Goal: Task Accomplishment & Management: Complete application form

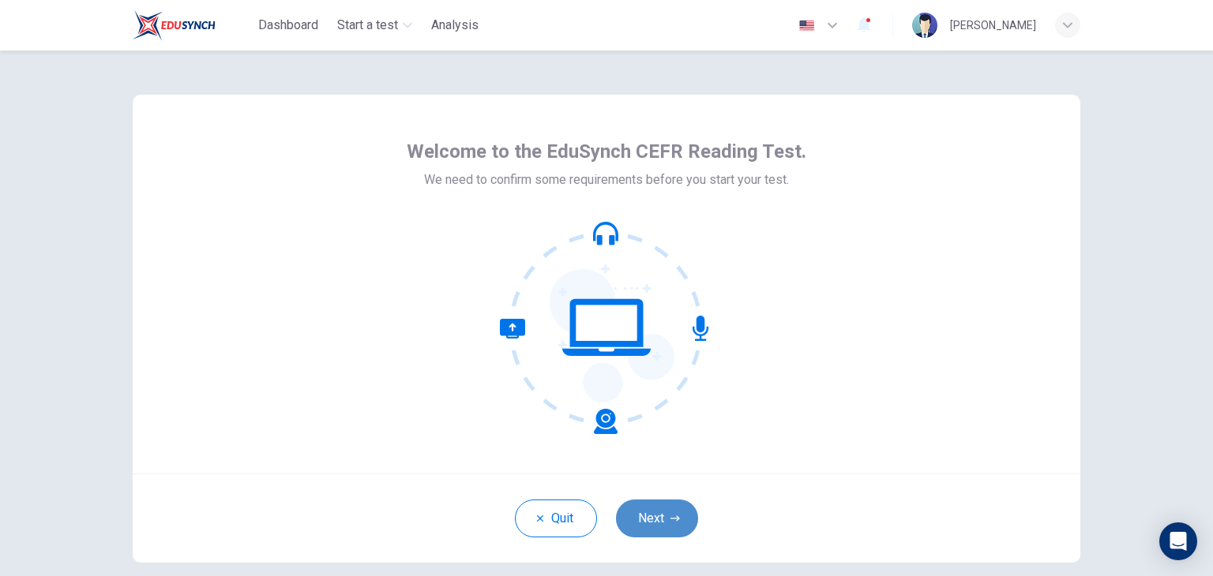
click at [670, 516] on icon "button" at bounding box center [674, 518] width 9 height 9
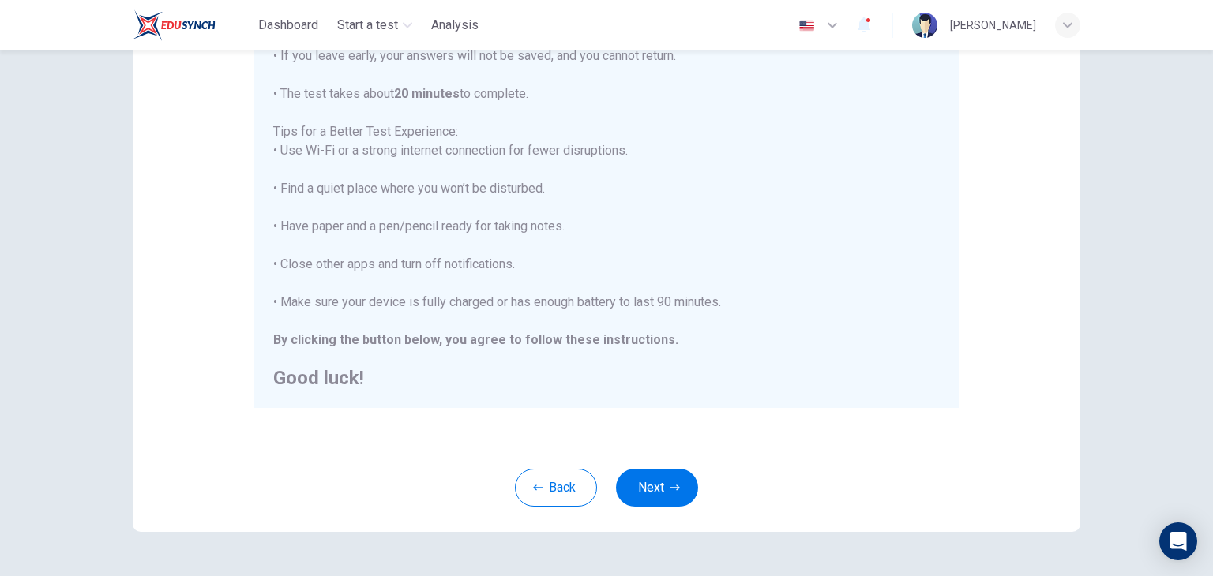
scroll to position [278, 0]
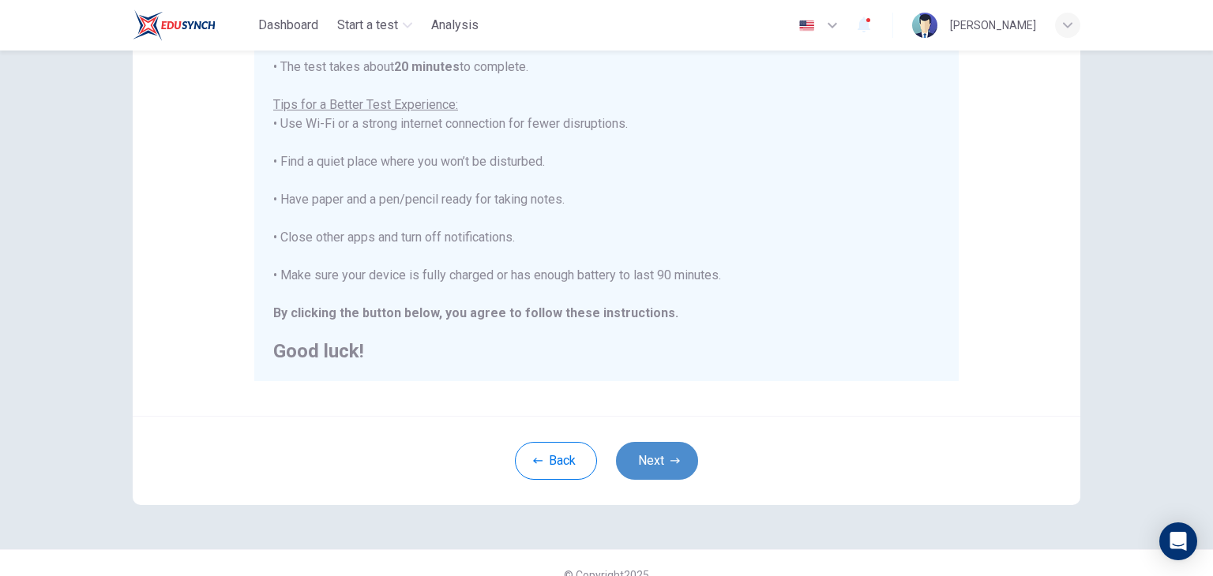
click at [653, 463] on button "Next" at bounding box center [657, 461] width 82 height 38
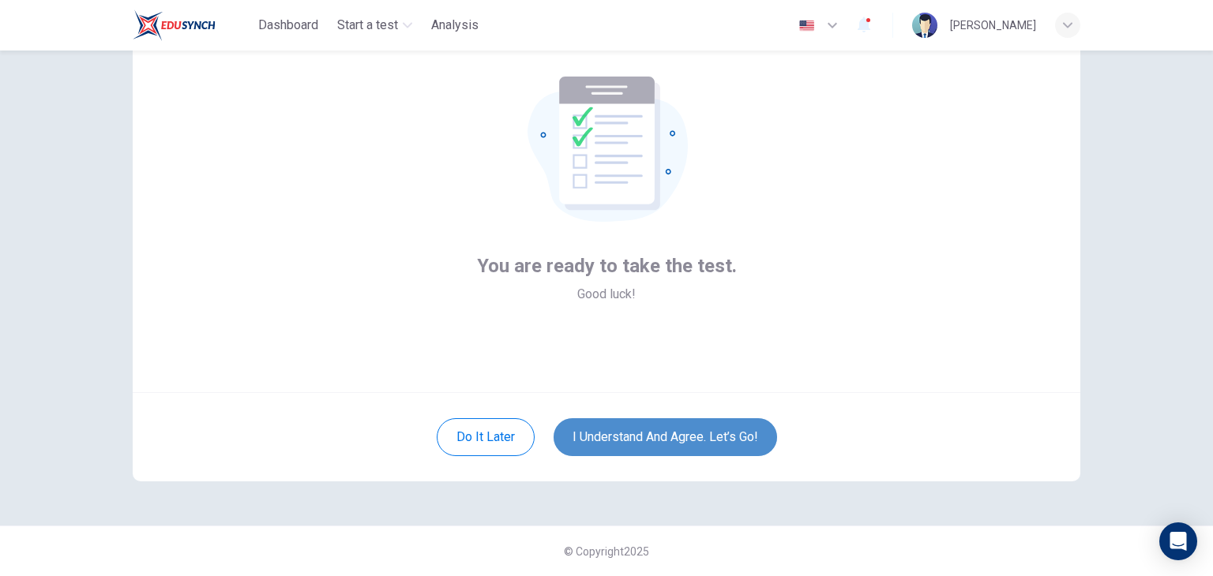
click at [670, 435] on button "I understand and agree. Let’s go!" at bounding box center [664, 437] width 223 height 38
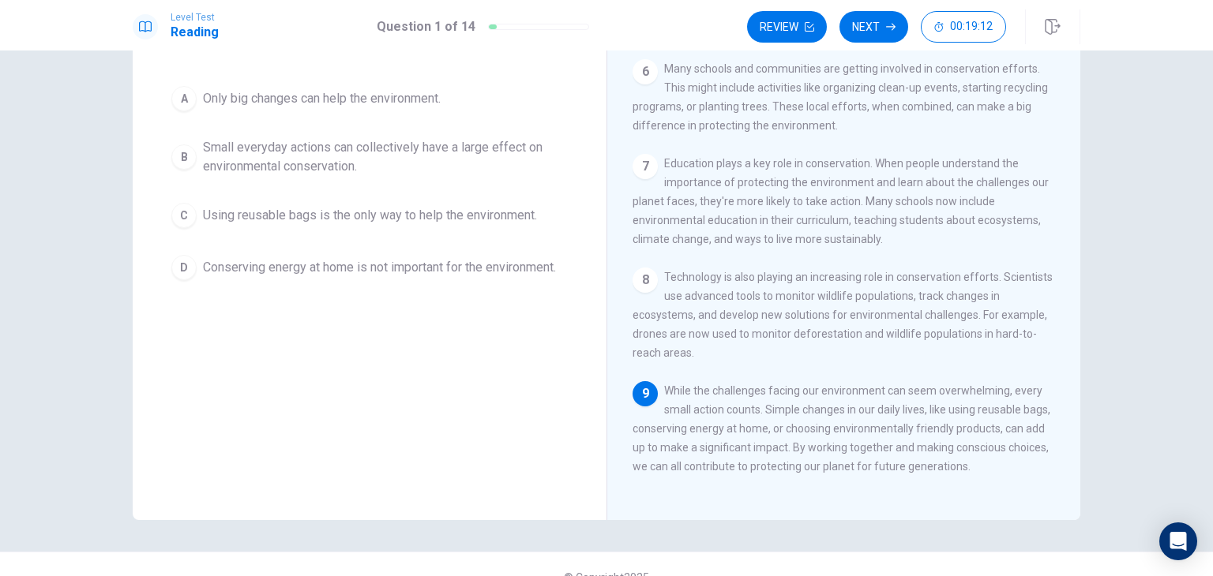
scroll to position [162, 0]
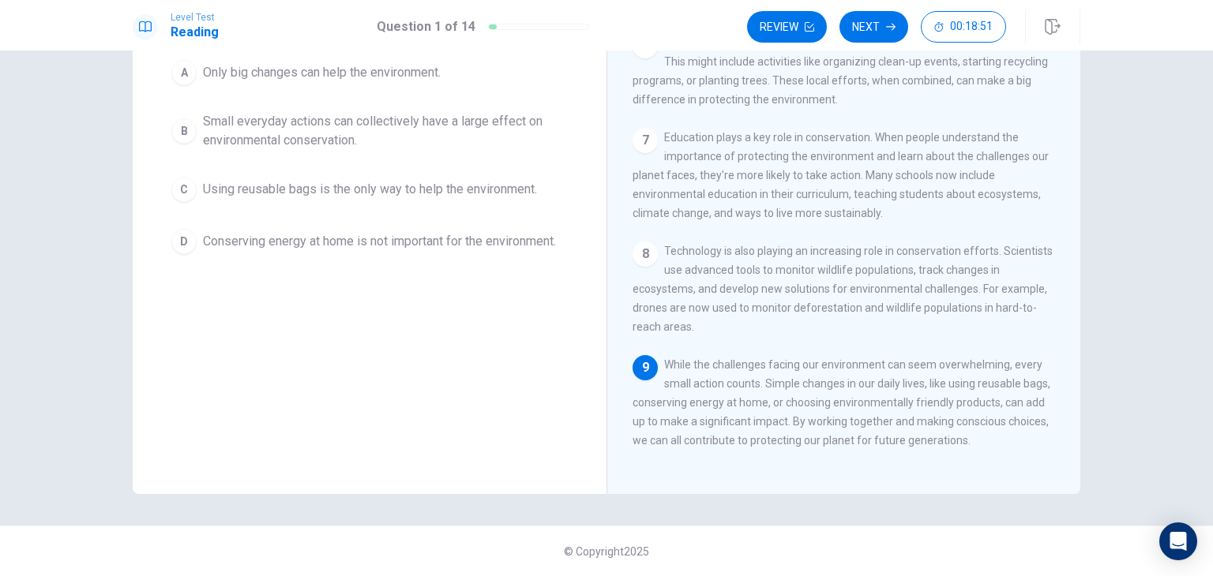
drag, startPoint x: 628, startPoint y: 408, endPoint x: 467, endPoint y: 334, distance: 178.1
click at [467, 334] on div "Question 1 Which of the sentences below best expresses the essential informatio…" at bounding box center [606, 207] width 947 height 574
click at [722, 440] on span "While the challenges facing our environment can seem overwhelming, every small …" at bounding box center [841, 402] width 418 height 88
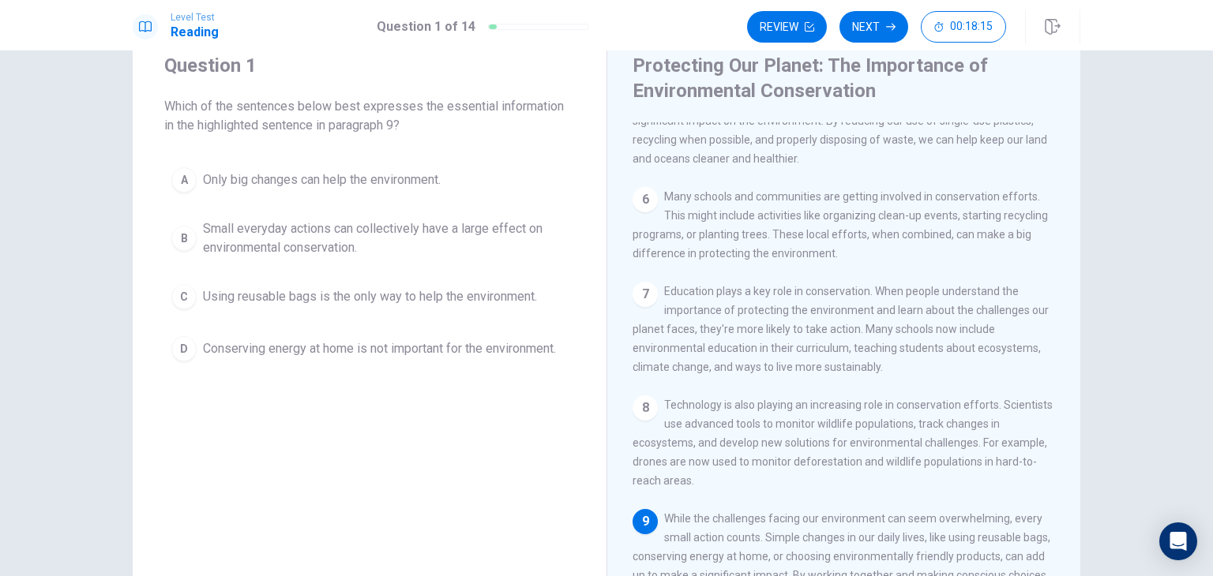
scroll to position [54, 0]
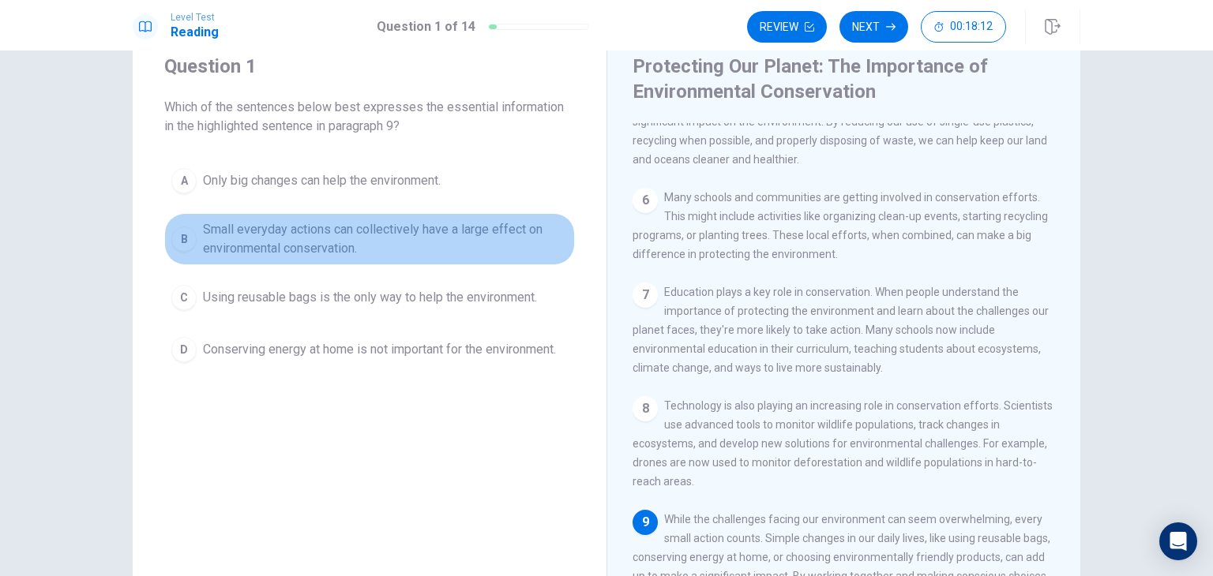
click at [313, 235] on span "Small everyday actions can collectively have a large effect on environmental co…" at bounding box center [385, 239] width 365 height 38
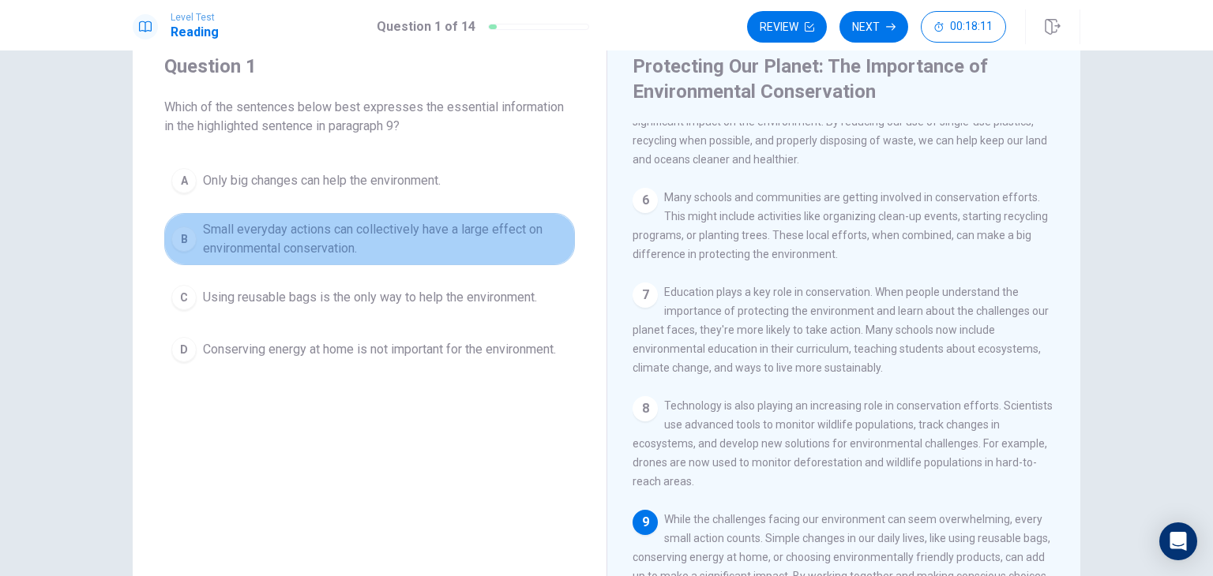
click at [313, 235] on span "Small everyday actions can collectively have a large effect on environmental co…" at bounding box center [385, 239] width 365 height 38
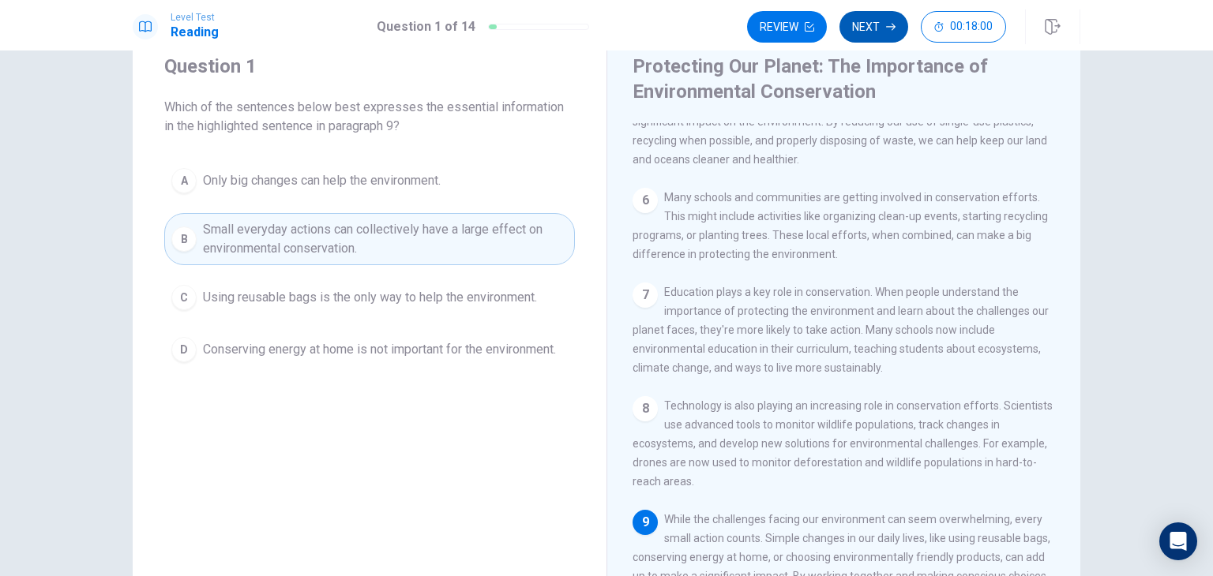
click at [891, 20] on button "Next" at bounding box center [873, 27] width 69 height 32
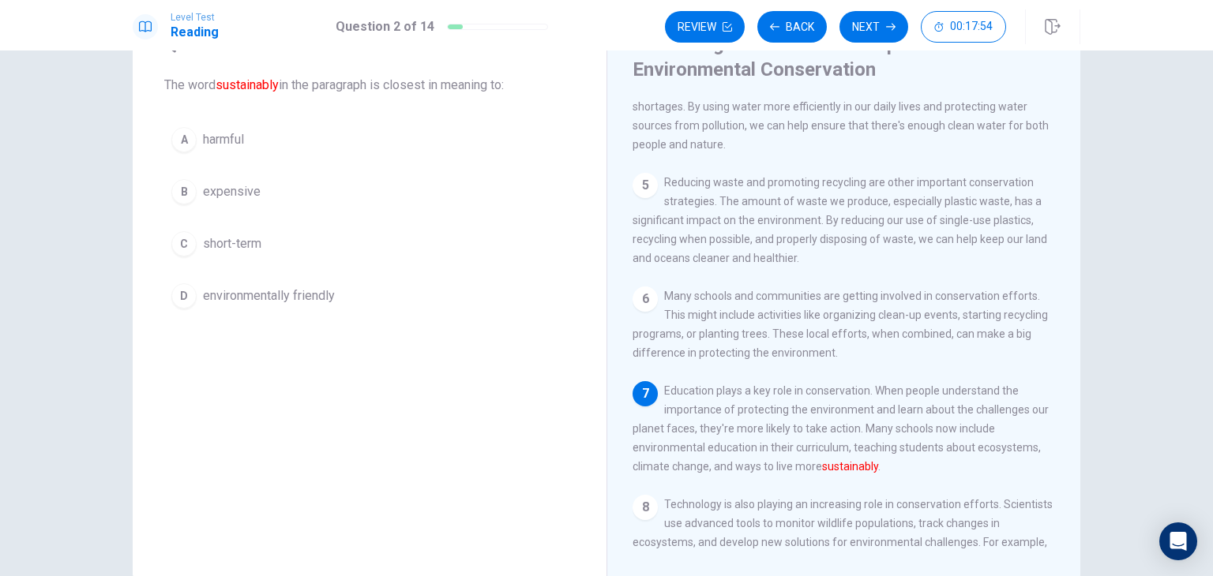
scroll to position [85, 0]
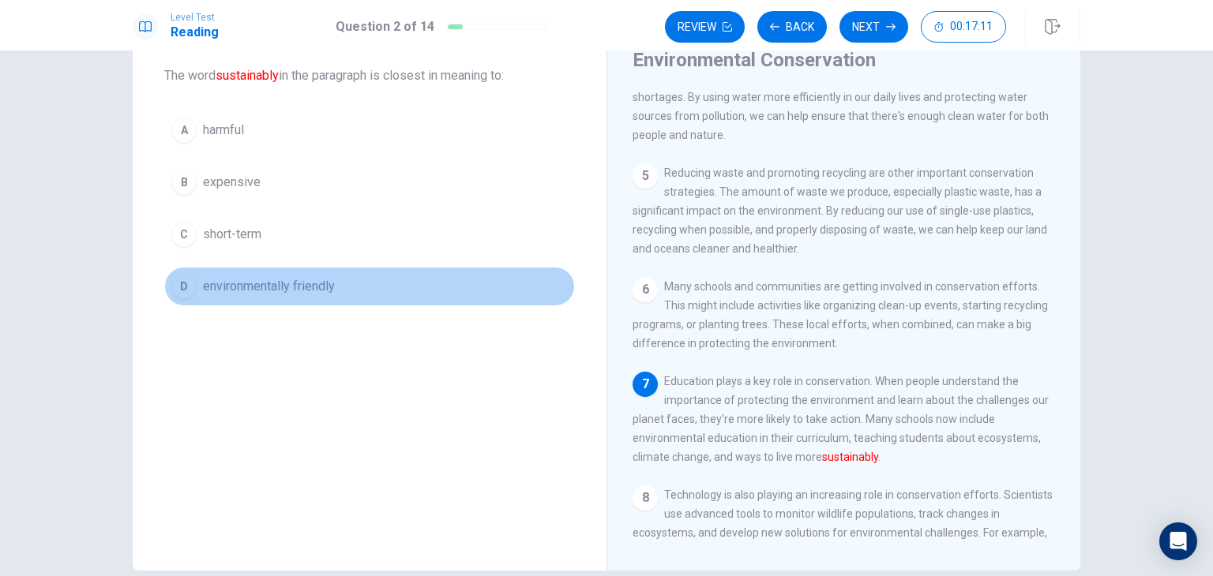
click at [179, 287] on div "D" at bounding box center [183, 286] width 25 height 25
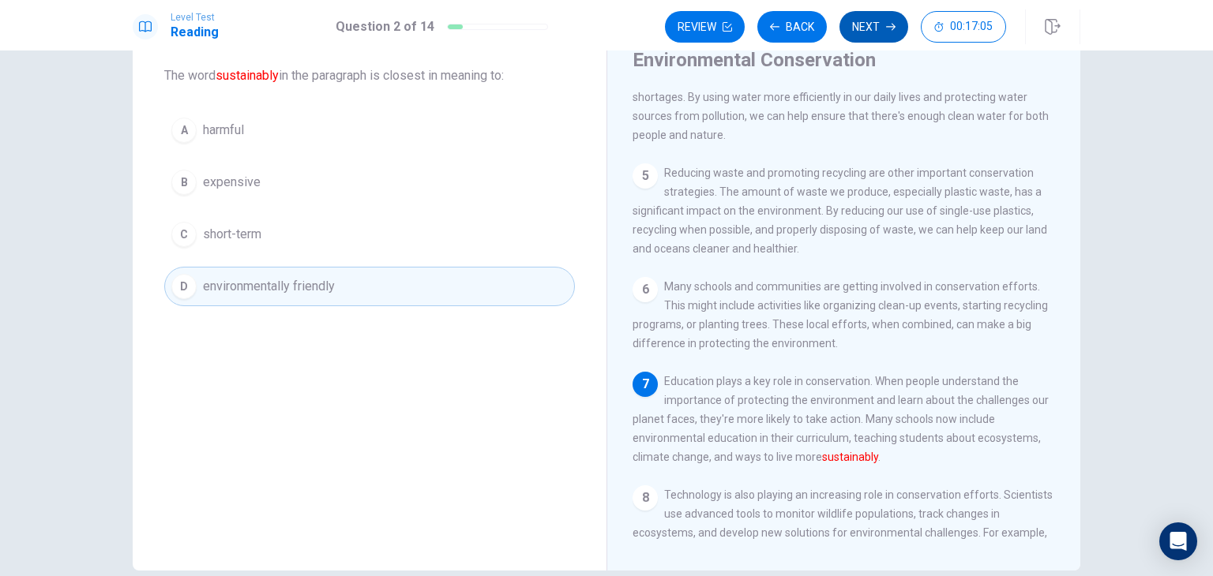
click at [891, 24] on icon "button" at bounding box center [890, 26] width 9 height 9
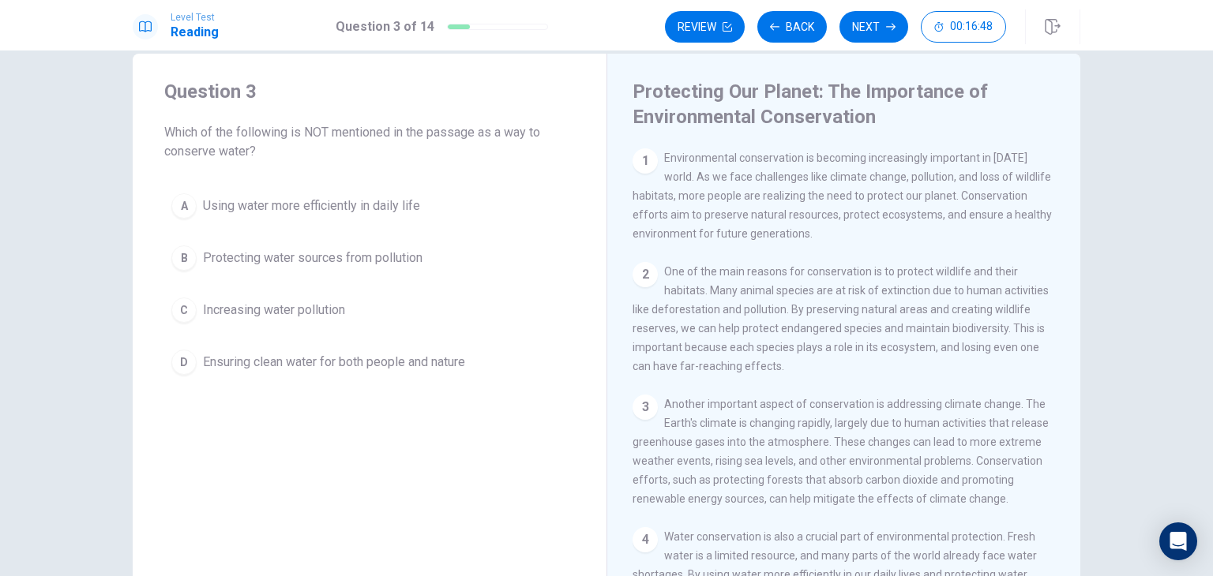
scroll to position [22, 0]
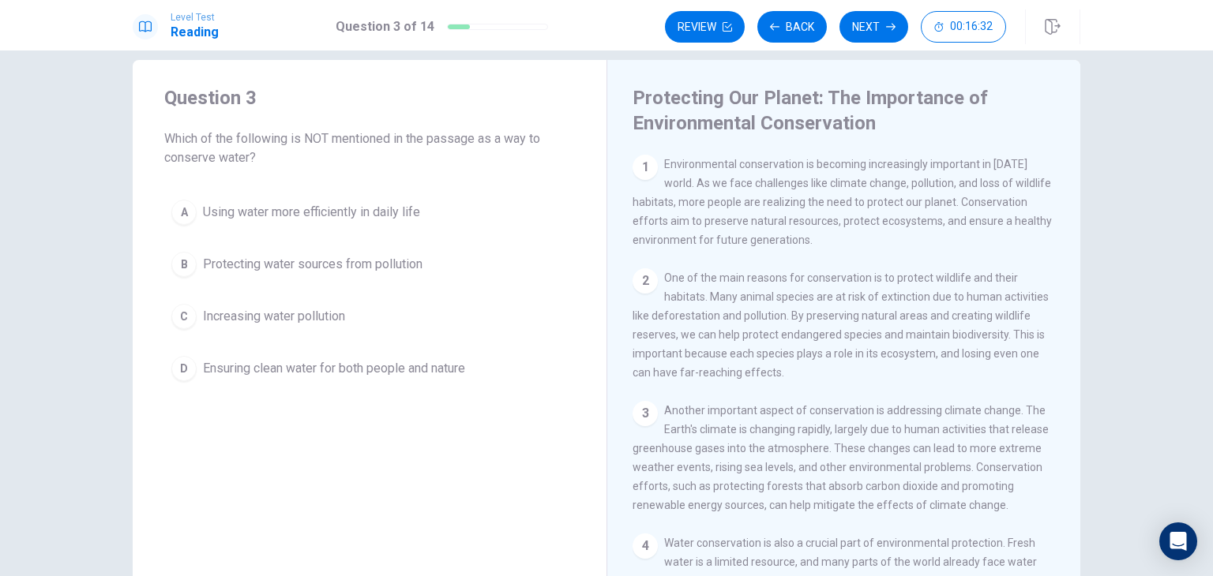
click at [179, 361] on div "D" at bounding box center [183, 368] width 25 height 25
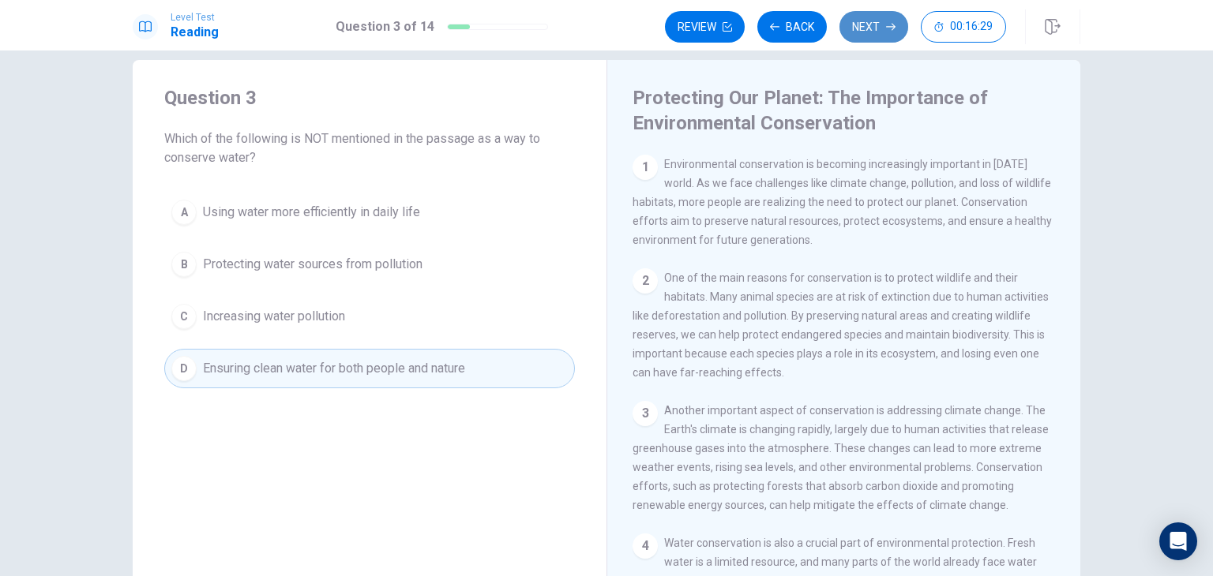
click at [894, 24] on icon "button" at bounding box center [890, 26] width 9 height 9
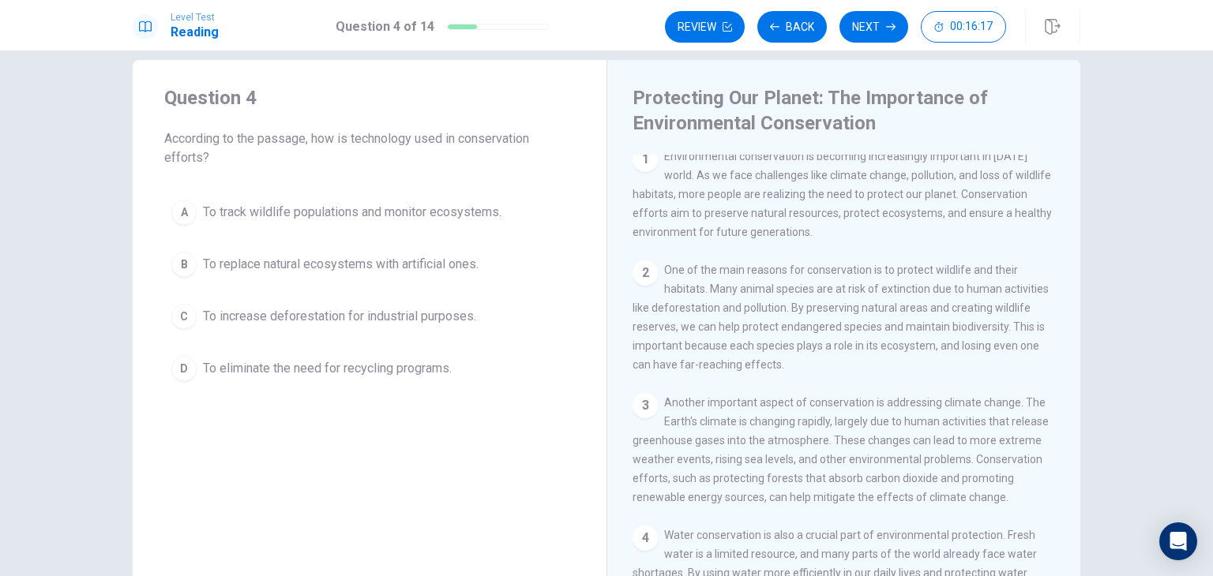
scroll to position [0, 0]
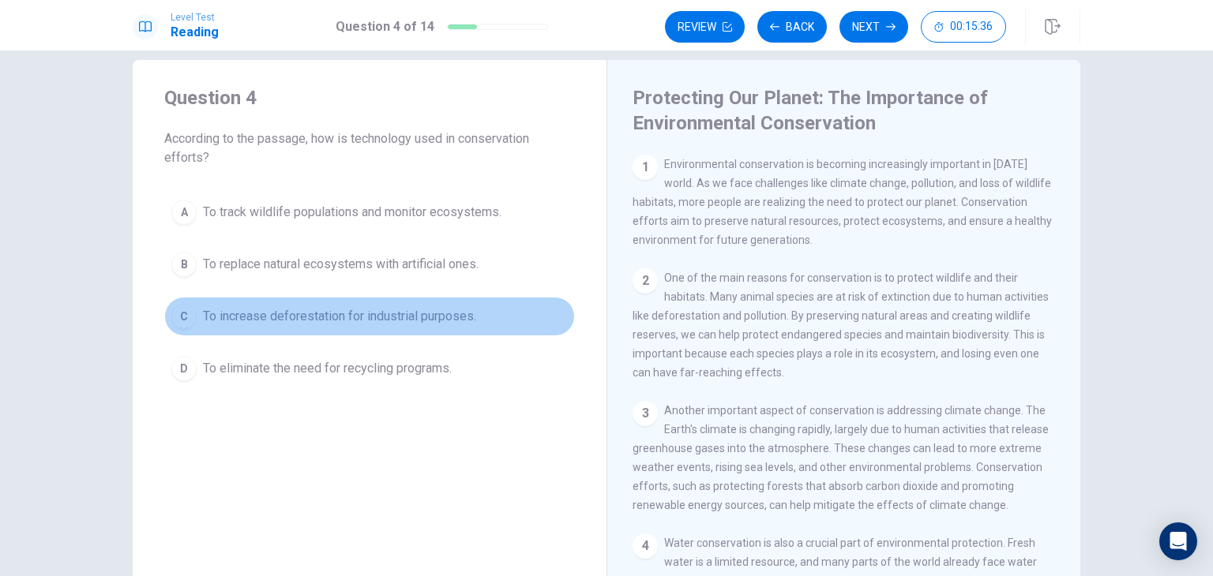
click at [332, 317] on span "To increase deforestation for industrial purposes." at bounding box center [339, 316] width 273 height 19
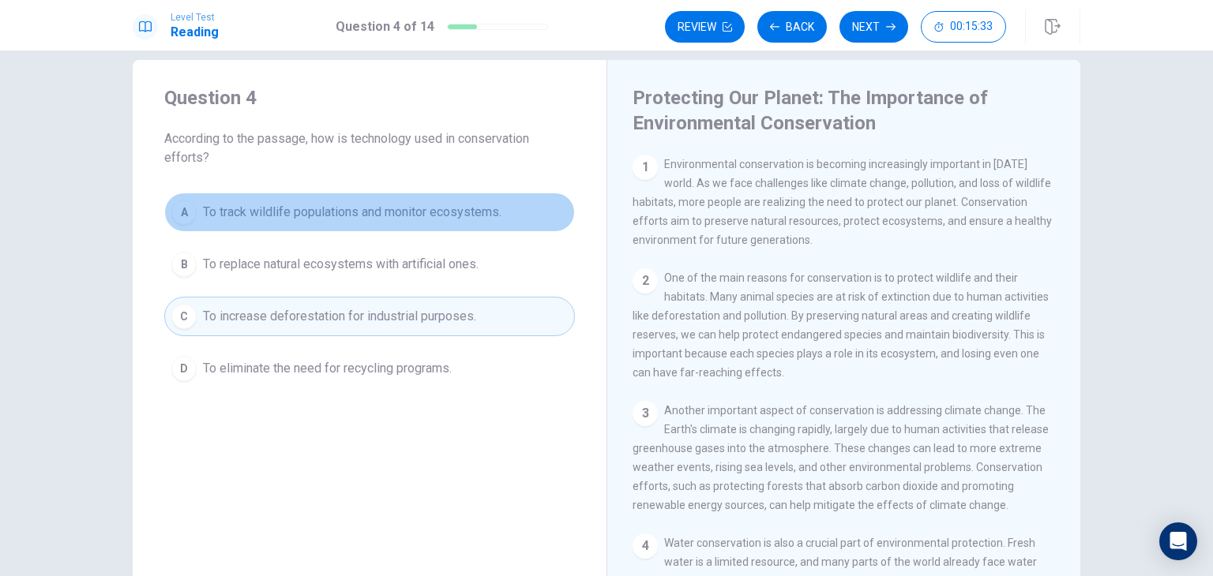
click at [174, 205] on div "A" at bounding box center [183, 212] width 25 height 25
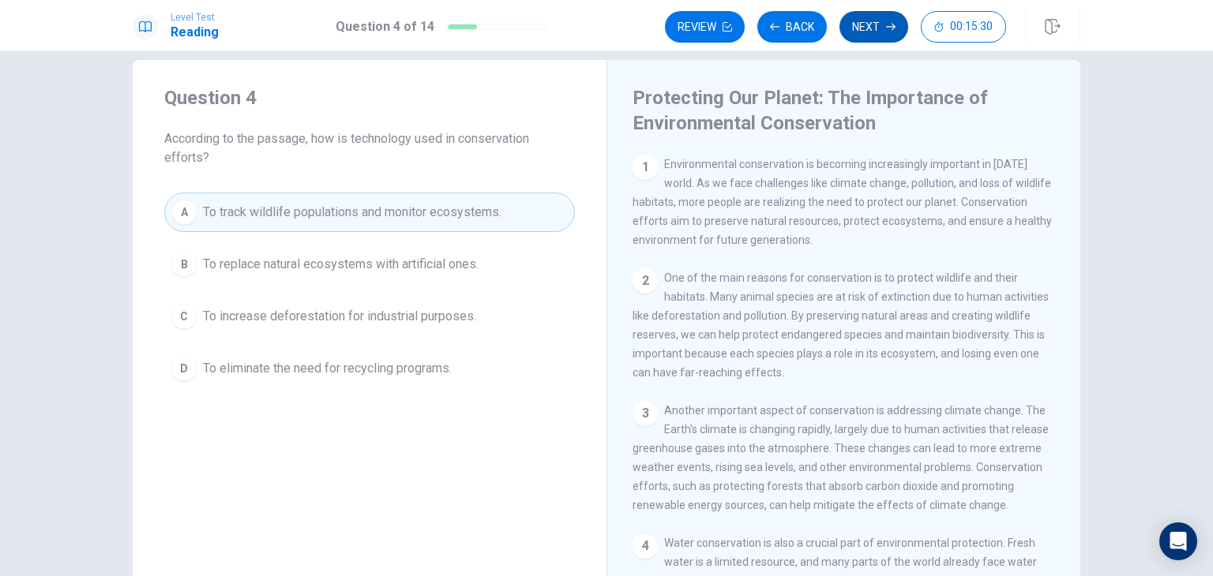
click at [866, 26] on button "Next" at bounding box center [873, 27] width 69 height 32
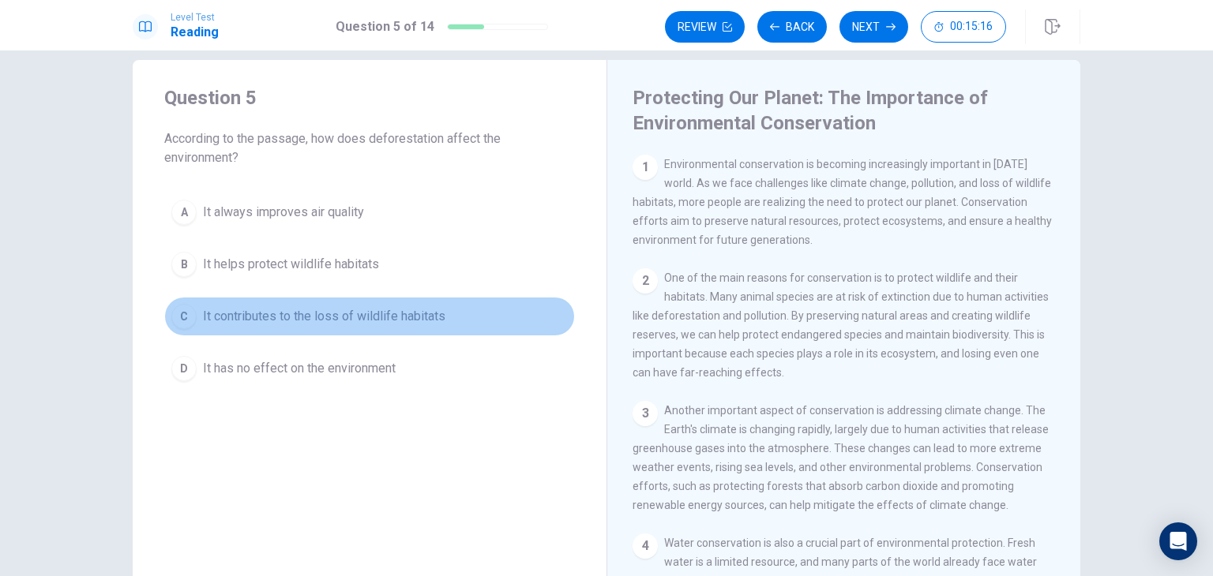
click at [182, 304] on div "C" at bounding box center [183, 316] width 25 height 25
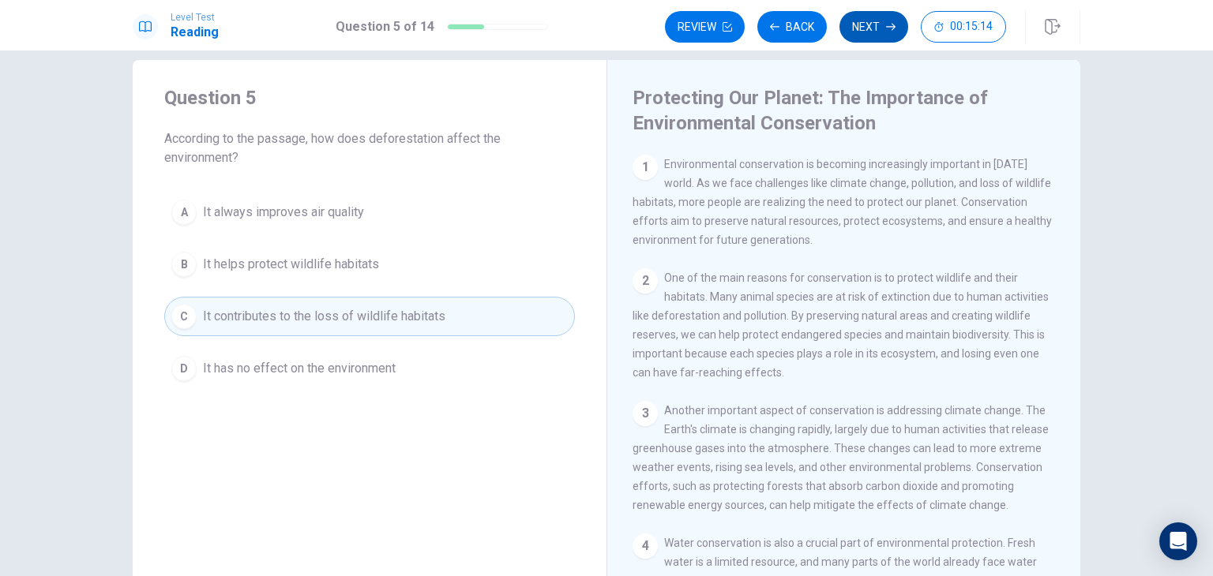
click at [875, 29] on button "Next" at bounding box center [873, 27] width 69 height 32
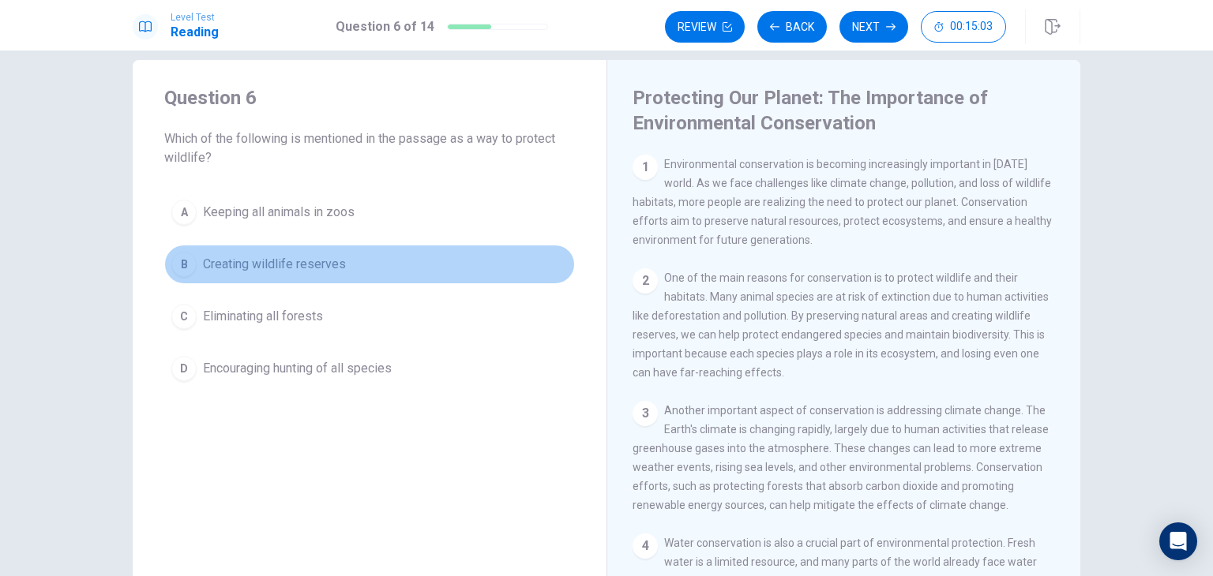
click at [183, 260] on div "B" at bounding box center [183, 264] width 25 height 25
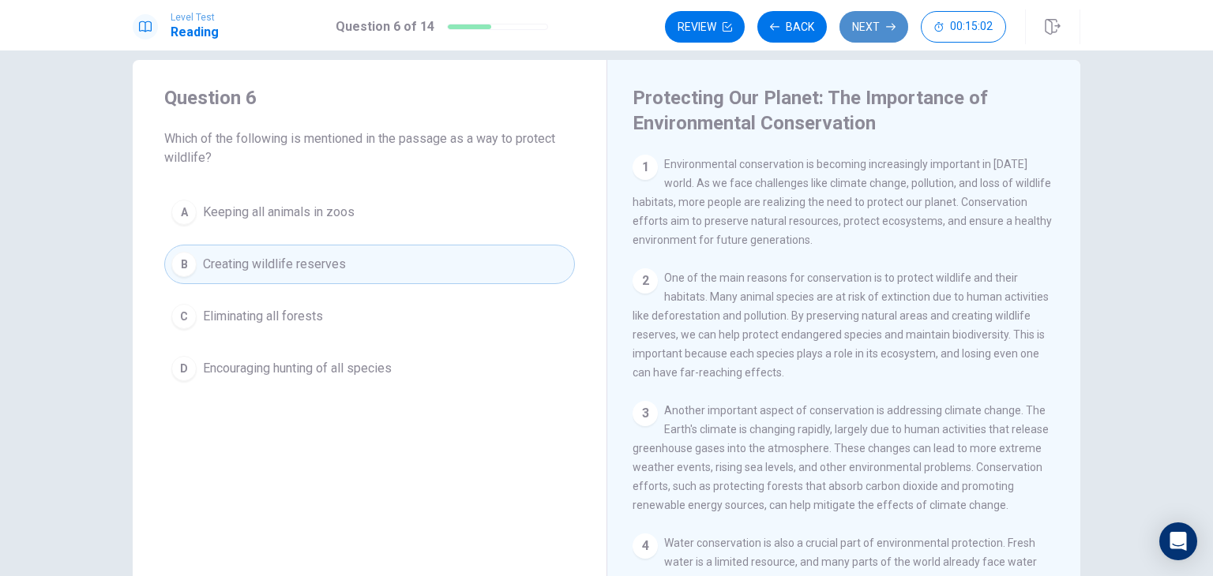
click at [885, 29] on button "Next" at bounding box center [873, 27] width 69 height 32
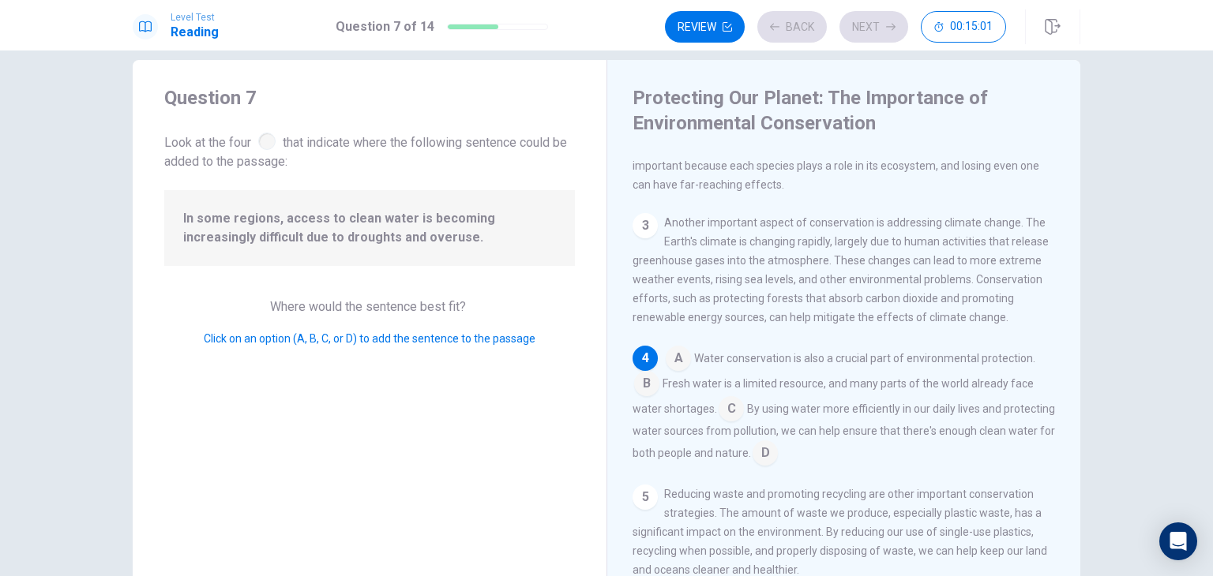
scroll to position [213, 0]
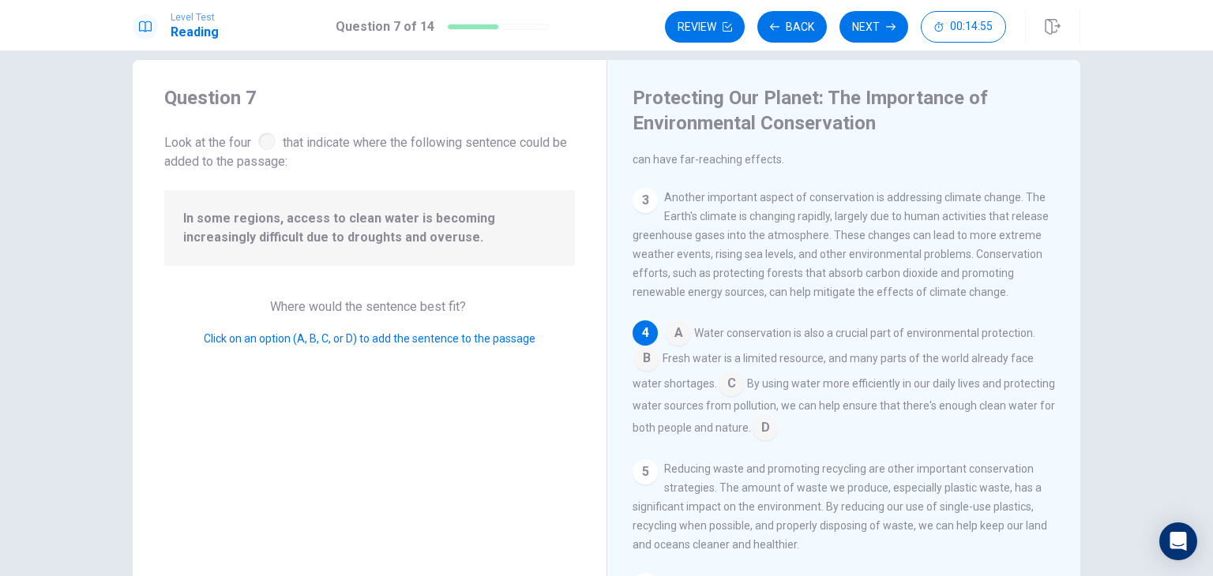
click at [259, 143] on div at bounding box center [266, 141] width 17 height 17
drag, startPoint x: 382, startPoint y: 247, endPoint x: 371, endPoint y: 384, distance: 137.8
click at [371, 384] on div "Question 7 Look at the four that indicate where the following sentence could be…" at bounding box center [370, 347] width 474 height 574
click at [638, 371] on input at bounding box center [646, 359] width 25 height 25
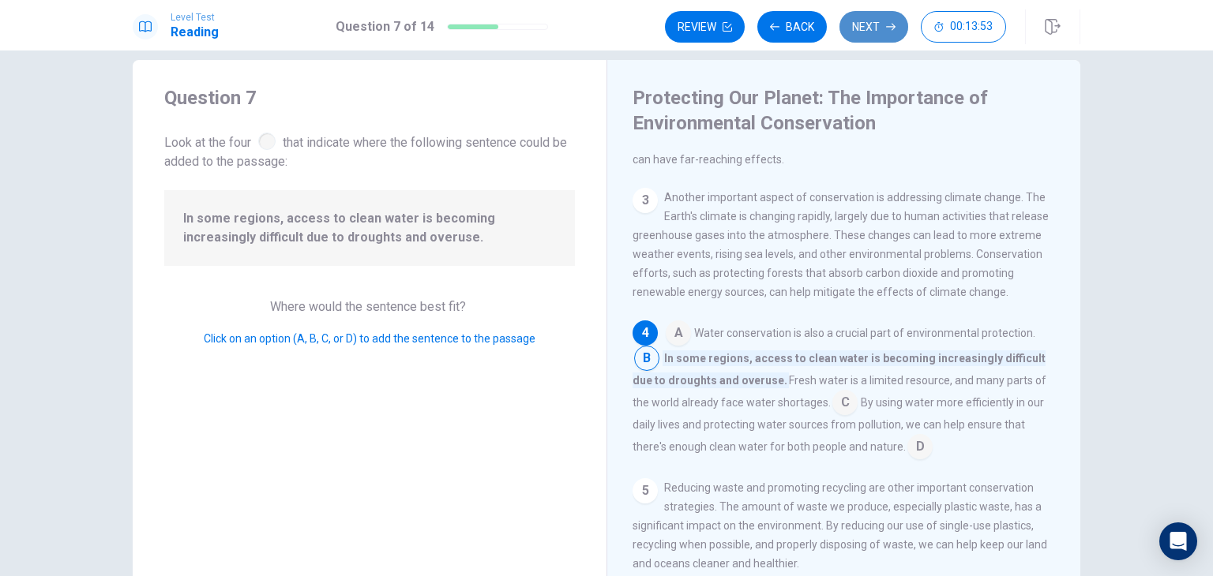
click at [883, 30] on button "Next" at bounding box center [873, 27] width 69 height 32
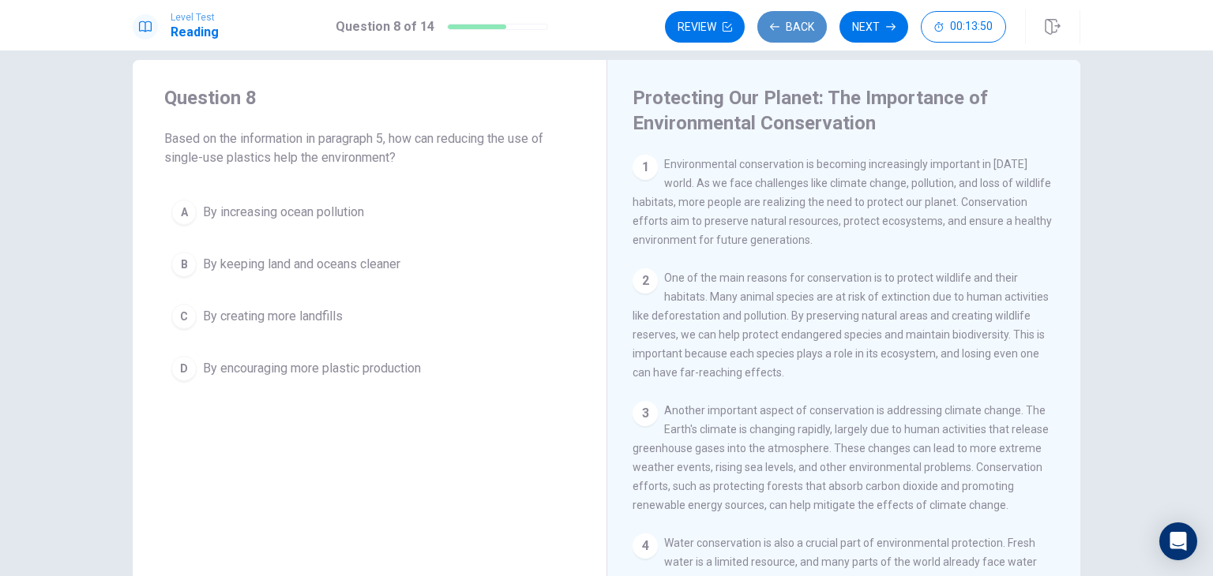
click at [796, 35] on button "Back" at bounding box center [791, 27] width 69 height 32
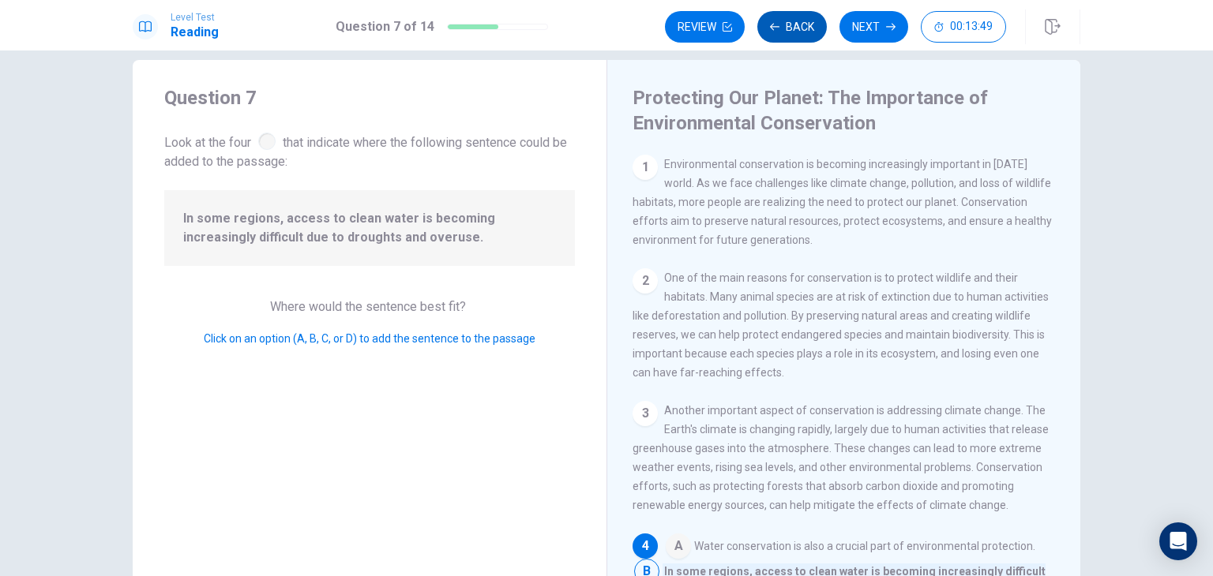
scroll to position [232, 0]
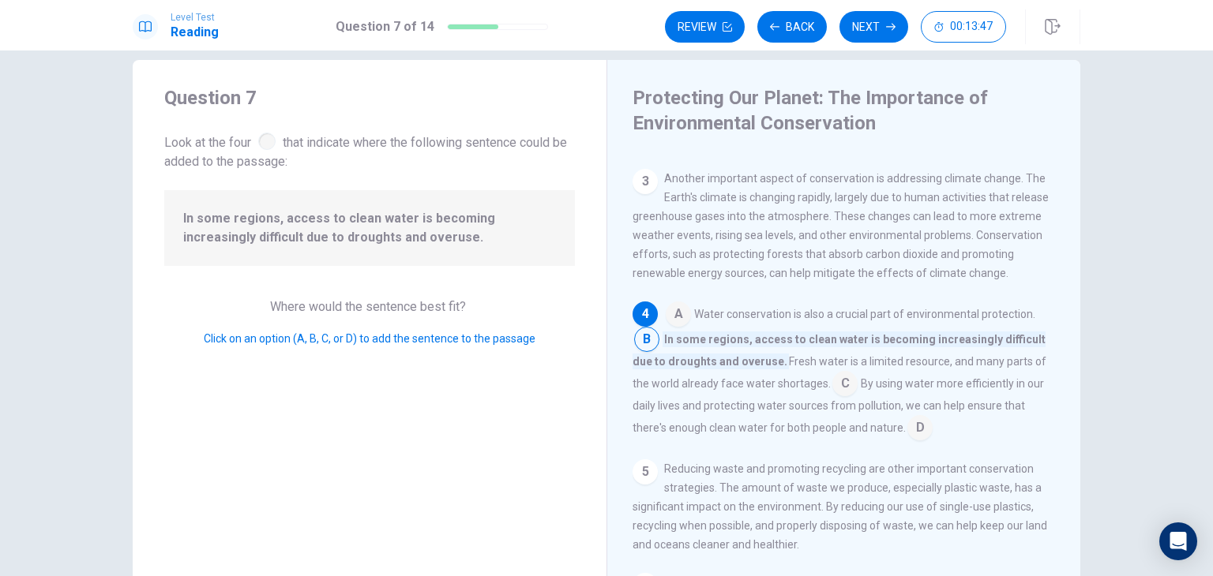
click at [437, 301] on span "Where would the sentence best fit?" at bounding box center [369, 306] width 199 height 15
click at [316, 316] on div "Where would the sentence best fit? Click on an option (A, B, C, or D) to add th…" at bounding box center [369, 323] width 411 height 51
drag, startPoint x: 711, startPoint y: 366, endPoint x: 651, endPoint y: 367, distance: 60.0
click at [651, 367] on span "In some regions, access to clean water is becoming increasingly difficult due t…" at bounding box center [838, 351] width 413 height 38
click at [881, 26] on button "Next" at bounding box center [873, 27] width 69 height 32
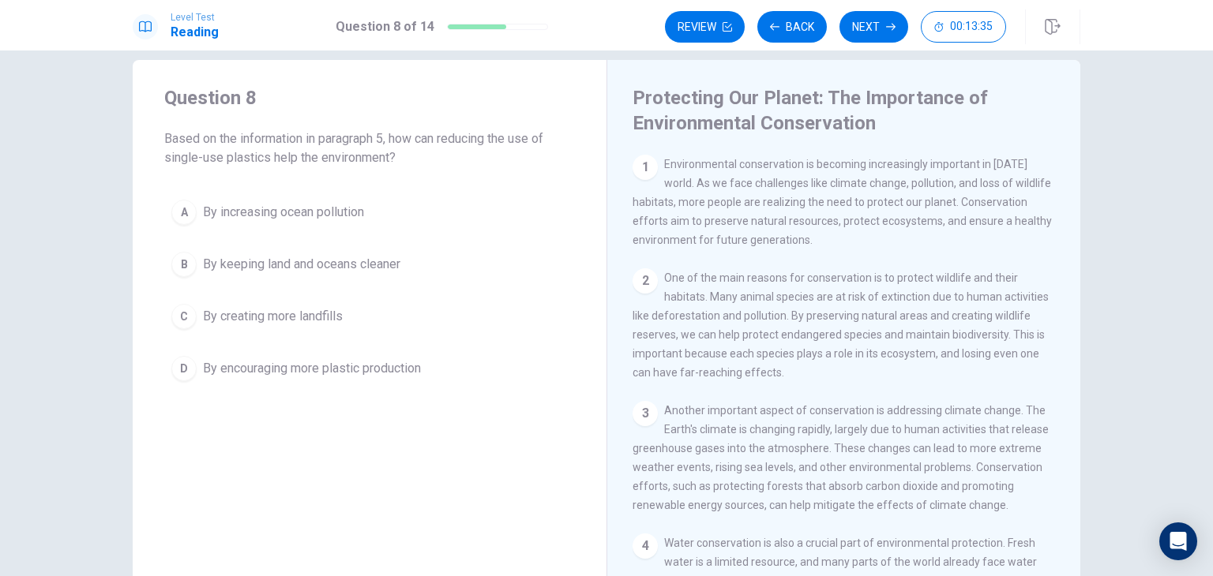
click at [581, 223] on div "Question 8 Based on the information in paragraph 5, how can reducing the use of…" at bounding box center [370, 237] width 474 height 354
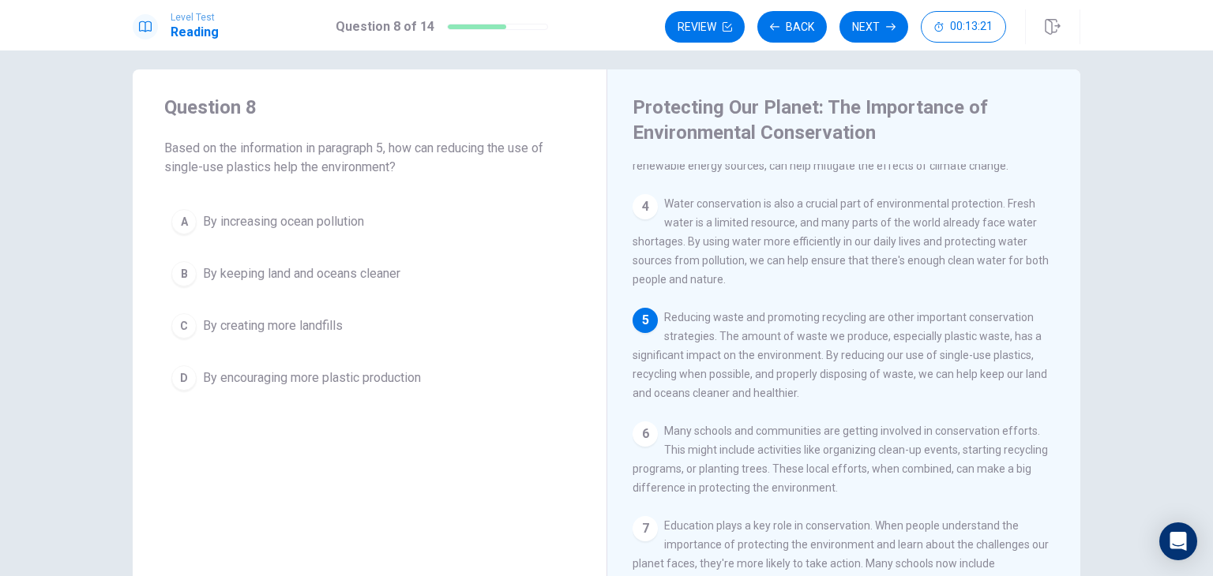
scroll to position [0, 0]
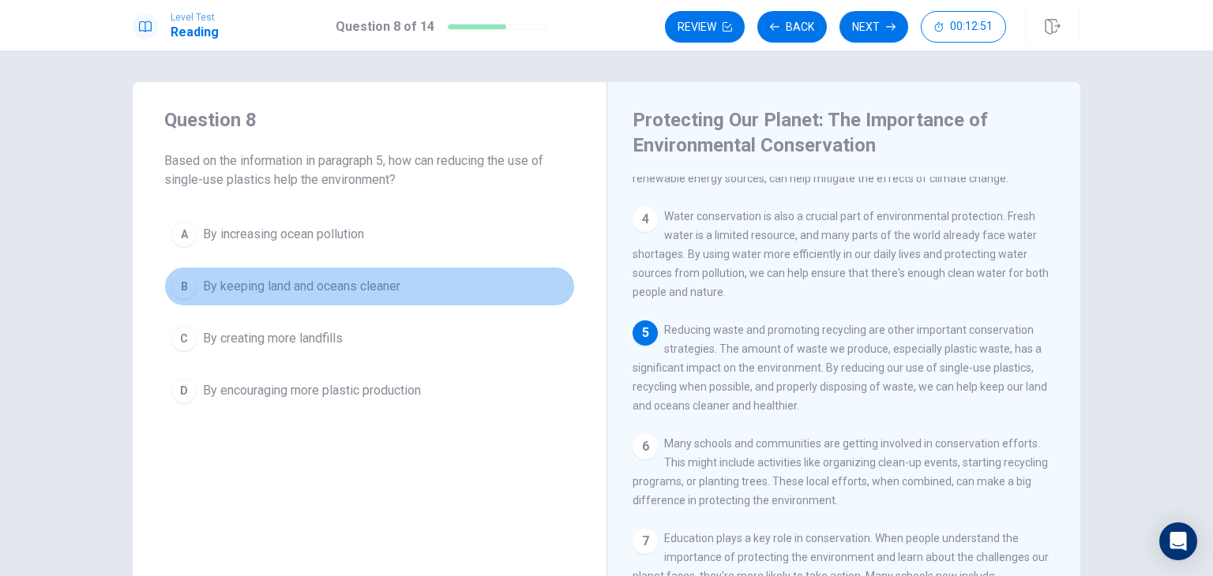
click at [178, 287] on div "B" at bounding box center [183, 286] width 25 height 25
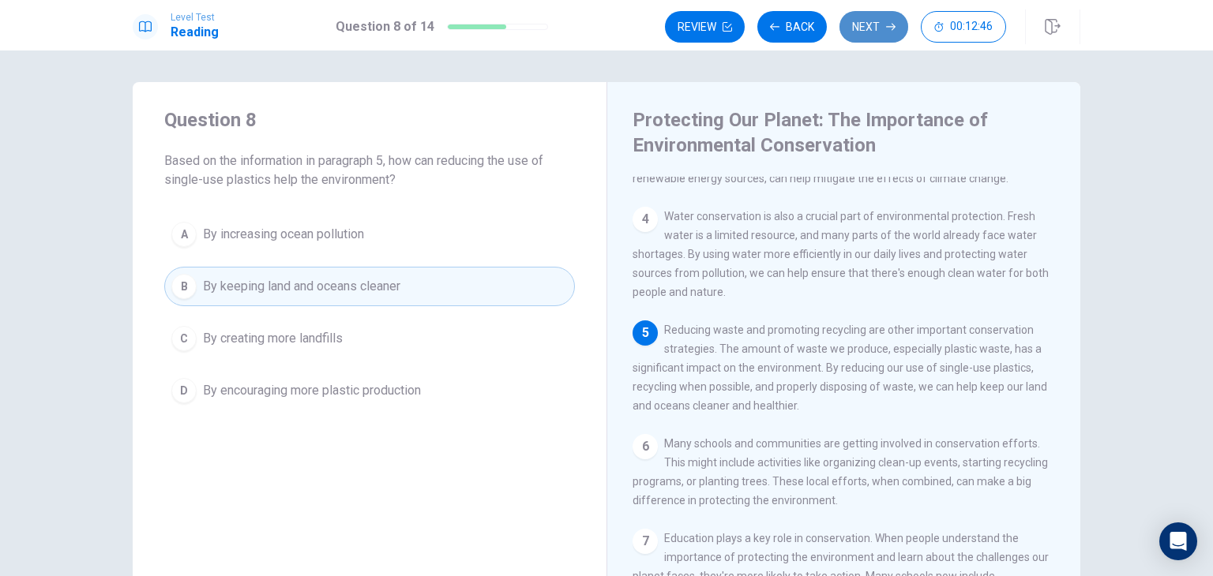
click at [887, 28] on icon "button" at bounding box center [890, 26] width 9 height 9
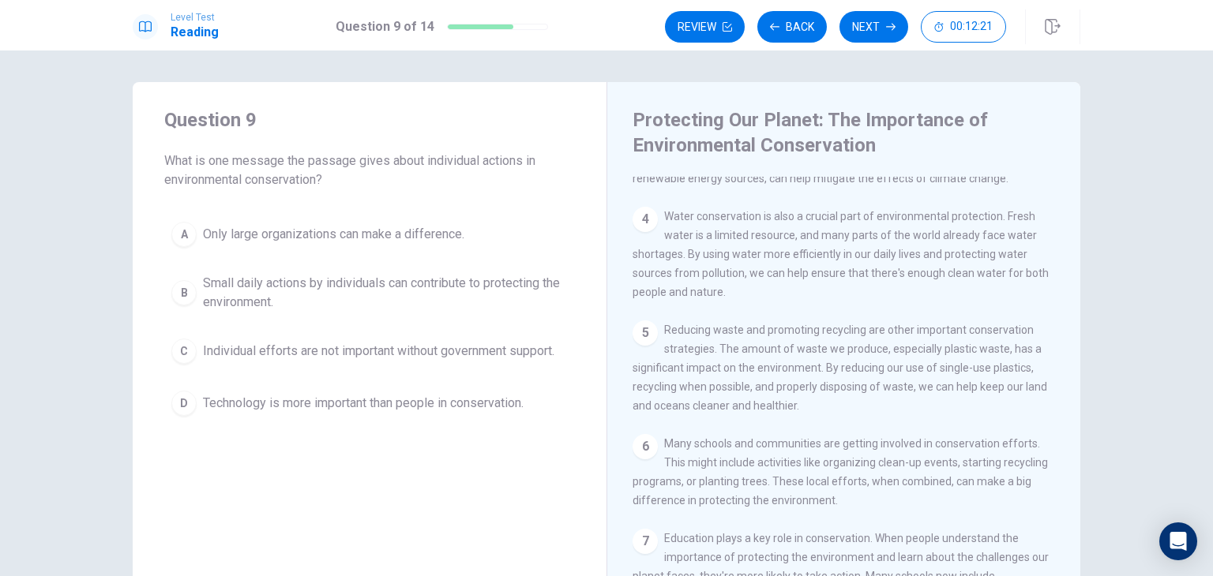
click at [355, 264] on div "A Only large organizations can make a difference. B Small daily actions by indi…" at bounding box center [369, 319] width 411 height 208
click at [341, 294] on span "Small daily actions by individuals can contribute to protecting the environment." at bounding box center [385, 293] width 365 height 38
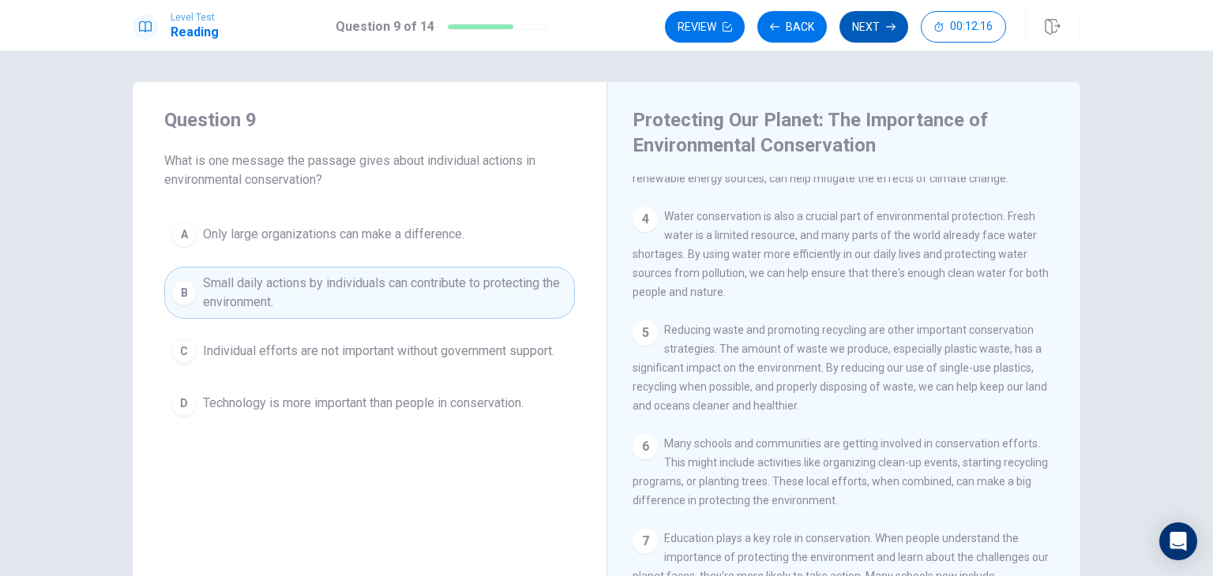
click at [876, 30] on button "Next" at bounding box center [873, 27] width 69 height 32
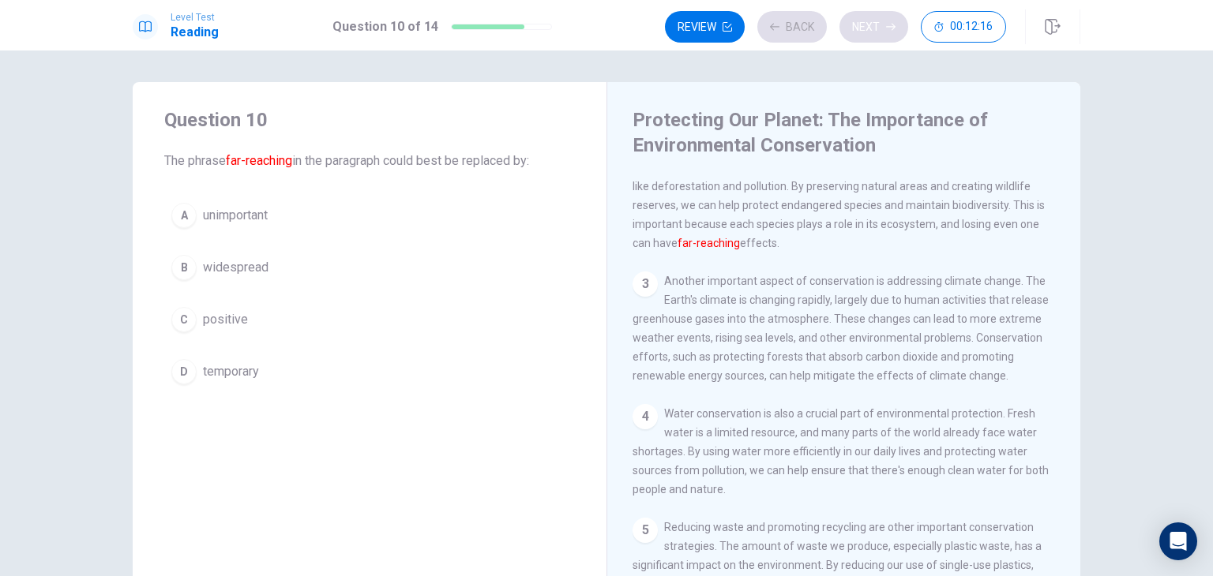
scroll to position [117, 0]
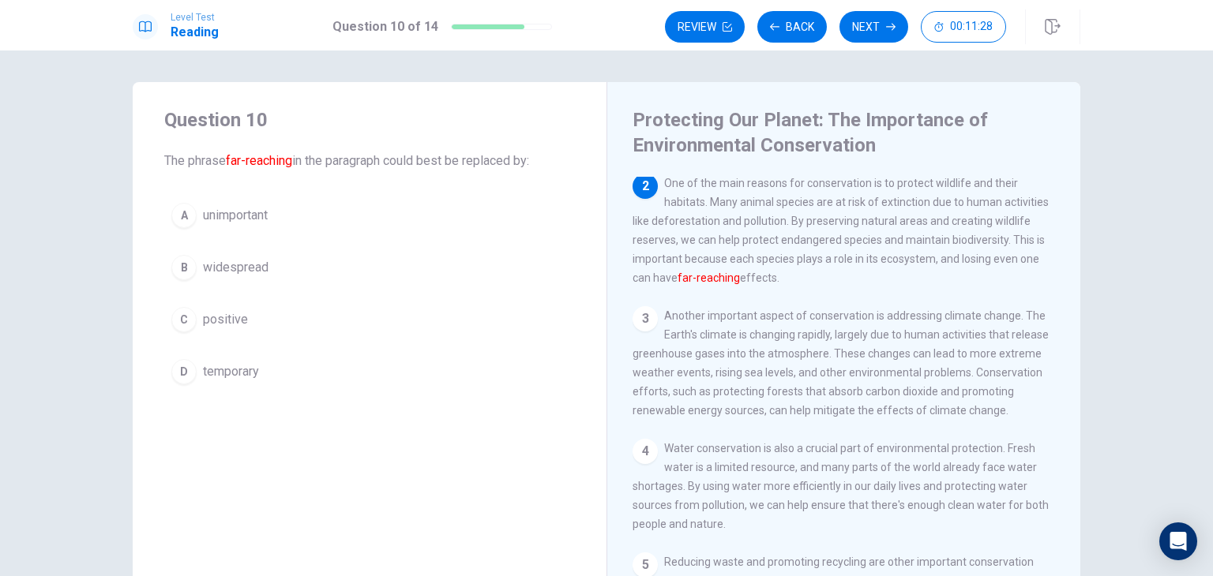
click at [266, 268] on button "B widespread" at bounding box center [369, 267] width 411 height 39
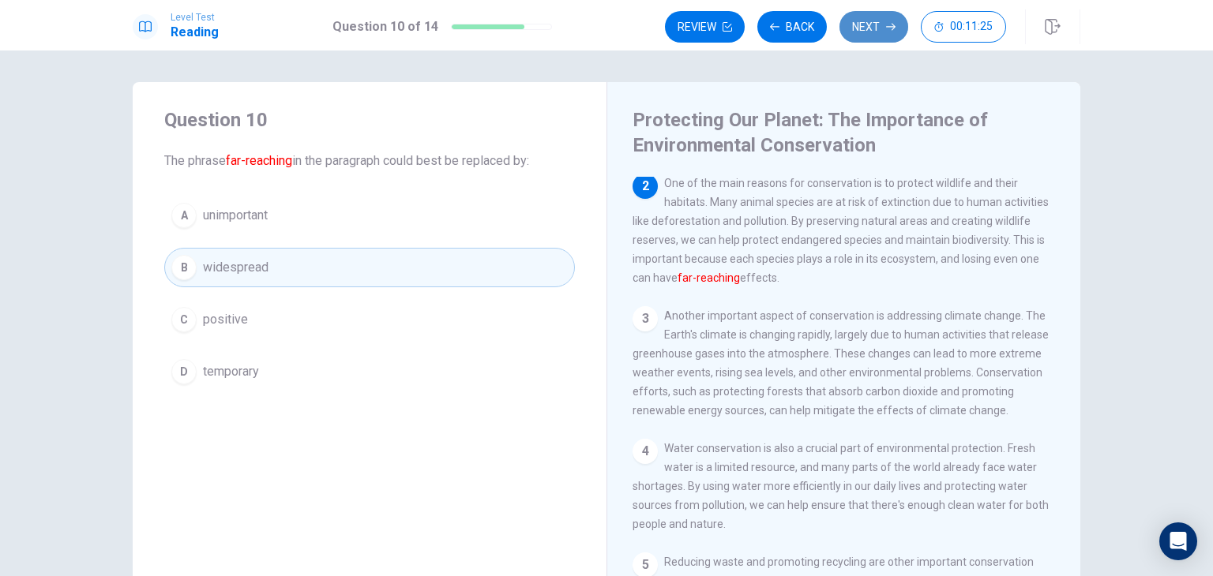
click at [894, 26] on icon "button" at bounding box center [890, 27] width 9 height 7
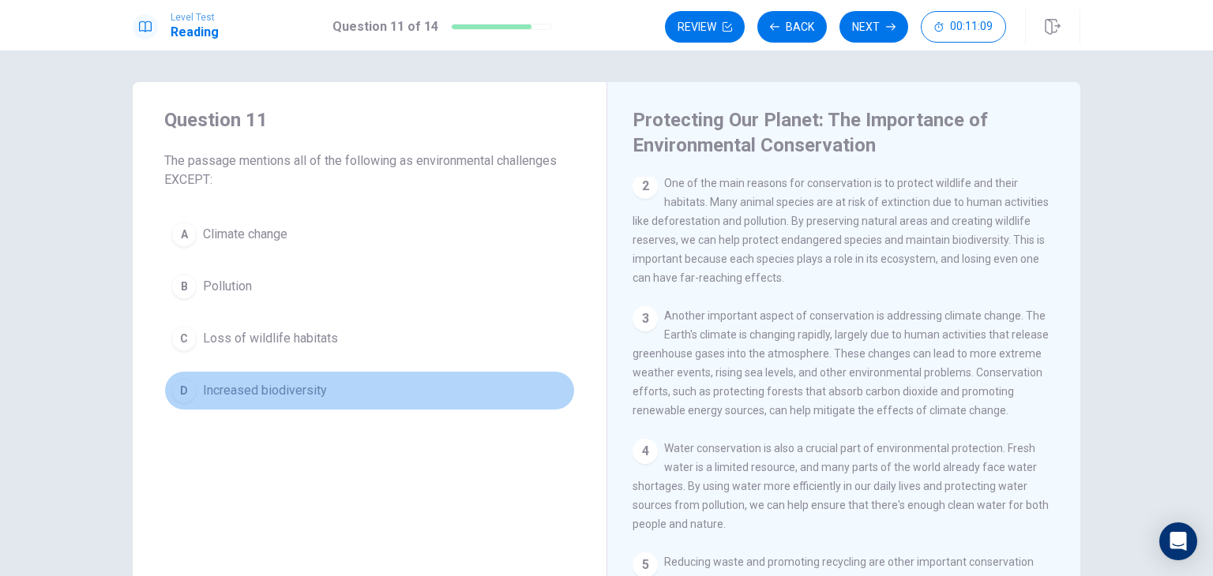
click at [237, 402] on button "D Increased biodiversity" at bounding box center [369, 390] width 411 height 39
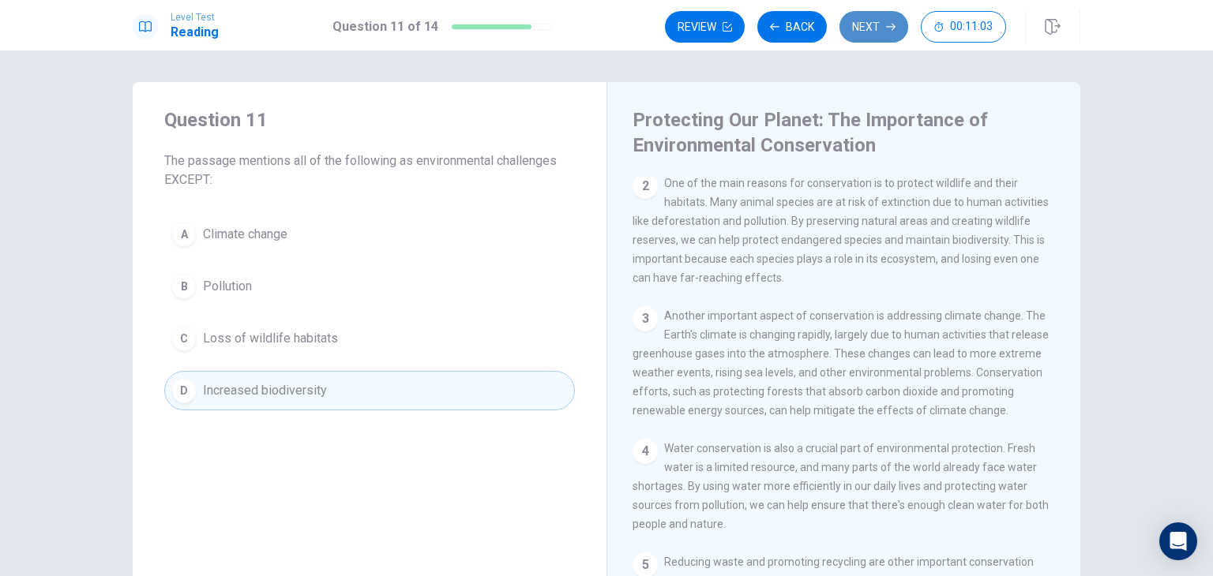
click at [888, 32] on button "Next" at bounding box center [873, 27] width 69 height 32
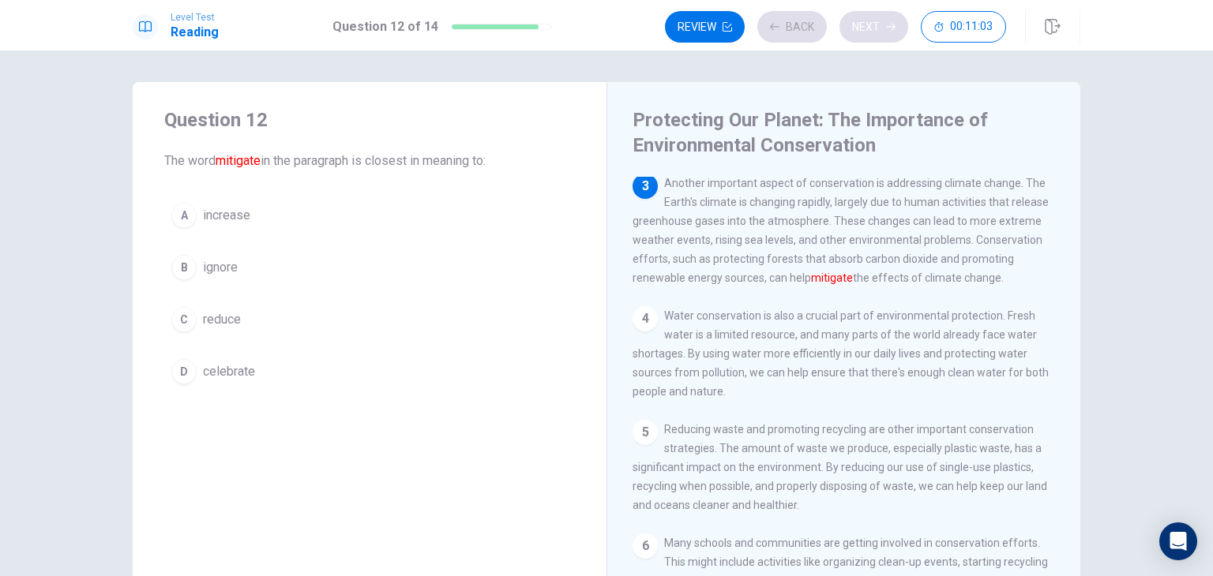
scroll to position [253, 0]
click at [318, 220] on button "A increase" at bounding box center [369, 215] width 411 height 39
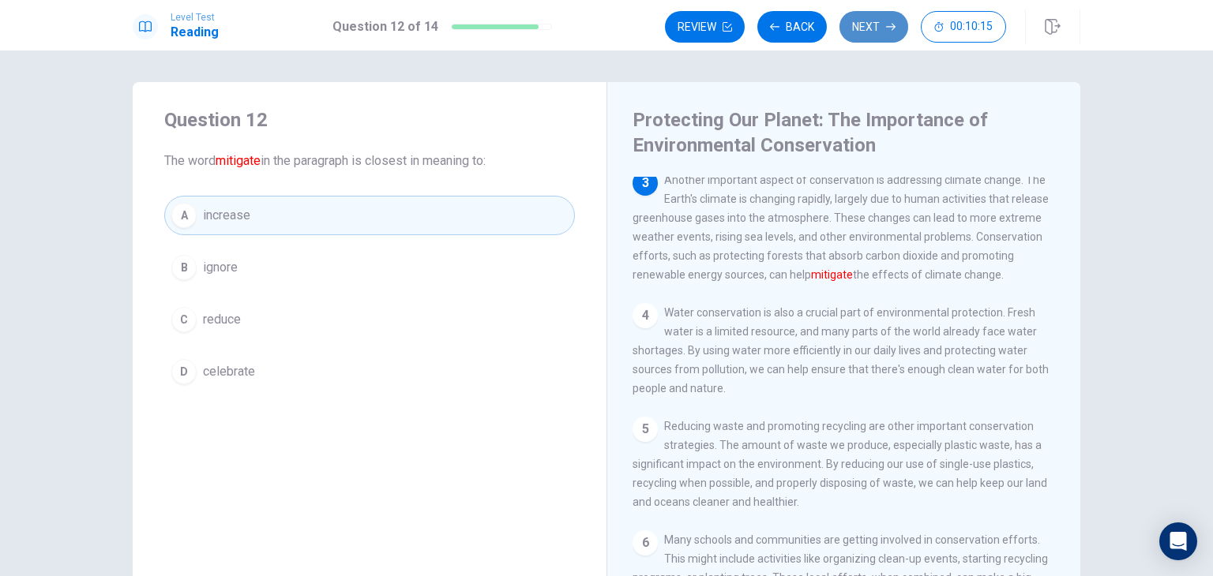
click at [862, 25] on button "Next" at bounding box center [873, 27] width 69 height 32
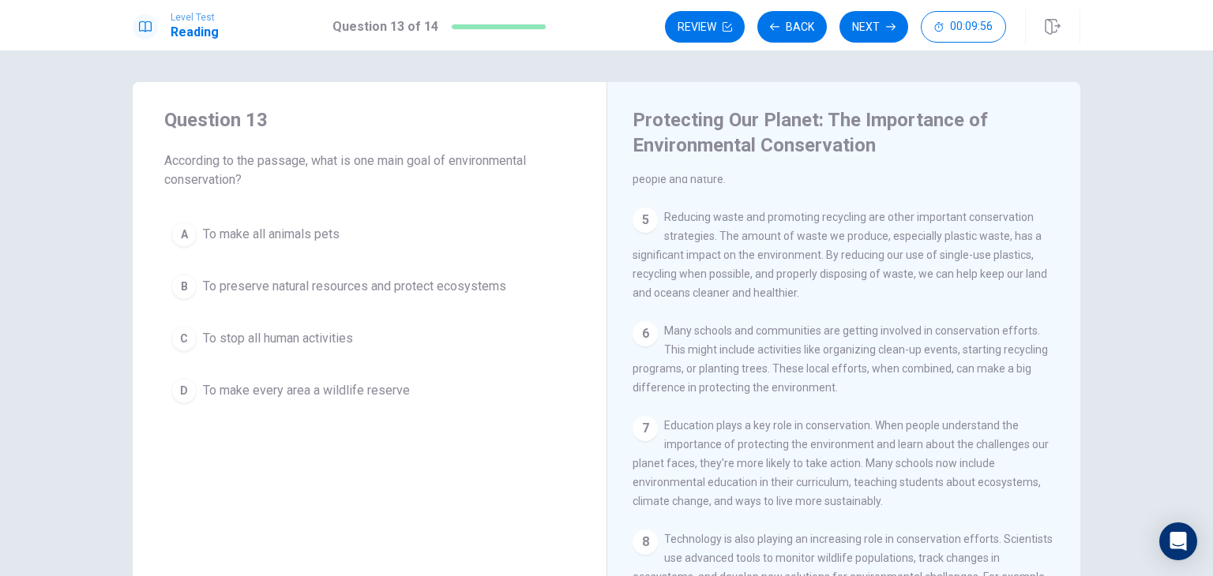
scroll to position [0, 0]
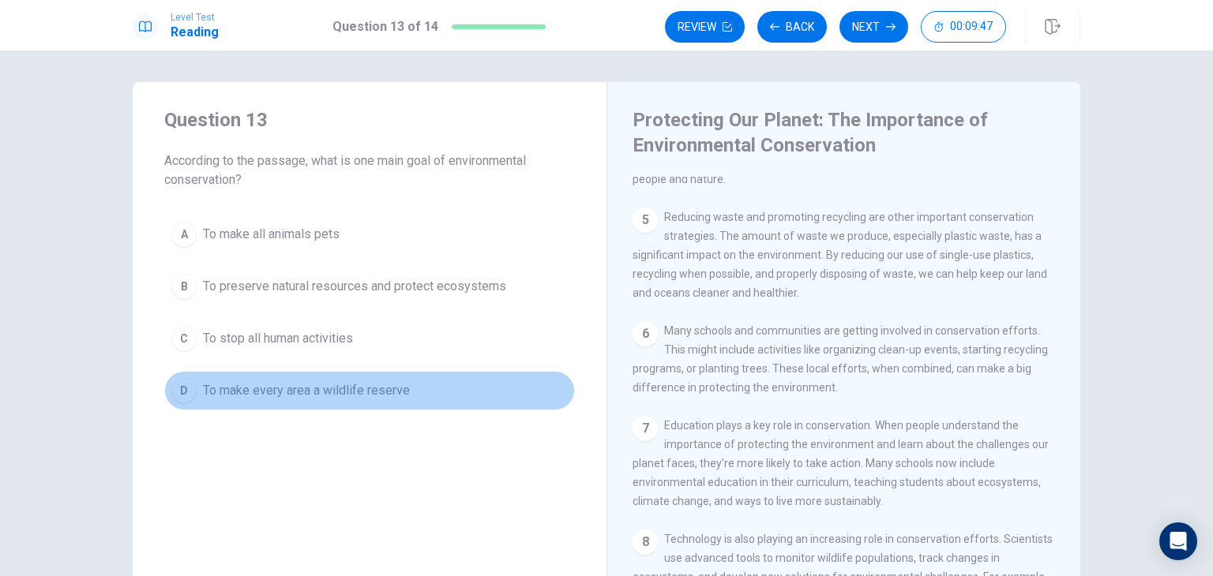
click at [299, 390] on span "To make every area a wildlife reserve" at bounding box center [306, 390] width 207 height 19
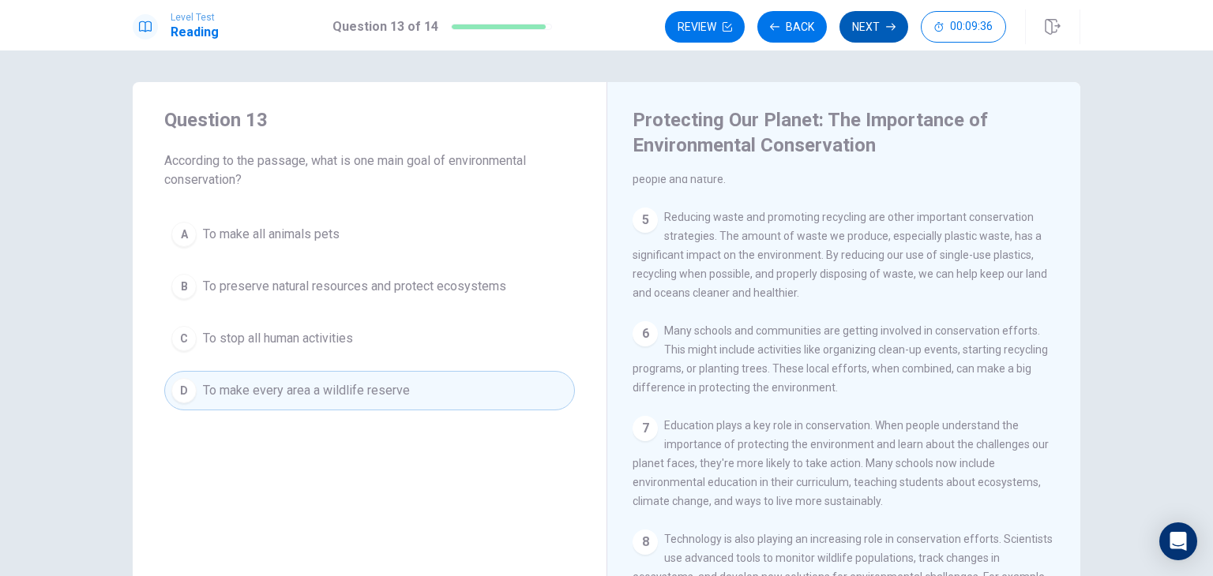
click at [868, 27] on button "Next" at bounding box center [873, 27] width 69 height 32
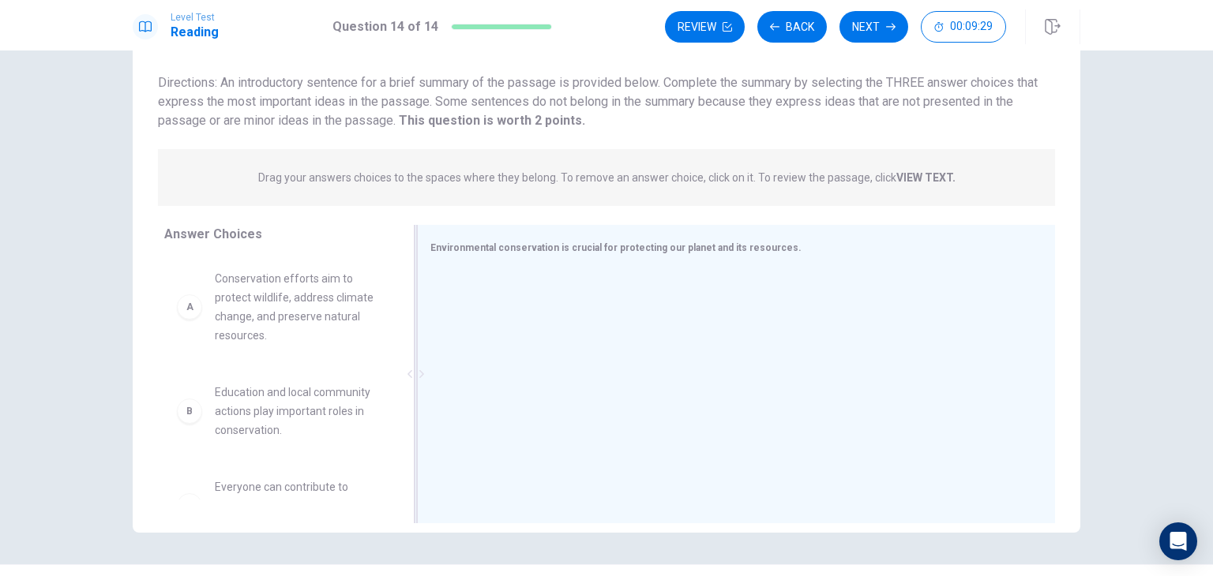
scroll to position [98, 0]
click at [183, 421] on div "B" at bounding box center [189, 411] width 25 height 25
click at [232, 414] on span "Education and local community actions play important roles in conservation." at bounding box center [297, 411] width 164 height 57
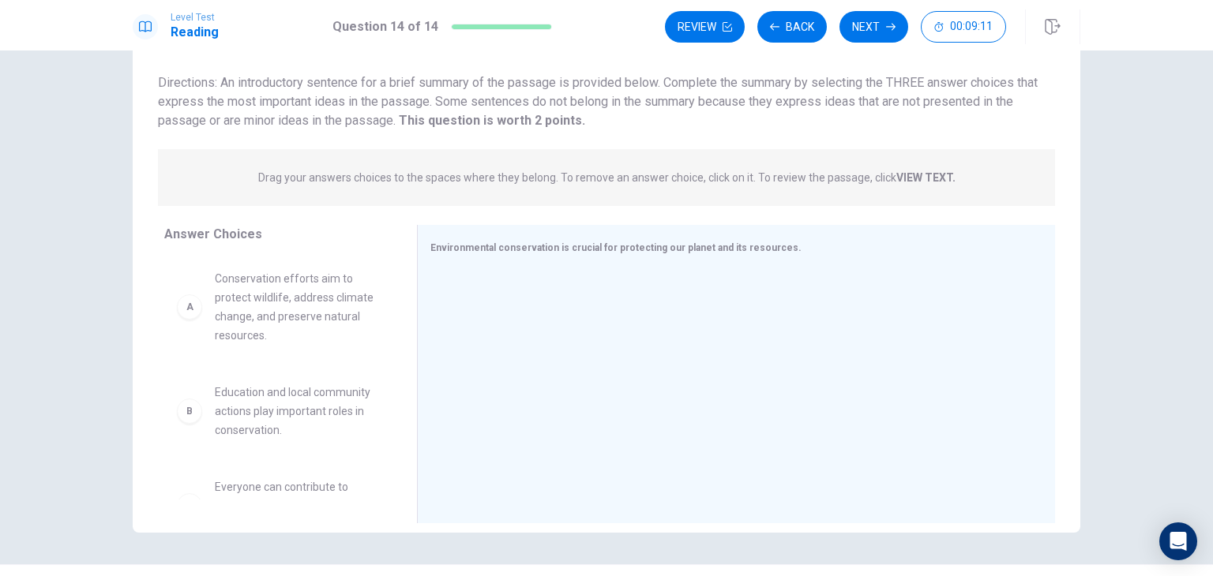
click at [232, 414] on span "Education and local community actions play important roles in conservation." at bounding box center [297, 411] width 164 height 57
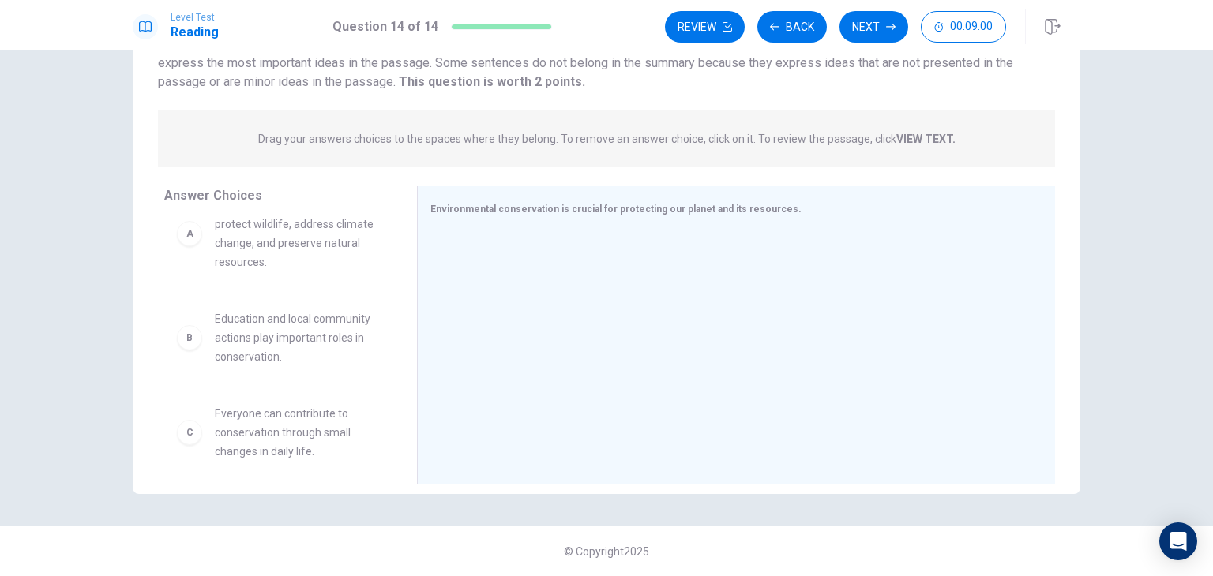
scroll to position [0, 0]
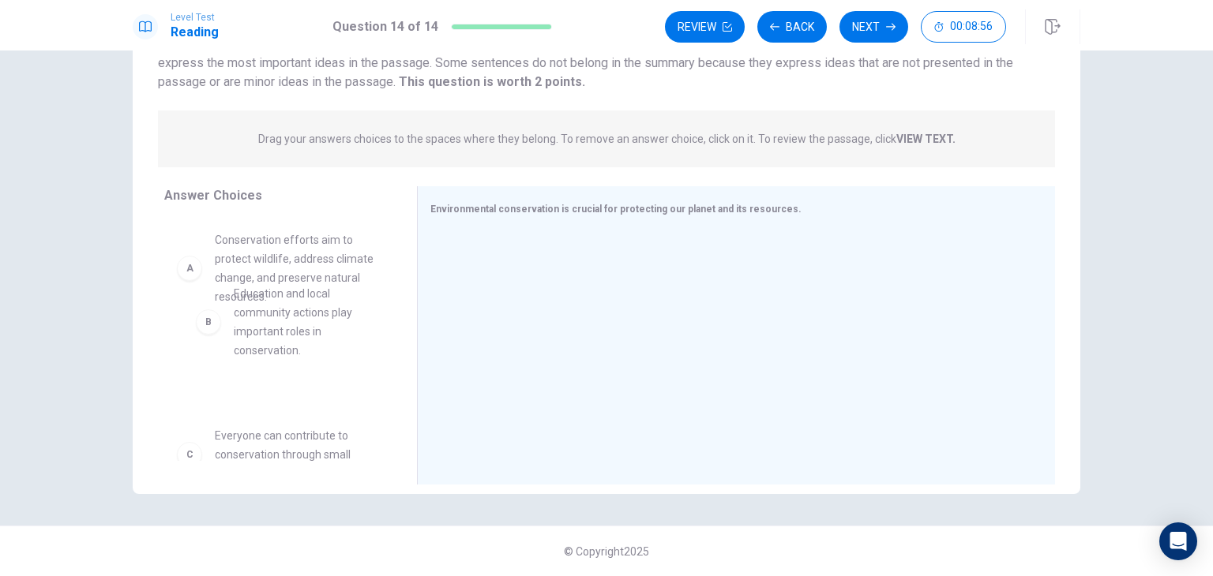
drag, startPoint x: 310, startPoint y: 386, endPoint x: 339, endPoint y: 327, distance: 66.0
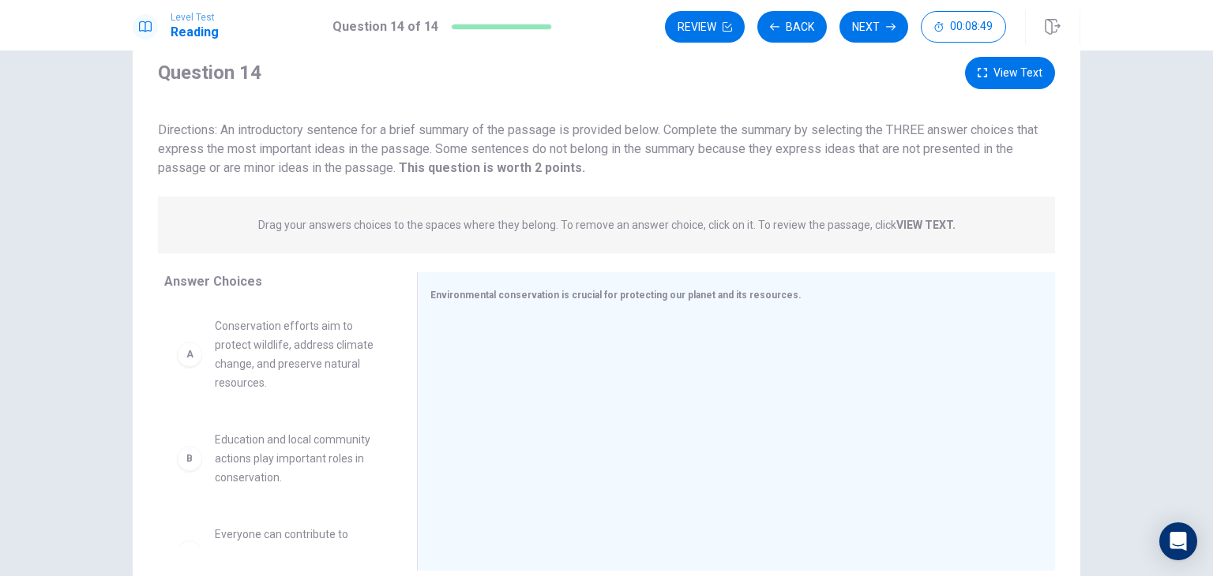
scroll to position [137, 0]
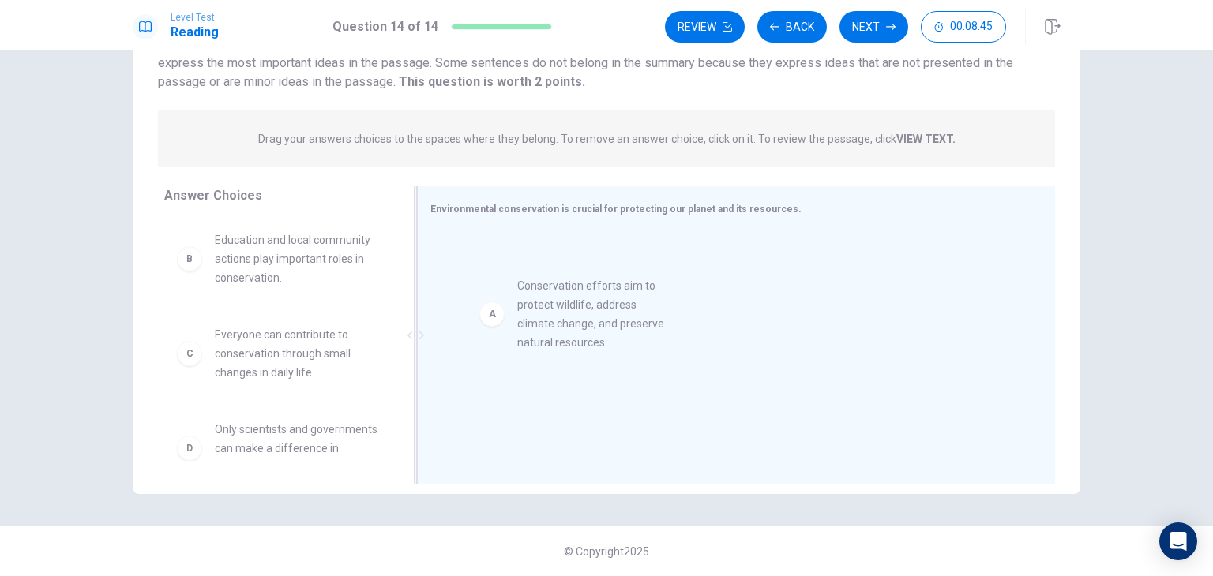
drag, startPoint x: 271, startPoint y: 272, endPoint x: 598, endPoint y: 320, distance: 330.4
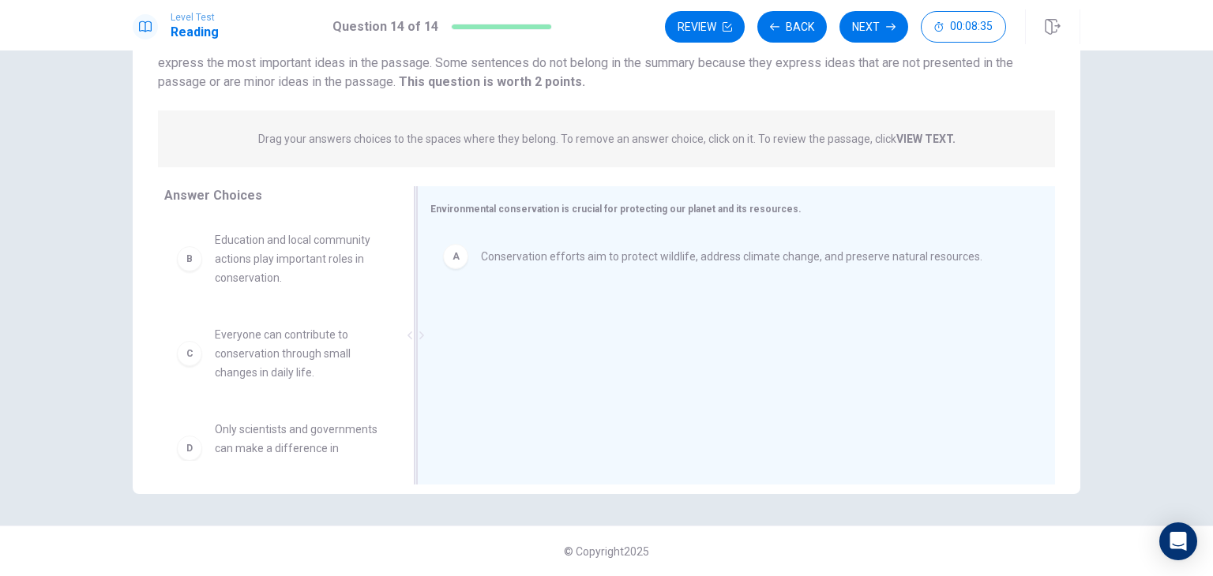
drag, startPoint x: 301, startPoint y: 273, endPoint x: 538, endPoint y: 329, distance: 243.4
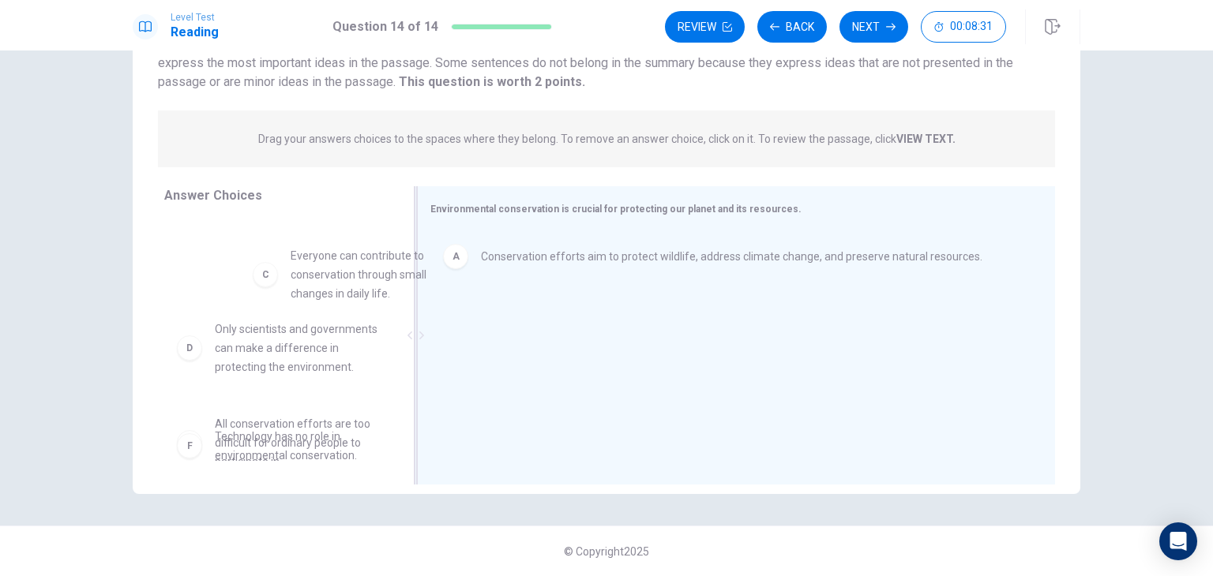
scroll to position [78, 0]
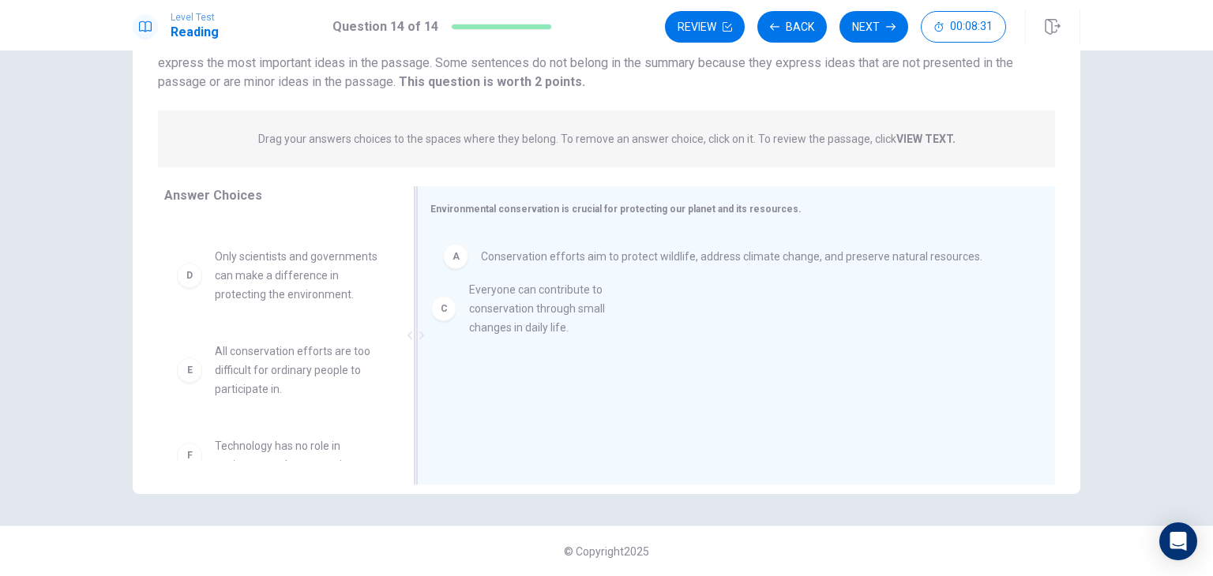
drag, startPoint x: 207, startPoint y: 281, endPoint x: 591, endPoint y: 337, distance: 387.8
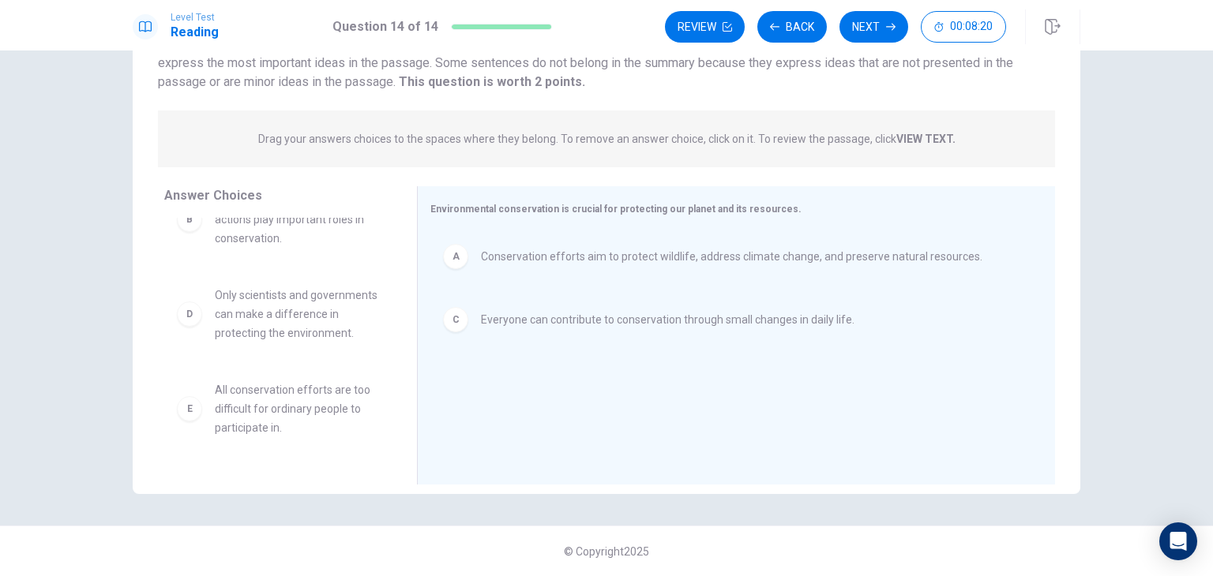
scroll to position [0, 0]
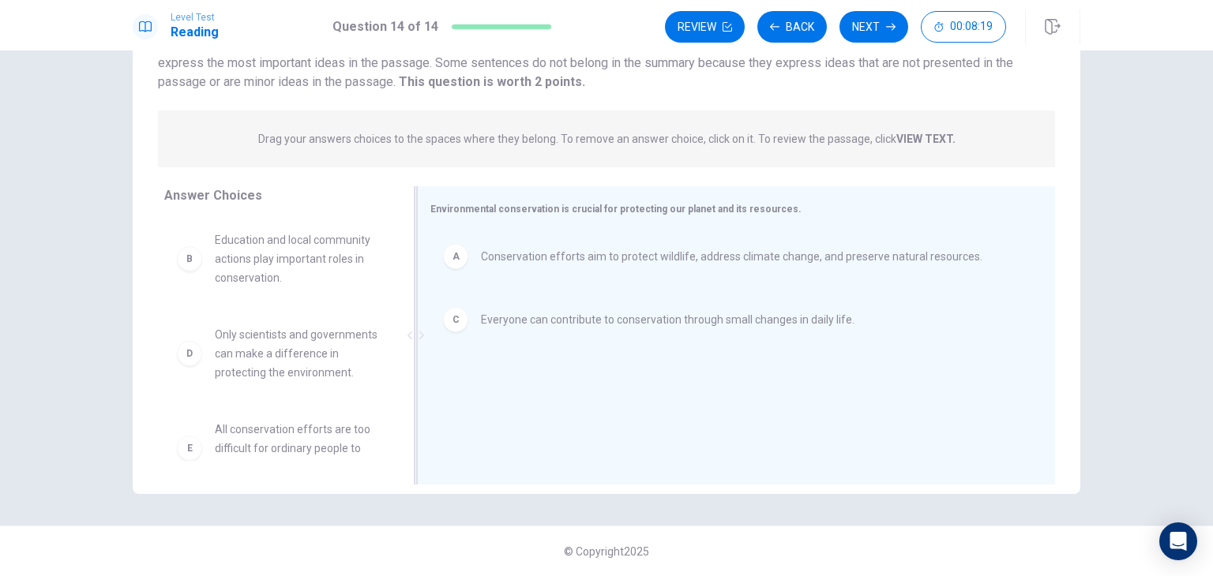
drag, startPoint x: 246, startPoint y: 260, endPoint x: 469, endPoint y: 354, distance: 242.4
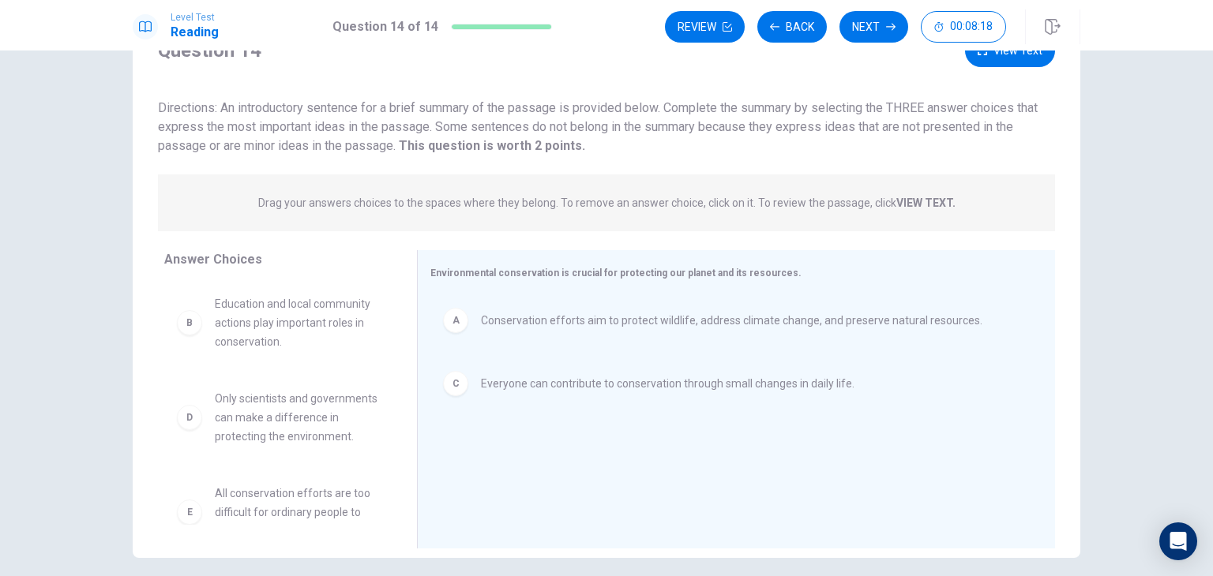
scroll to position [67, 0]
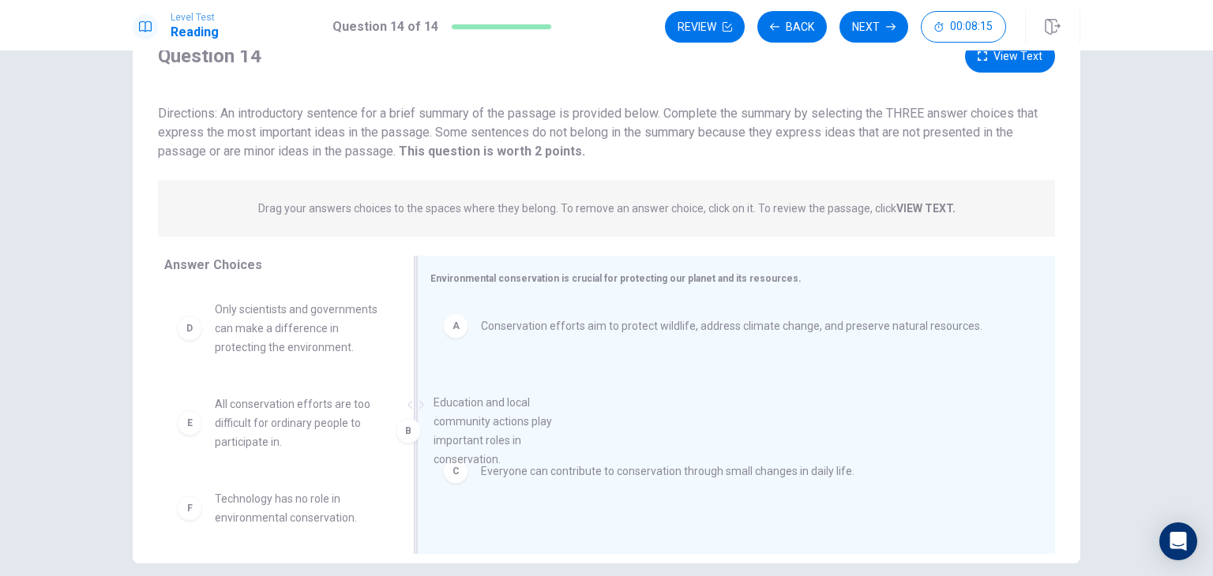
drag, startPoint x: 196, startPoint y: 323, endPoint x: 465, endPoint y: 456, distance: 300.1
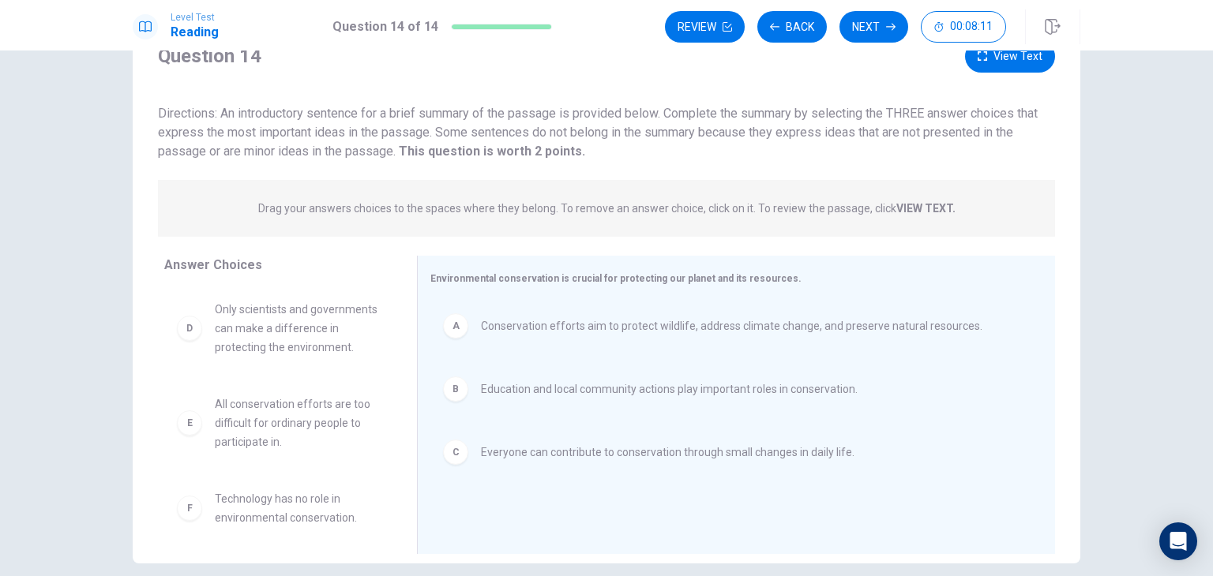
scroll to position [0, 0]
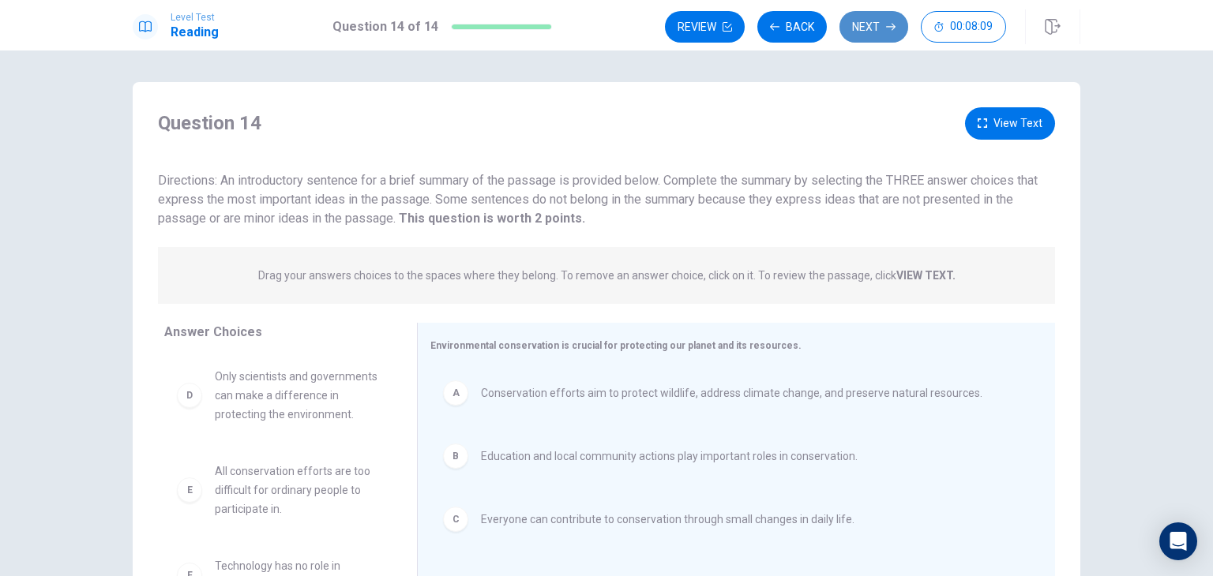
click at [889, 21] on button "Next" at bounding box center [873, 27] width 69 height 32
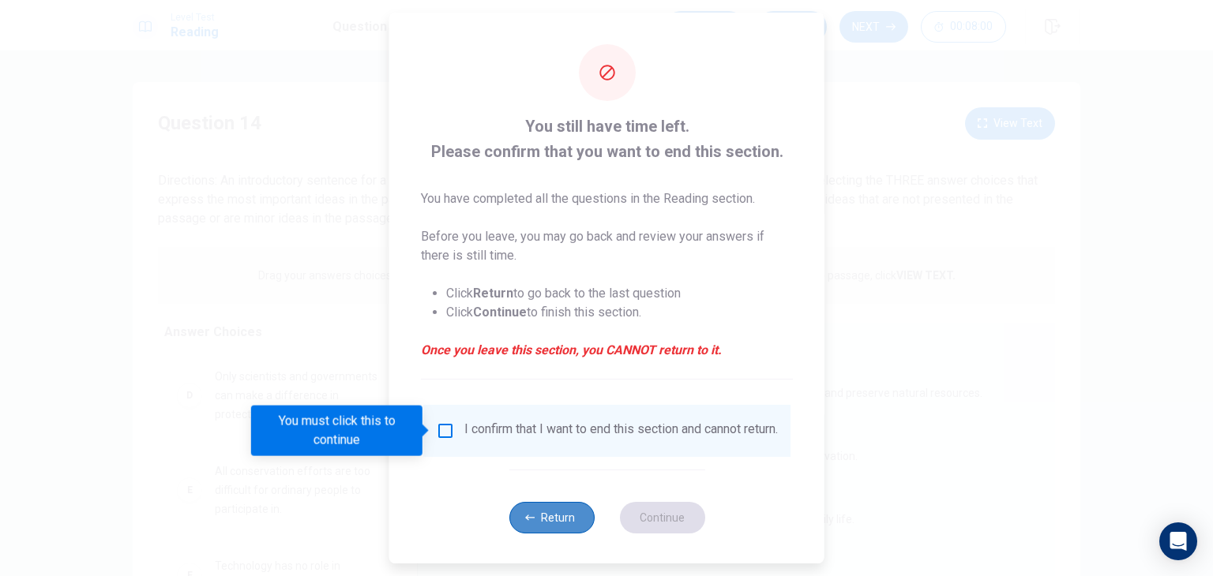
click at [524, 519] on button "Return" at bounding box center [550, 518] width 85 height 32
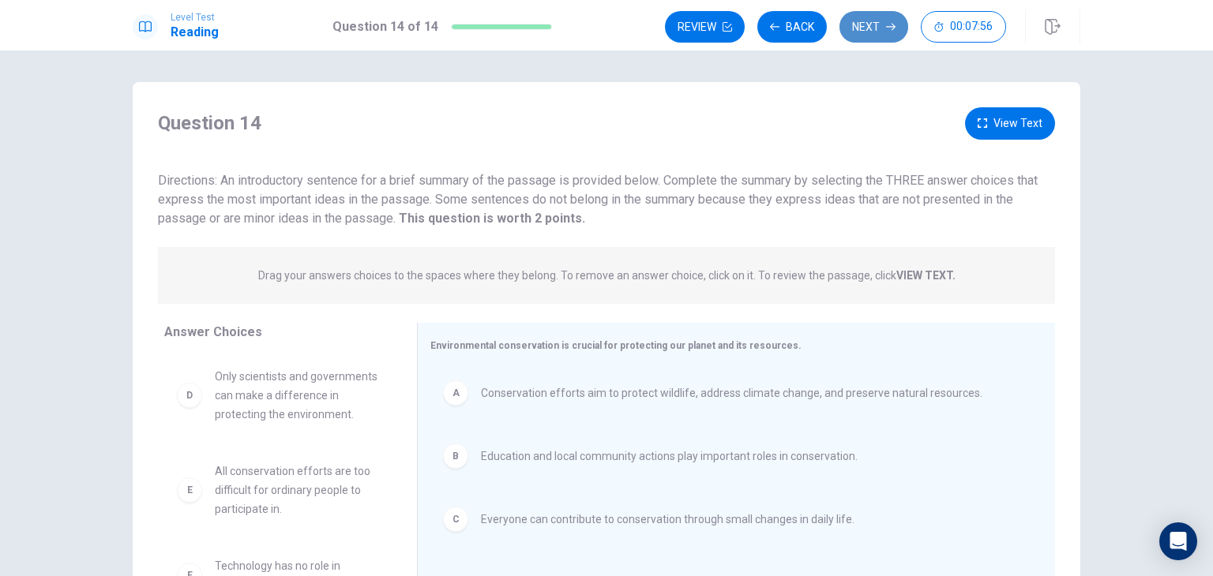
click at [889, 35] on button "Next" at bounding box center [873, 27] width 69 height 32
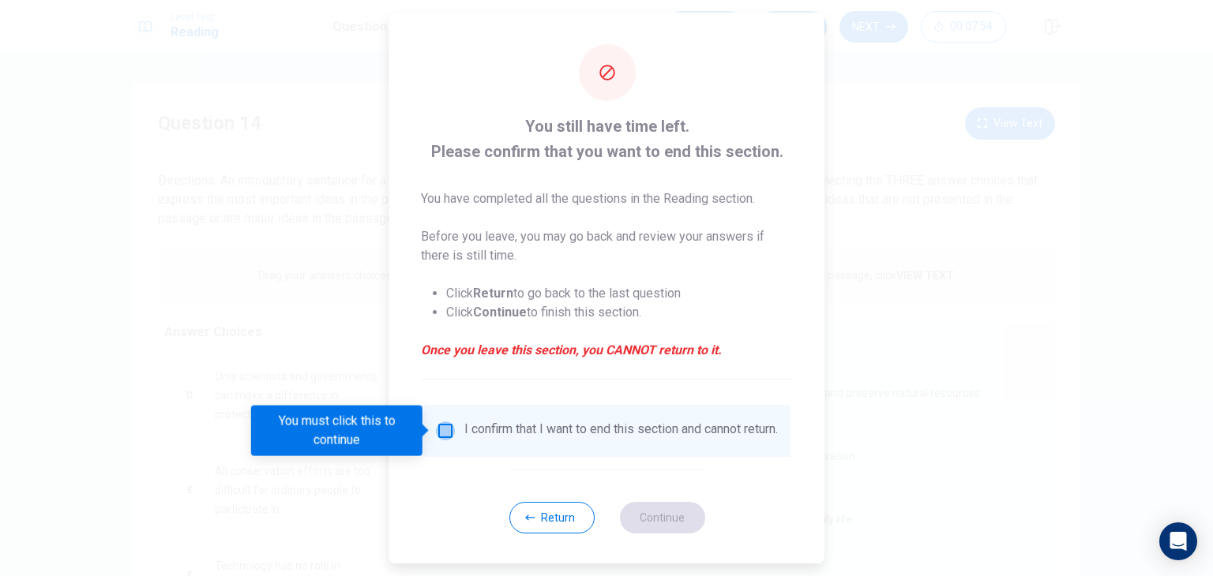
click at [442, 430] on input "You must click this to continue" at bounding box center [445, 431] width 19 height 19
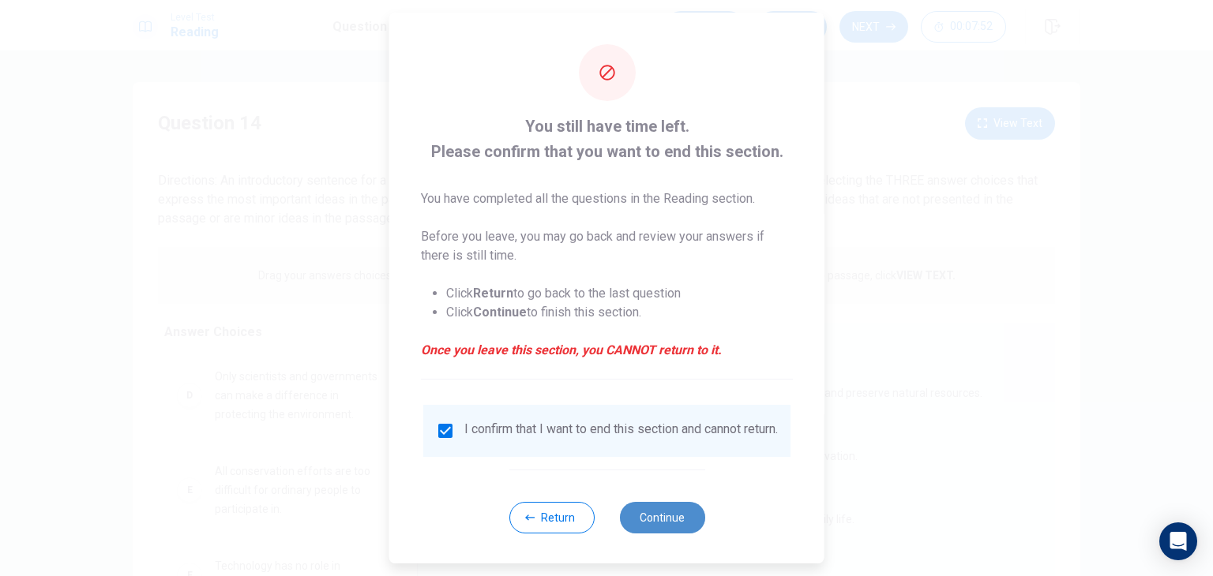
click at [628, 529] on button "Continue" at bounding box center [661, 518] width 85 height 32
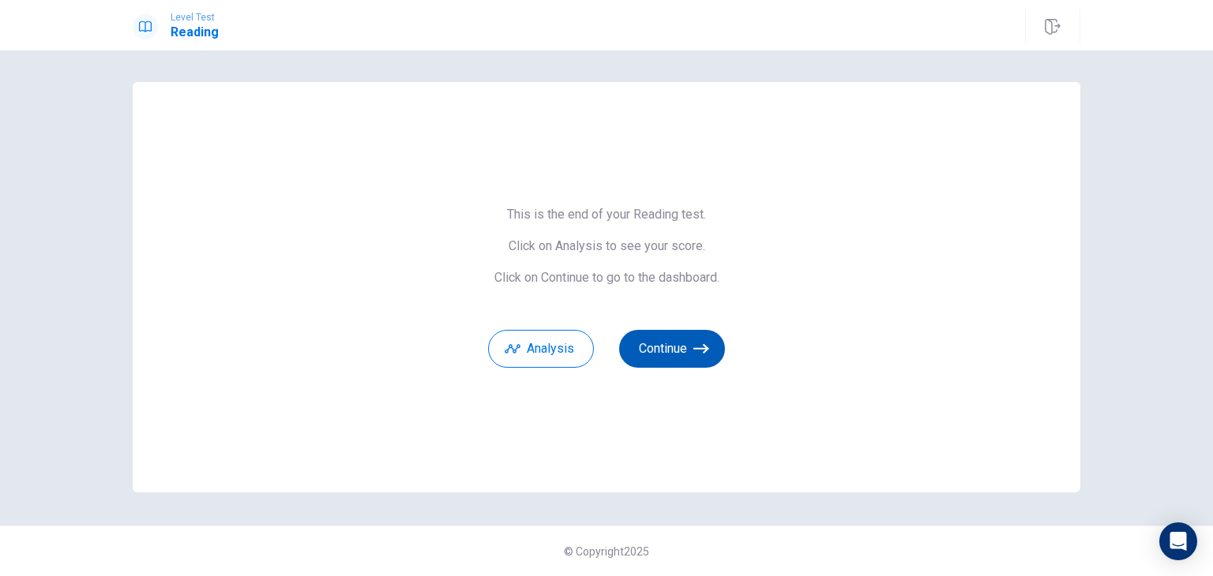
click at [692, 350] on button "Continue" at bounding box center [672, 349] width 106 height 38
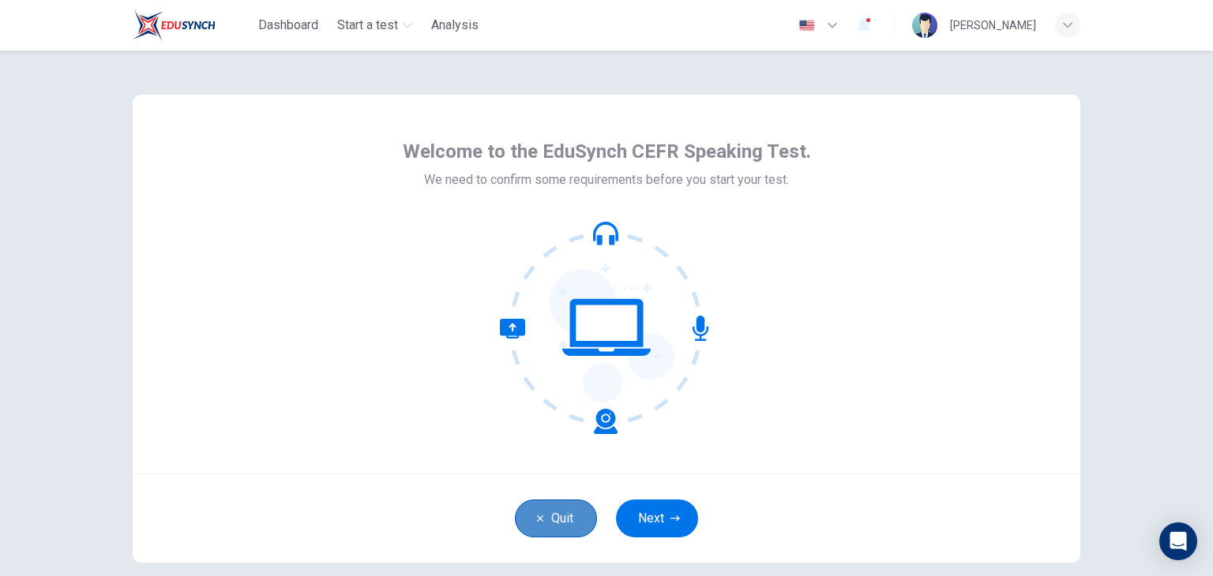
click at [548, 517] on button "Quit" at bounding box center [556, 519] width 82 height 38
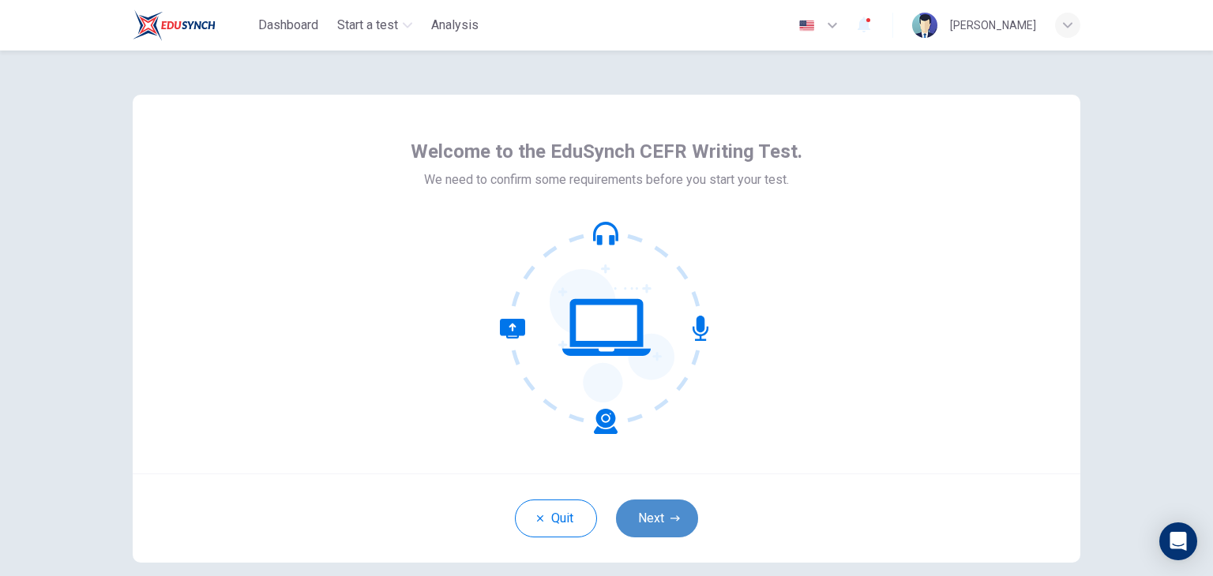
click at [663, 520] on button "Next" at bounding box center [657, 519] width 82 height 38
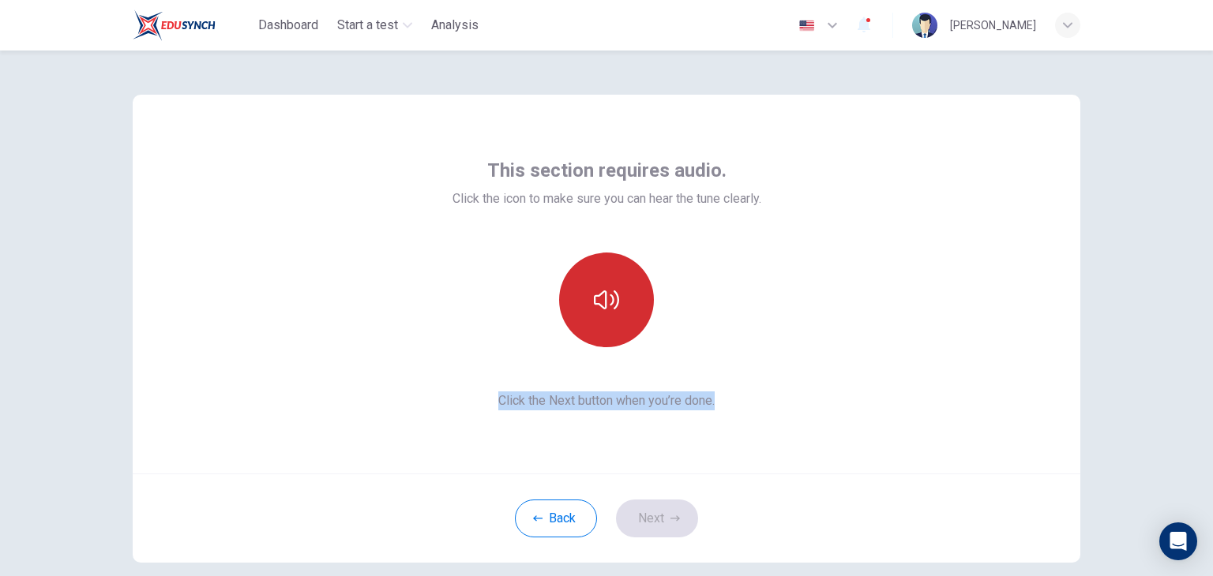
drag, startPoint x: 733, startPoint y: 381, endPoint x: 628, endPoint y: 311, distance: 125.3
click at [628, 311] on div "This section requires audio. Click the icon to make sure you can hear the tune …" at bounding box center [606, 284] width 309 height 253
click at [625, 311] on button "button" at bounding box center [606, 300] width 95 height 95
click at [594, 313] on button "button" at bounding box center [606, 300] width 95 height 95
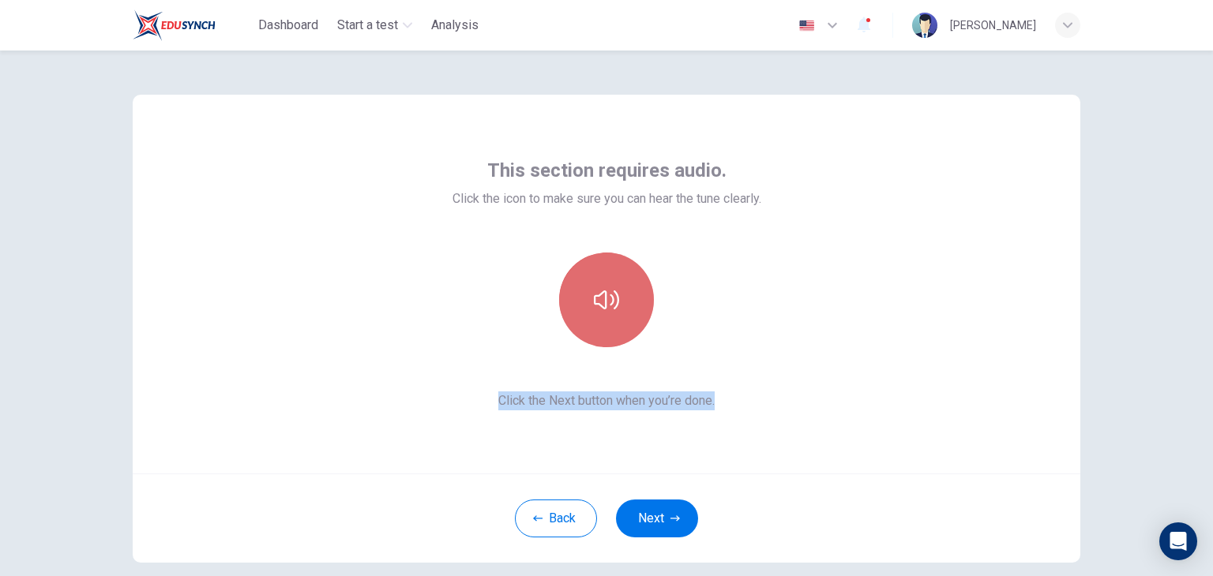
click at [594, 313] on button "button" at bounding box center [606, 300] width 95 height 95
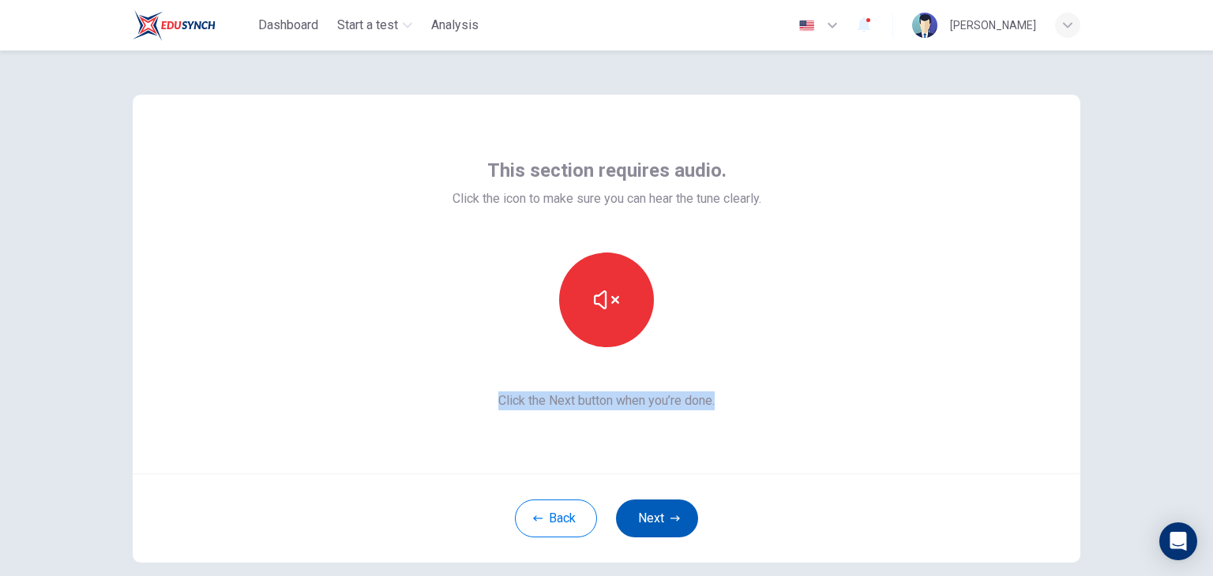
click at [648, 516] on button "Next" at bounding box center [657, 519] width 82 height 38
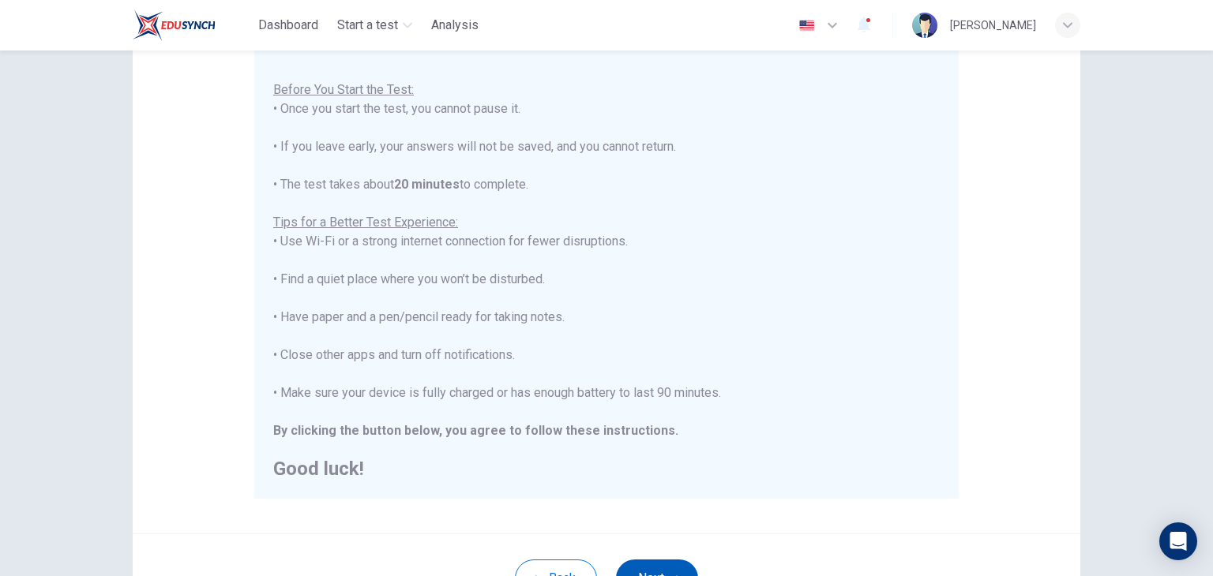
scroll to position [302, 0]
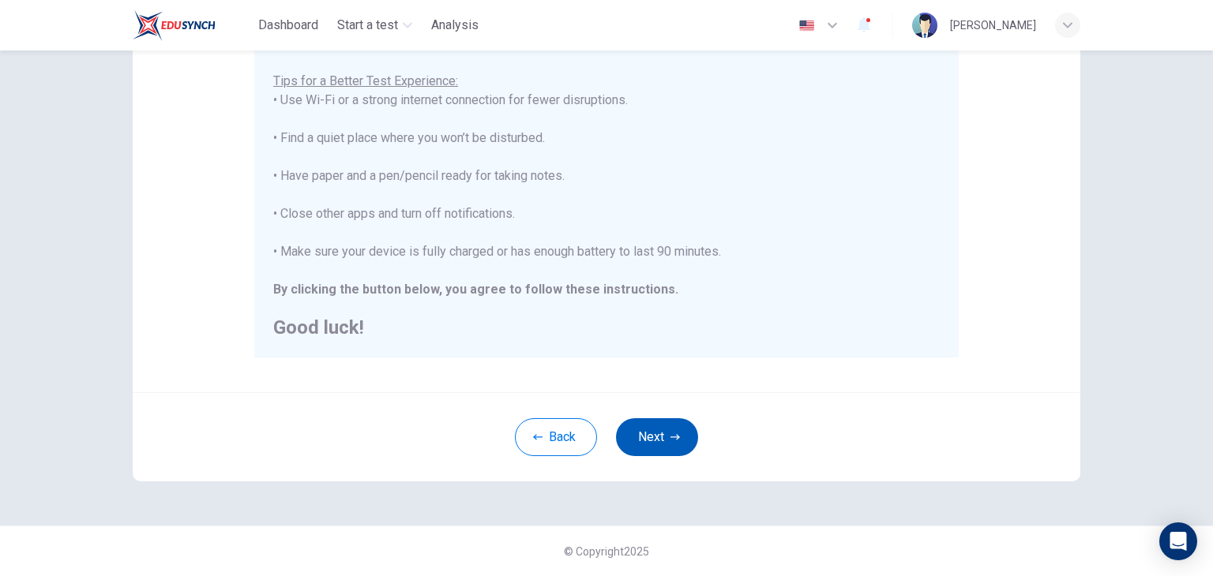
click at [657, 437] on button "Next" at bounding box center [657, 437] width 82 height 38
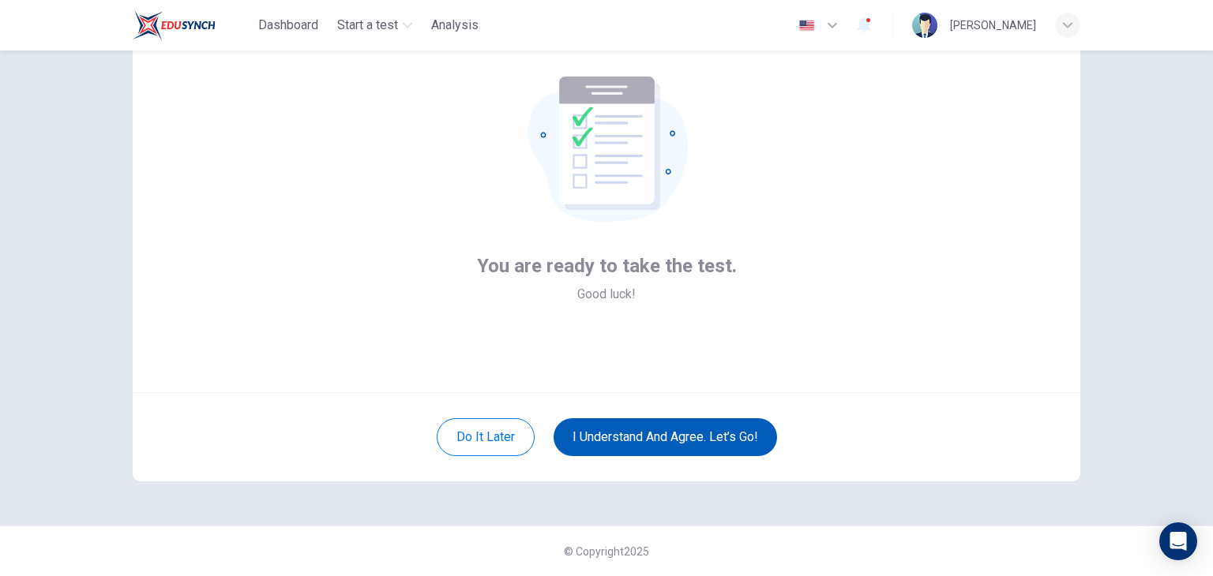
scroll to position [81, 0]
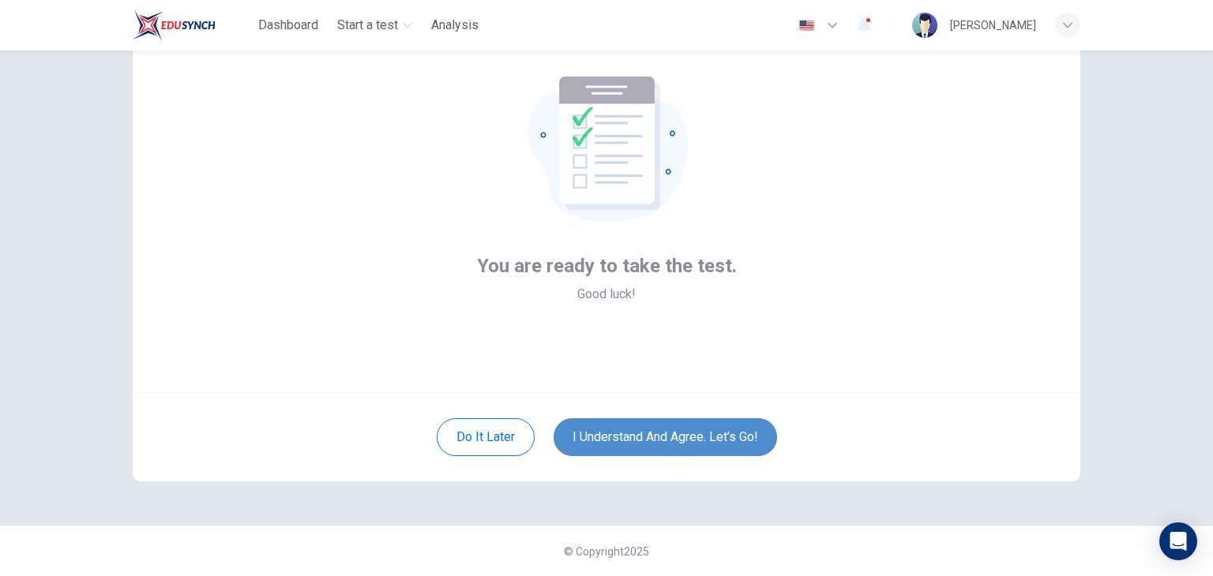
click at [700, 436] on button "I understand and agree. Let’s go!" at bounding box center [664, 437] width 223 height 38
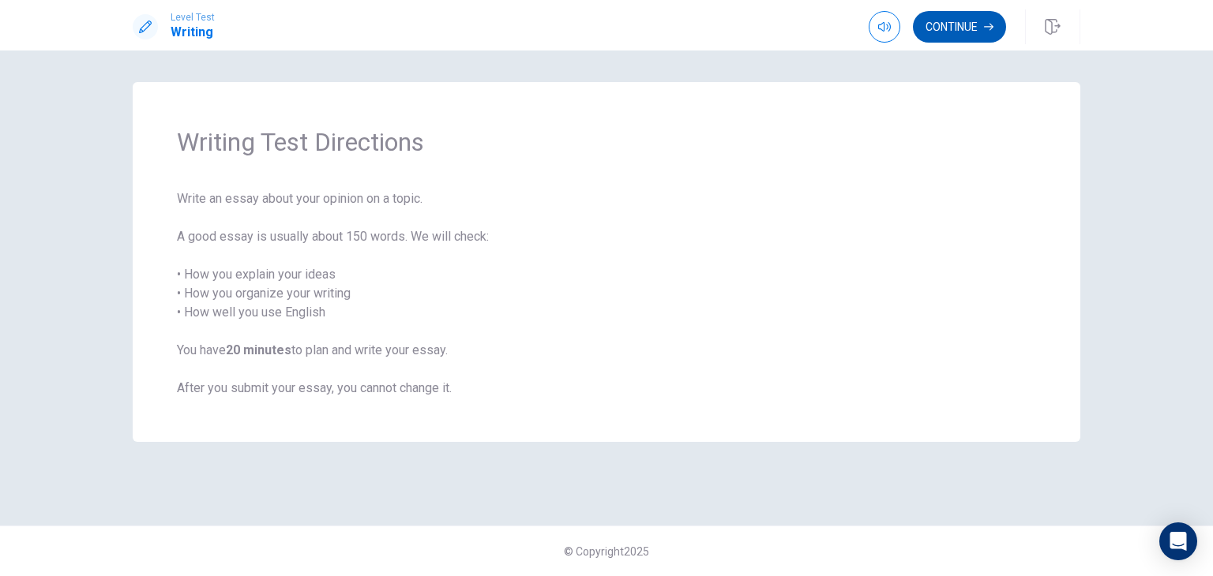
click at [980, 28] on button "Continue" at bounding box center [959, 27] width 93 height 32
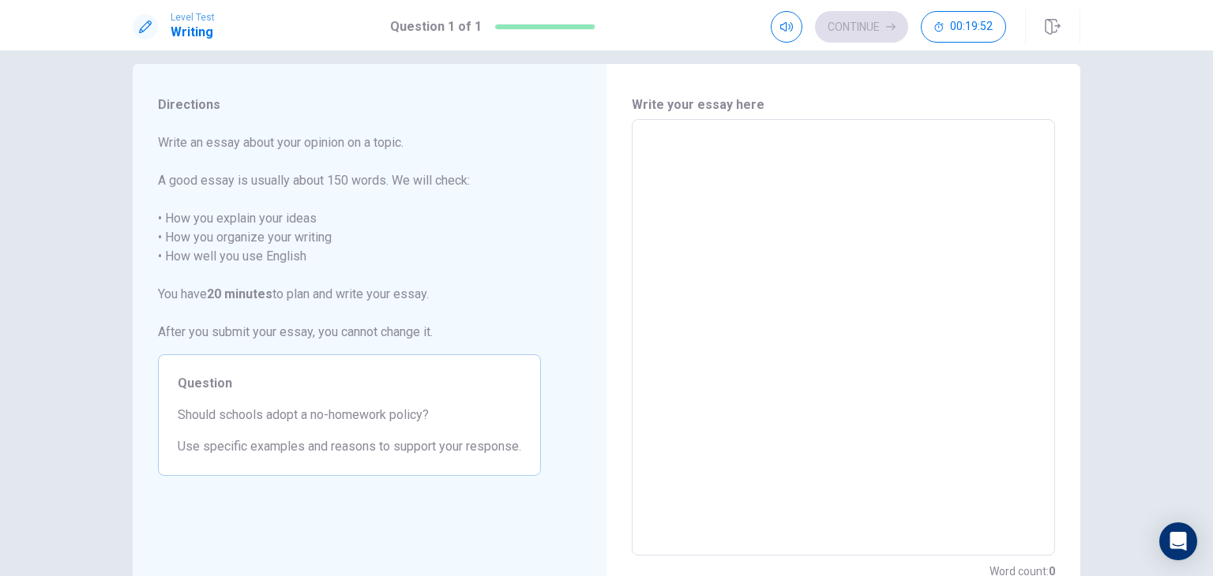
scroll to position [6, 0]
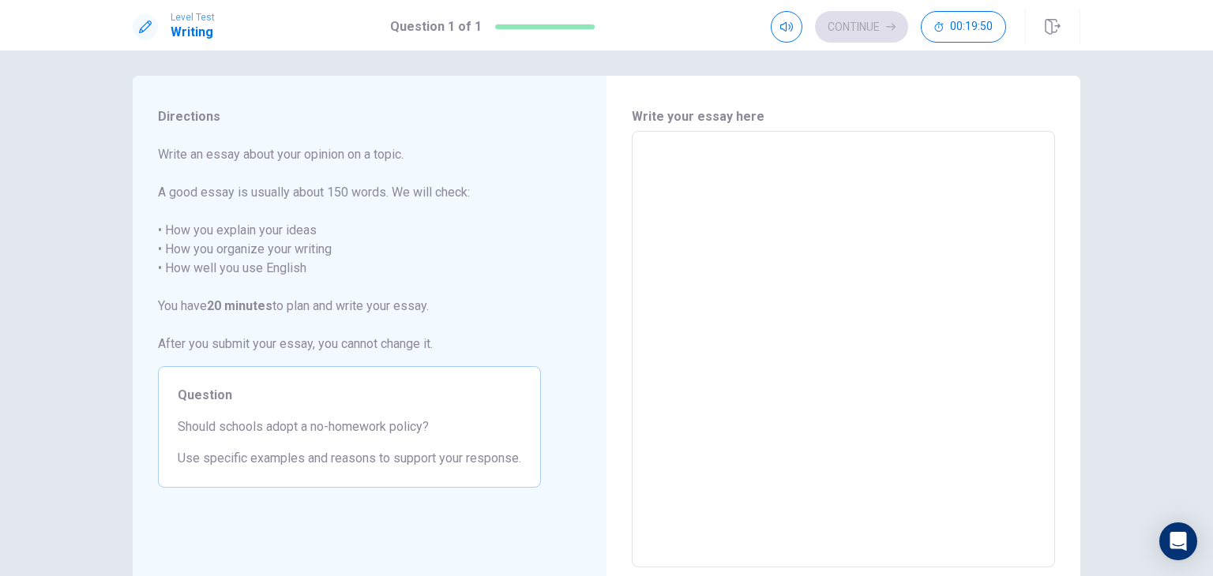
click at [661, 150] on textarea at bounding box center [843, 349] width 401 height 411
type textarea "S"
type textarea "x"
type textarea "Sh"
type textarea "x"
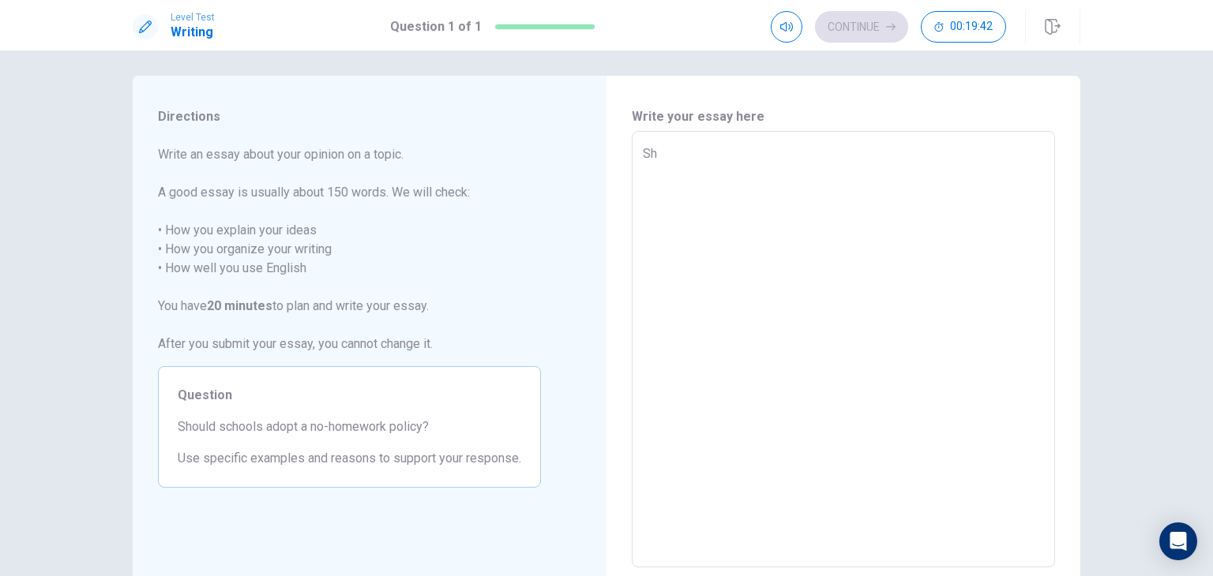
type textarea "Sho"
type textarea "x"
type textarea "Shou"
type textarea "x"
type textarea "Shoul"
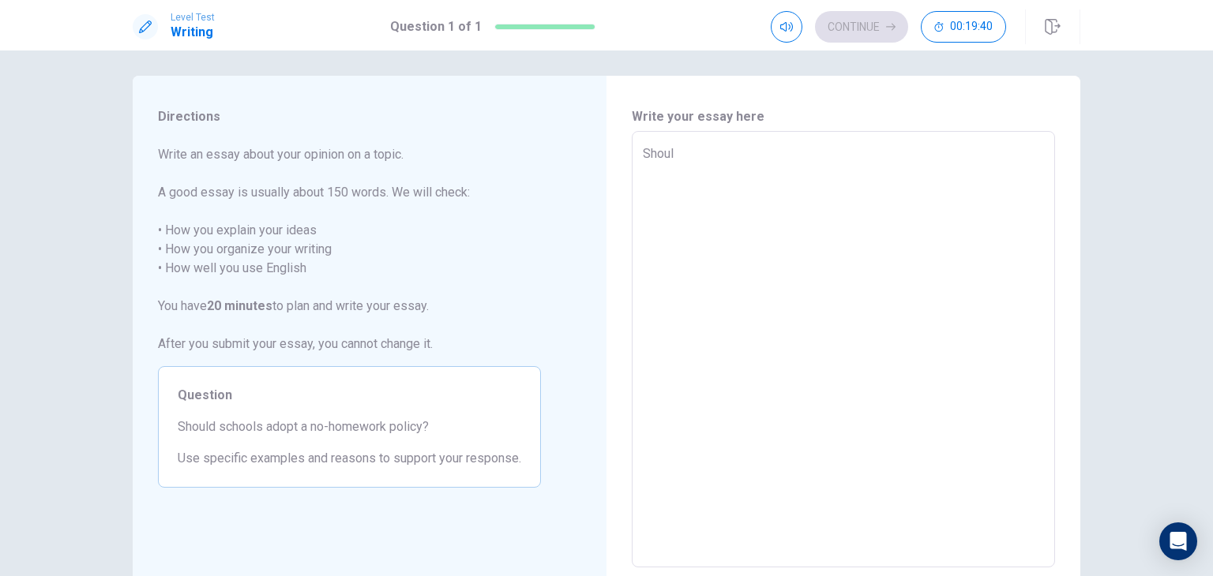
type textarea "x"
type textarea "Should"
type textarea "x"
type textarea "Should"
type textarea "x"
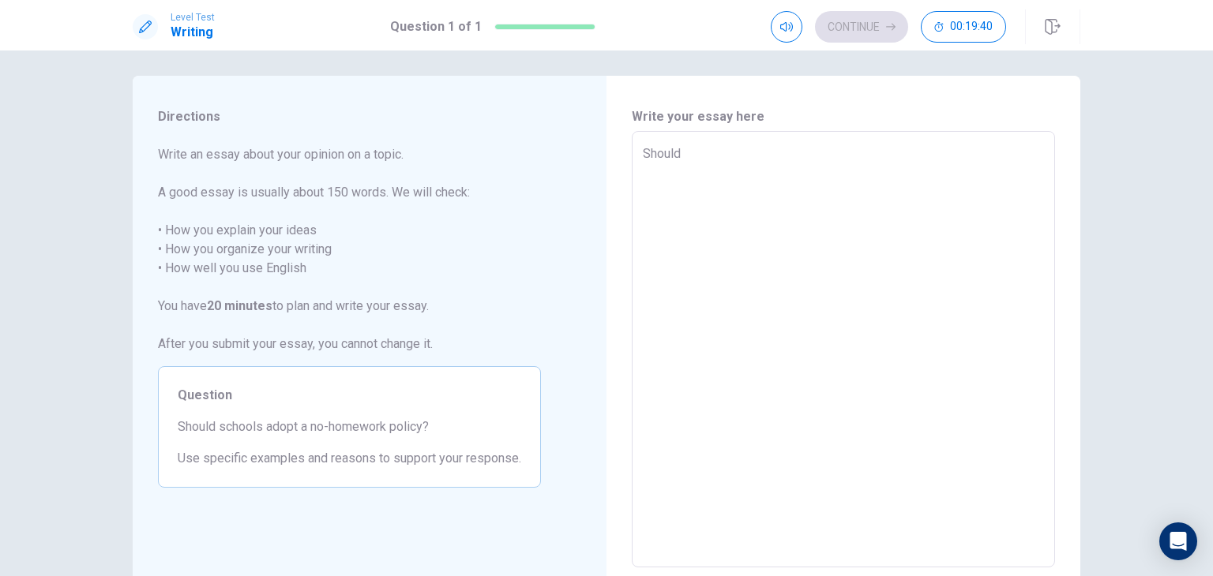
type textarea "Should s"
type textarea "x"
type textarea "Should sc"
type textarea "x"
type textarea "Should sch"
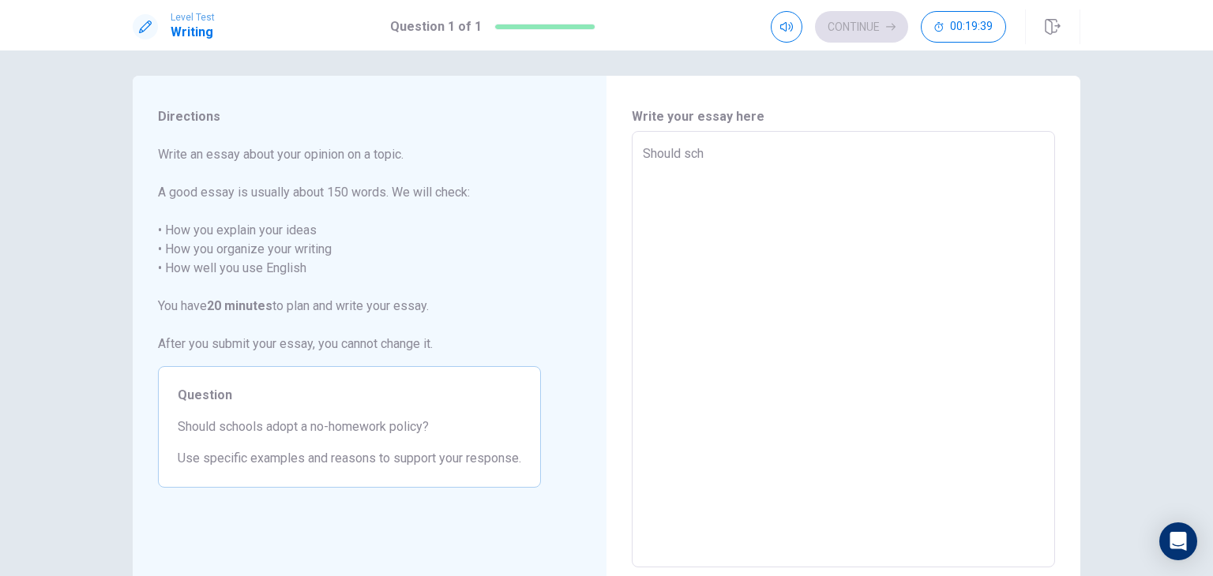
type textarea "x"
type textarea "Should scho"
type textarea "x"
type textarea "Should schoo"
type textarea "x"
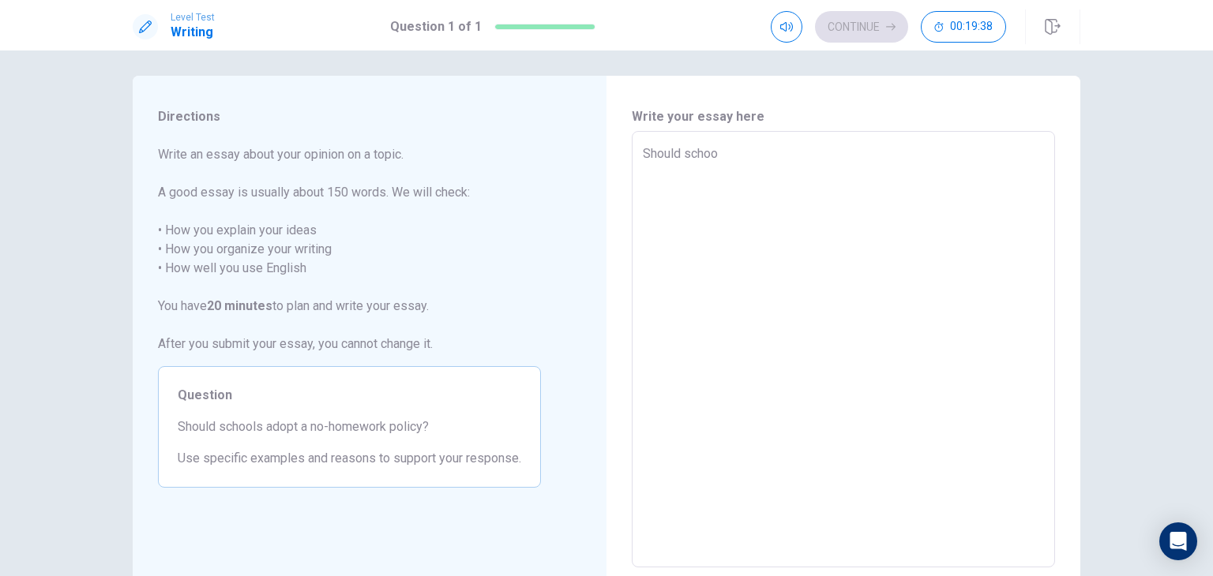
type textarea "Should school"
type textarea "x"
type textarea "Should schools"
type textarea "x"
type textarea "Should schools"
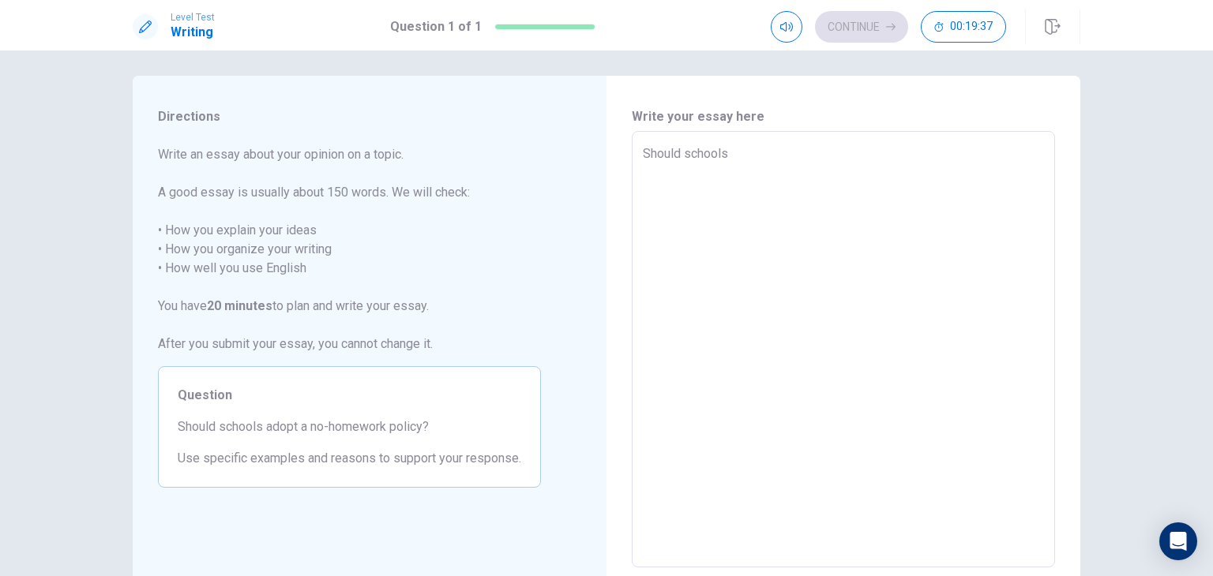
type textarea "x"
type textarea "Should schools a"
type textarea "x"
type textarea "Should schools ad"
type textarea "x"
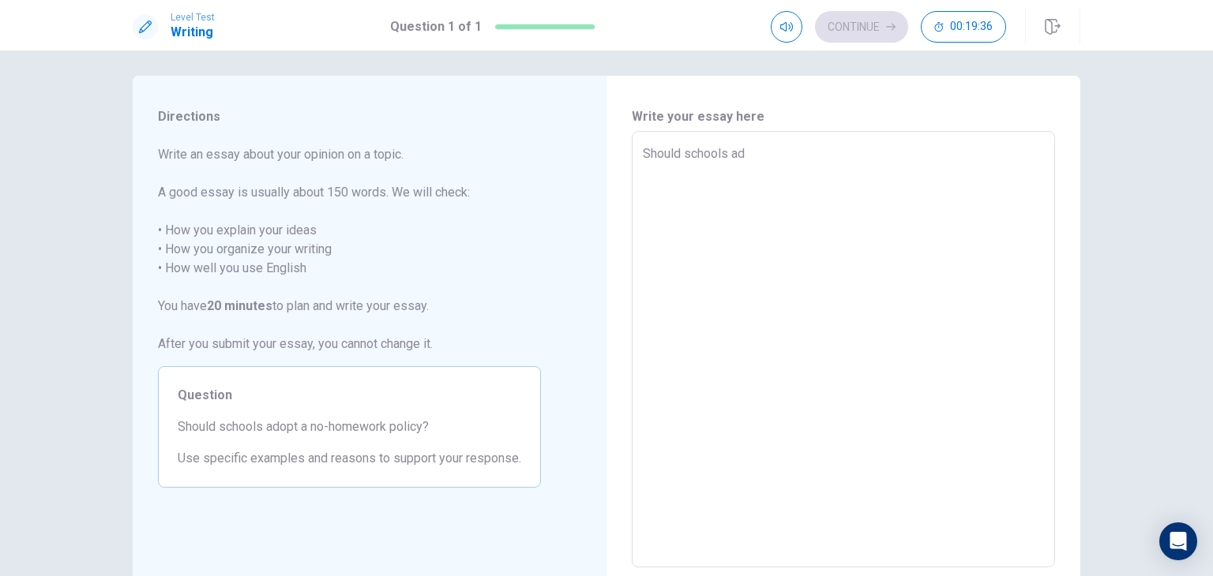
type textarea "Should schools ado"
type textarea "x"
type textarea "Should schools adop"
type textarea "x"
type textarea "Should schools adopt"
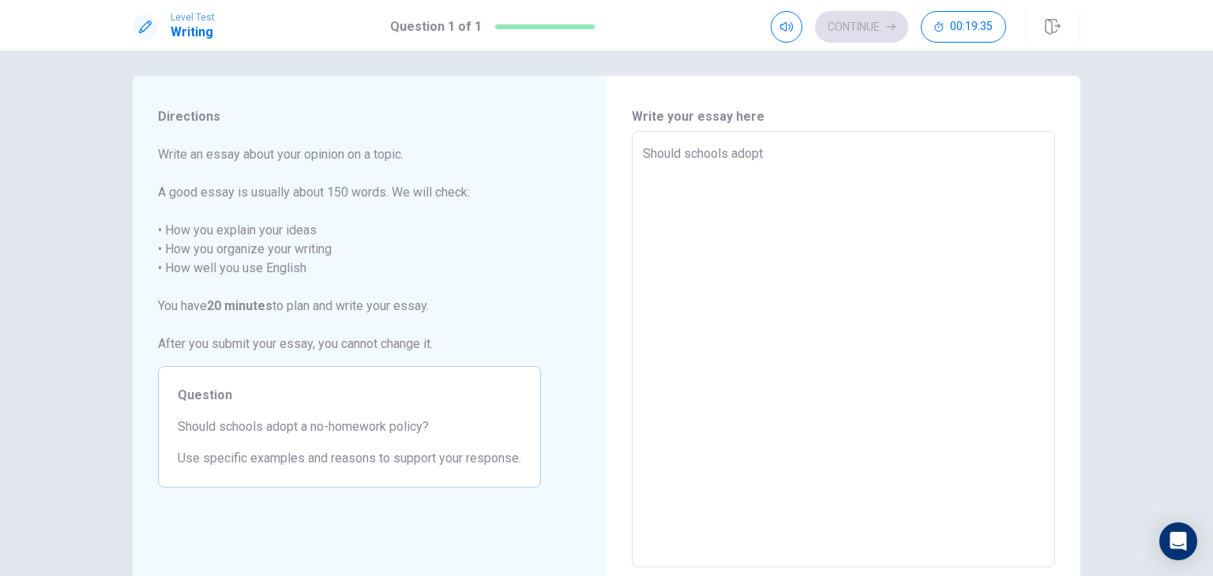
type textarea "x"
type textarea "Should schools adopt"
type textarea "x"
type textarea "Should schools adopt a"
type textarea "x"
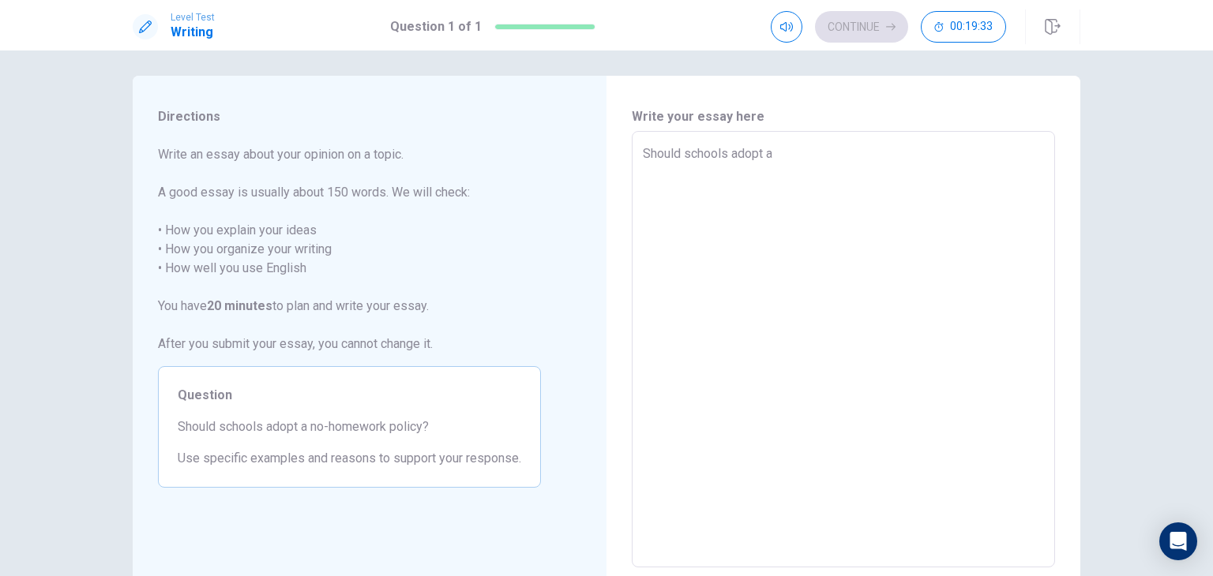
type textarea "Should schools adopt a"
type textarea "x"
type textarea "Should schools adopt a n"
type textarea "x"
type textarea "Should schools adopt a no"
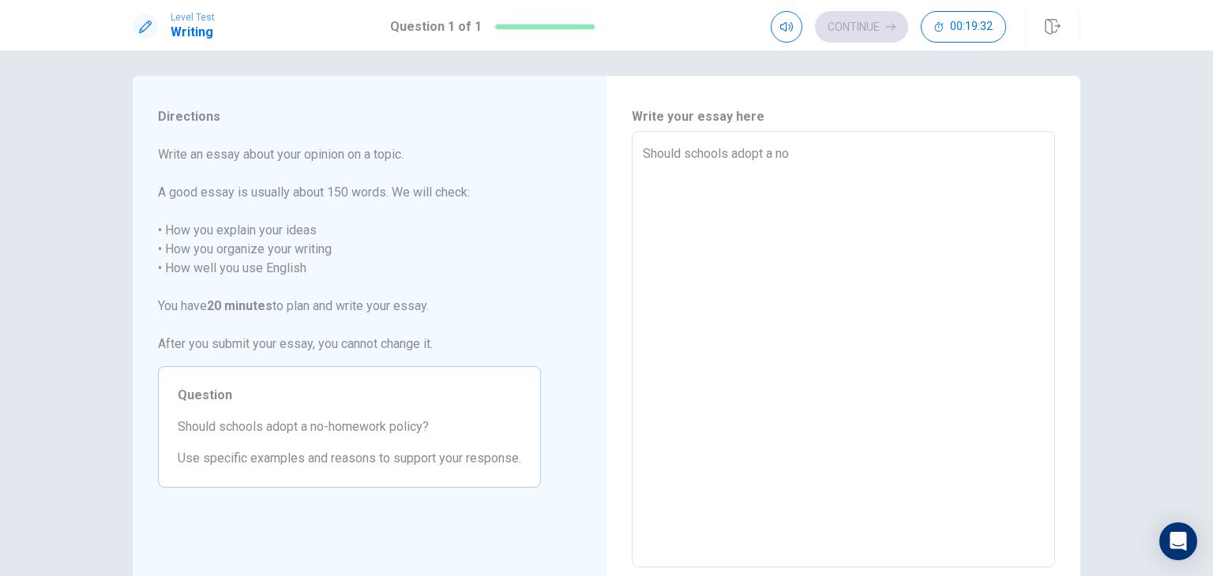
type textarea "x"
type textarea "Should schools adopt a no-"
type textarea "x"
type textarea "Should schools adopt a no-h"
type textarea "x"
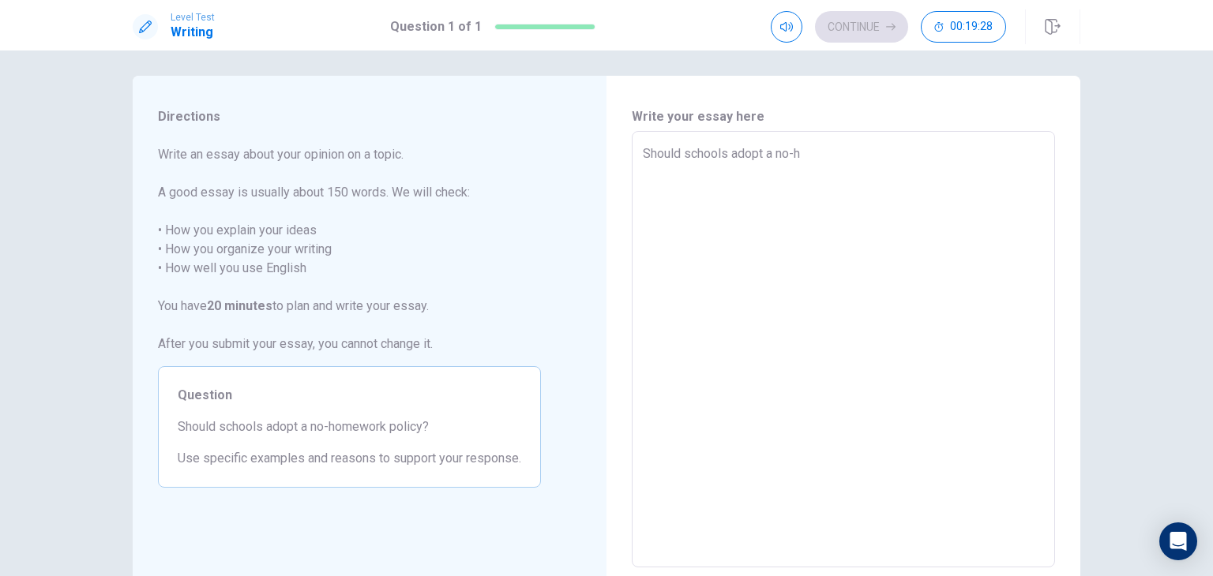
type textarea "Should schools adopt a no-ho"
type textarea "x"
type textarea "Should schools adopt a no-hom"
type textarea "x"
type textarea "Should schools adopt a no-home"
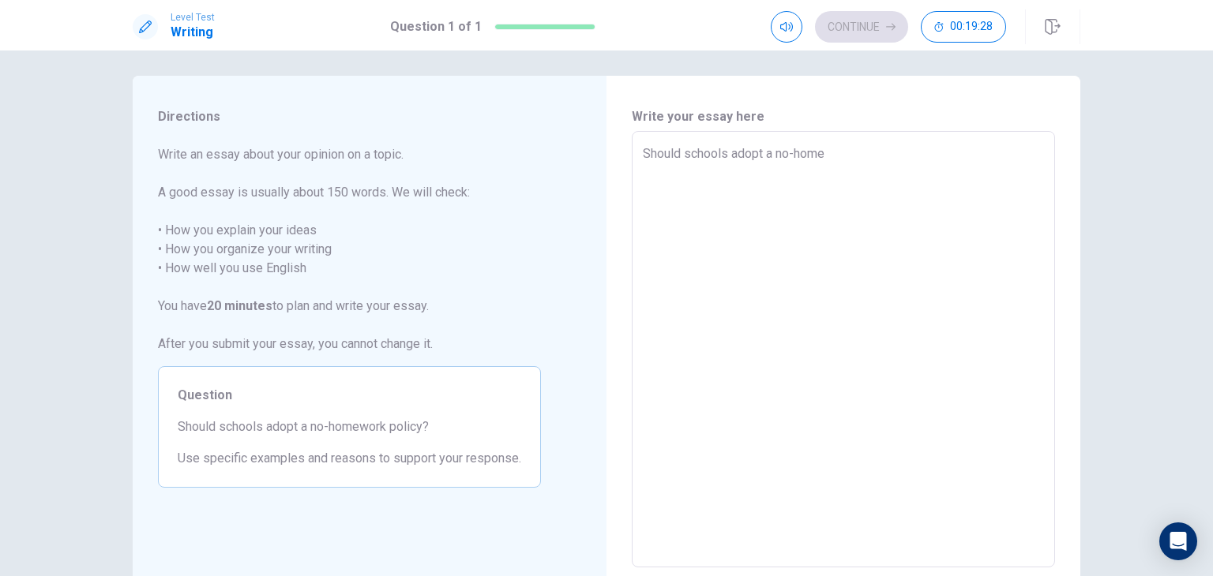
type textarea "x"
type textarea "Should schools adopt a no-homew"
type textarea "x"
type textarea "Should schools adopt a no-homewo"
type textarea "x"
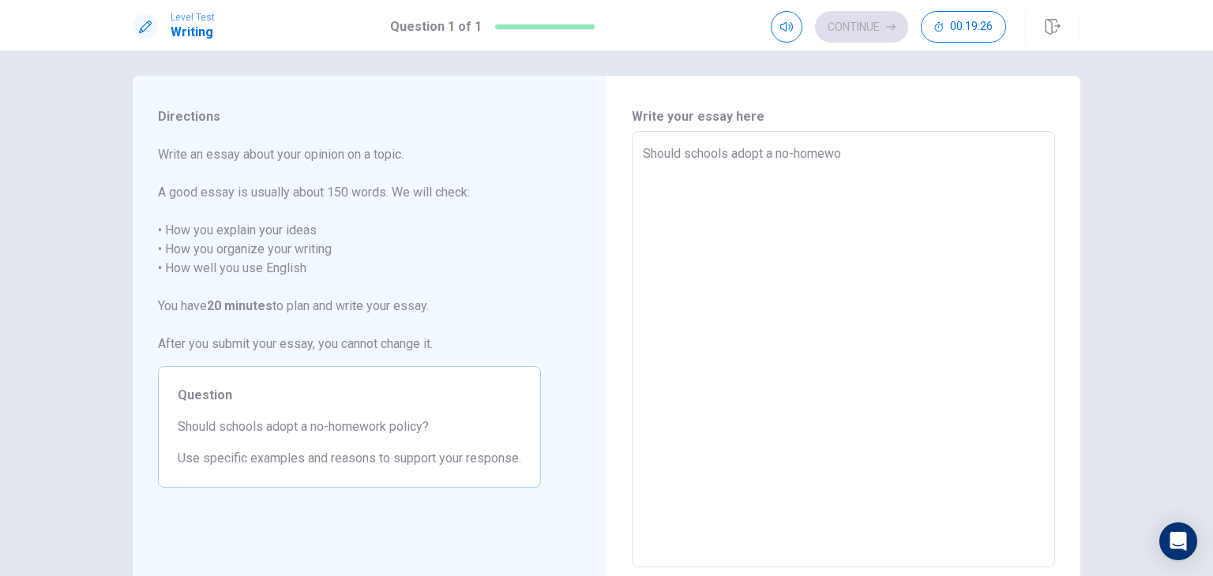
type textarea "Should schools adopt a no-homewor"
type textarea "x"
type textarea "Should schools adopt a no-homework"
type textarea "x"
type textarea "Should schools adopt a no-homework"
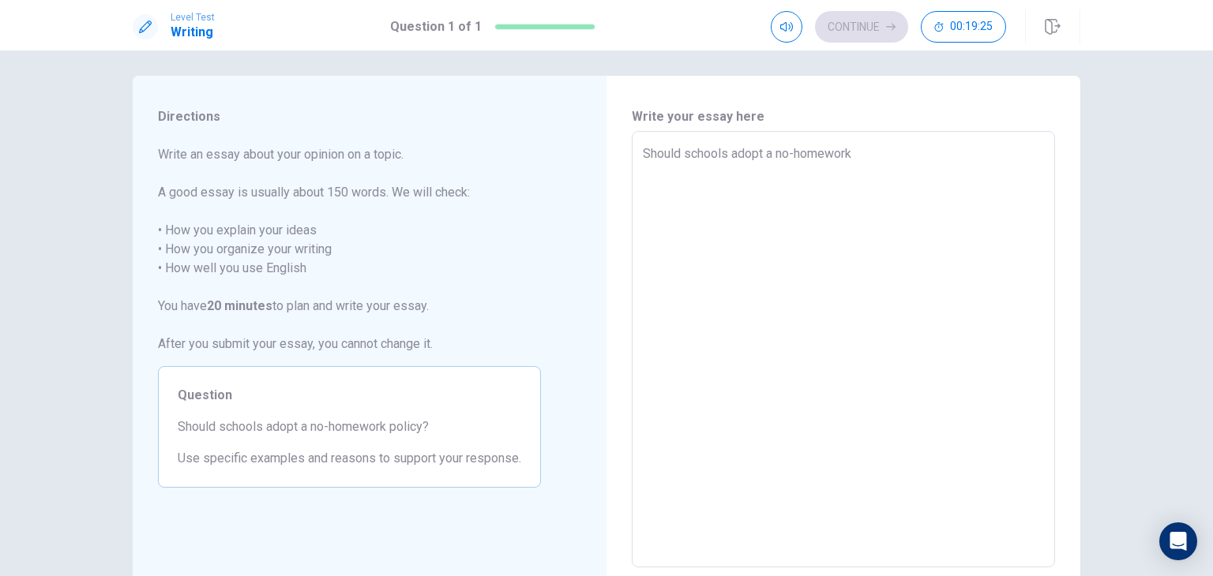
type textarea "x"
type textarea "Should schools adopt a no-homework p"
type textarea "x"
type textarea "Should schools adopt a no-homework po"
type textarea "x"
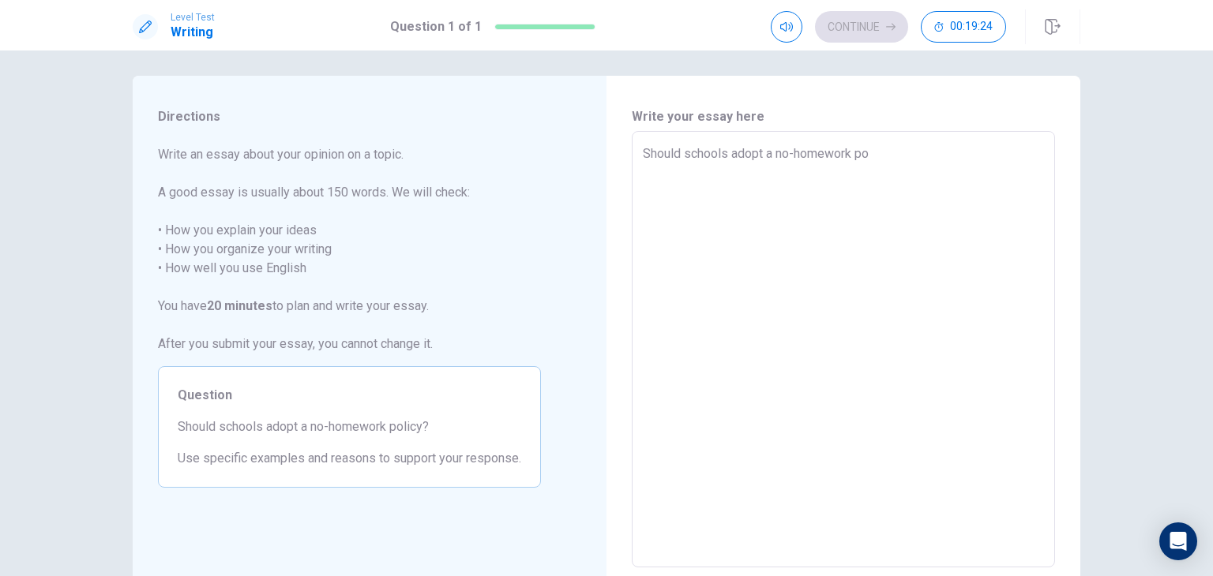
type textarea "Should schools adopt a no-homework pol"
type textarea "x"
type textarea "Should schools adopt a no-homework poli"
type textarea "x"
type textarea "Should schools adopt a no-homework polic"
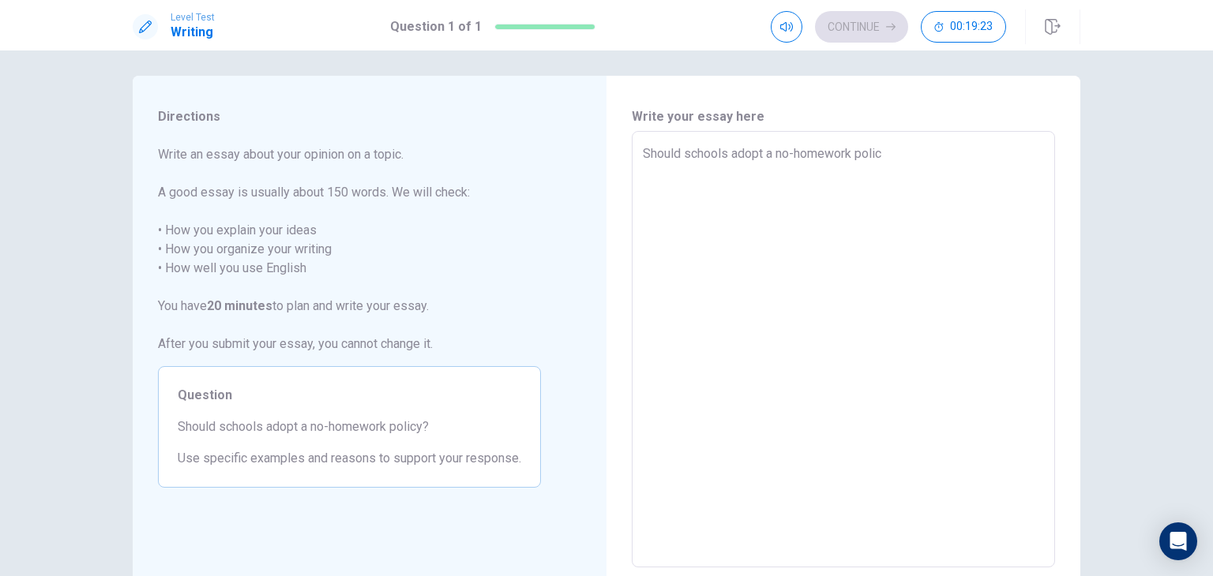
type textarea "x"
type textarea "Should schools adopt a no-homework policy"
type textarea "x"
type textarea "Should schools adopt a no-homework policy/"
type textarea "x"
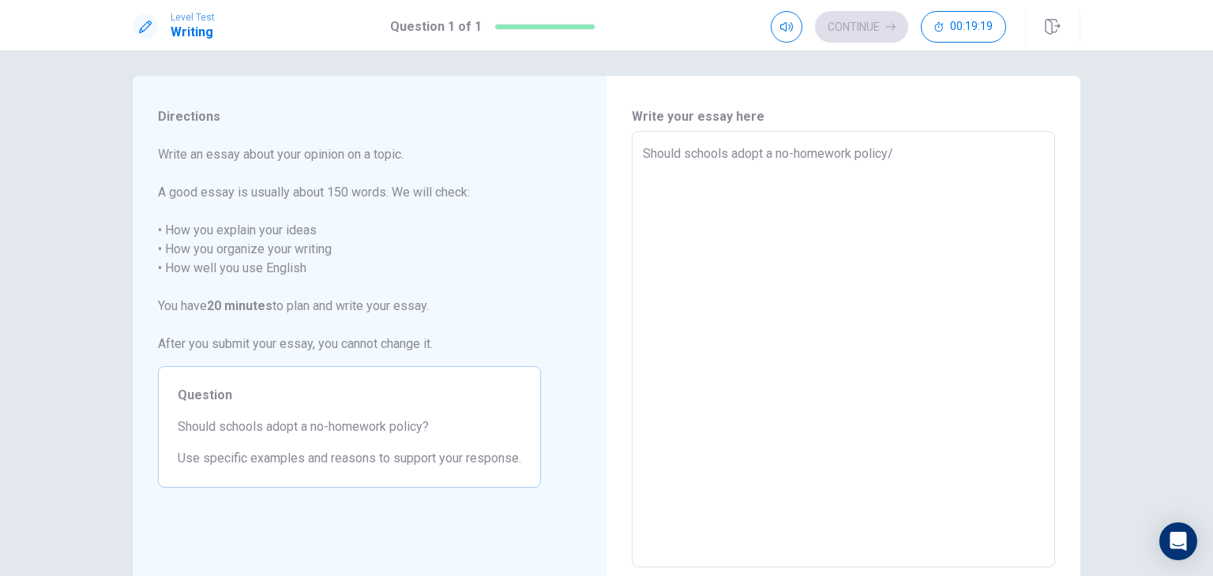
type textarea "Should schools adopt a no-homework policy"
type textarea "x"
type textarea "Should schools adopt a no-homework policy?"
type textarea "x"
type textarea "Should schools adopt a no-homework policy"
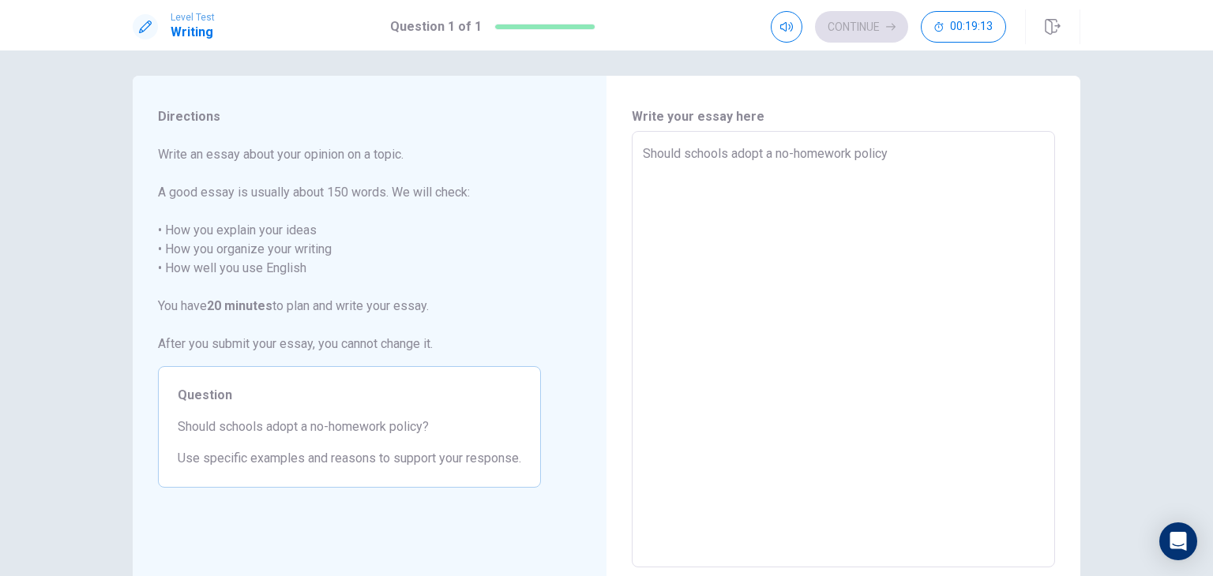
type textarea "x"
type textarea "Should schools adopt a no-homework policy"
type textarea "x"
type textarea "Should schools adopt a no-homework policy ?"
type textarea "x"
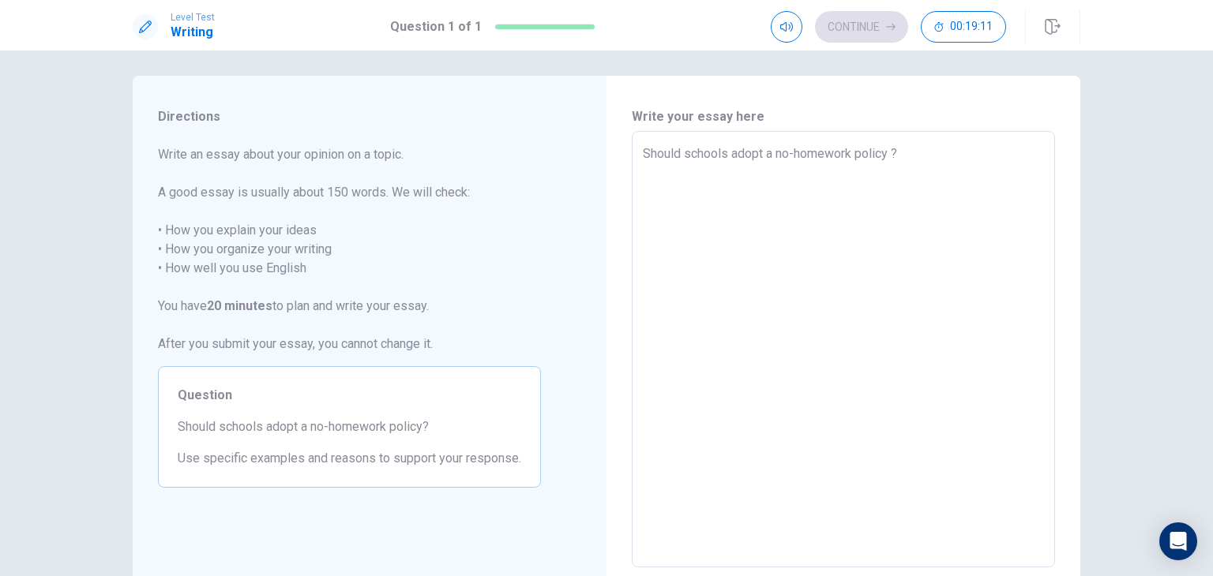
type textarea "Should schools adopt a no-homework policy ?"
type textarea "x"
type textarea "Should schools adopt a no-homework policy ? I"
type textarea "x"
type textarea "Should schools adopt a no-homework policy ? I"
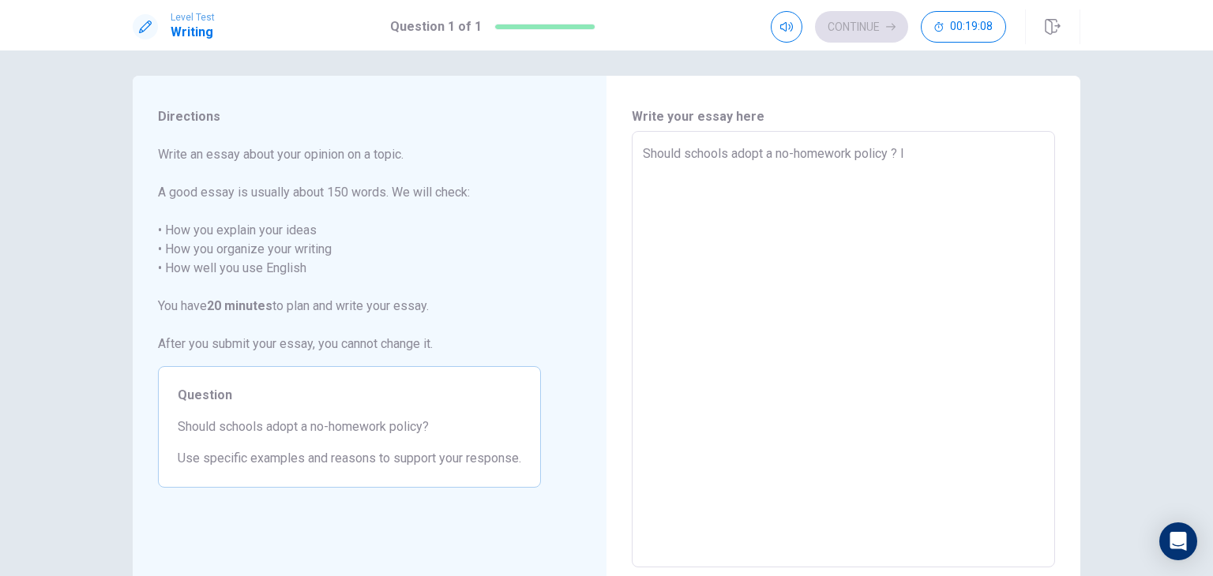
type textarea "x"
type textarea "Should schools adopt a no-homework policy ? I t"
type textarea "x"
type textarea "Should schools adopt a no-homework policy ? I th"
type textarea "x"
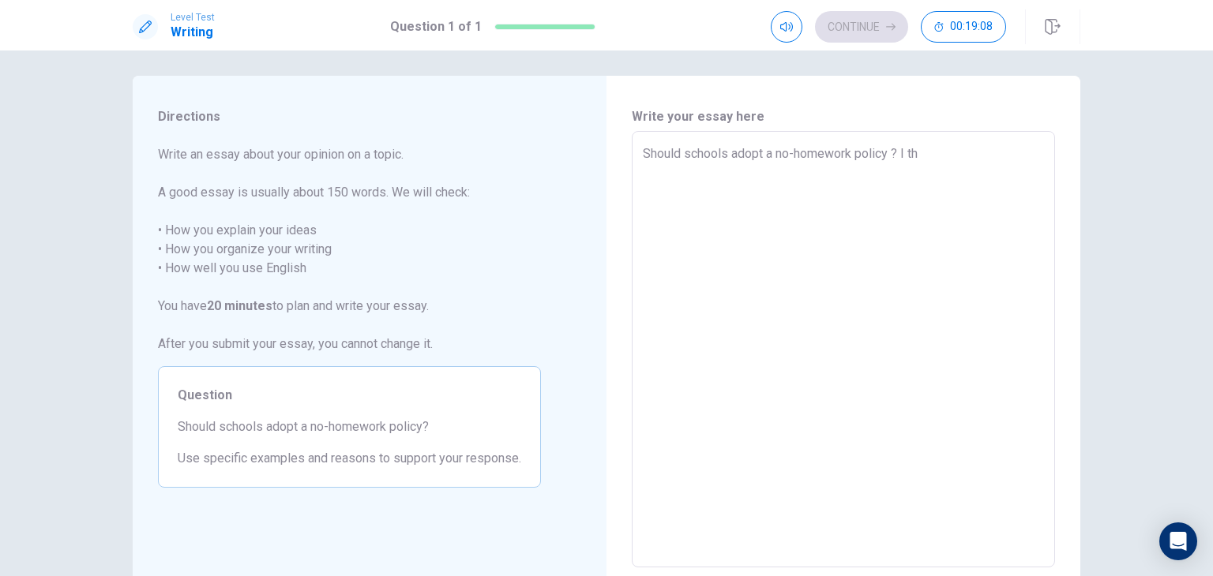
type textarea "Should schools adopt a no-homework policy ? I thi"
type textarea "x"
type textarea "Should schools adopt a no-homework policy ? I thin"
type textarea "x"
type textarea "Should schools adopt a no-homework policy ? I think"
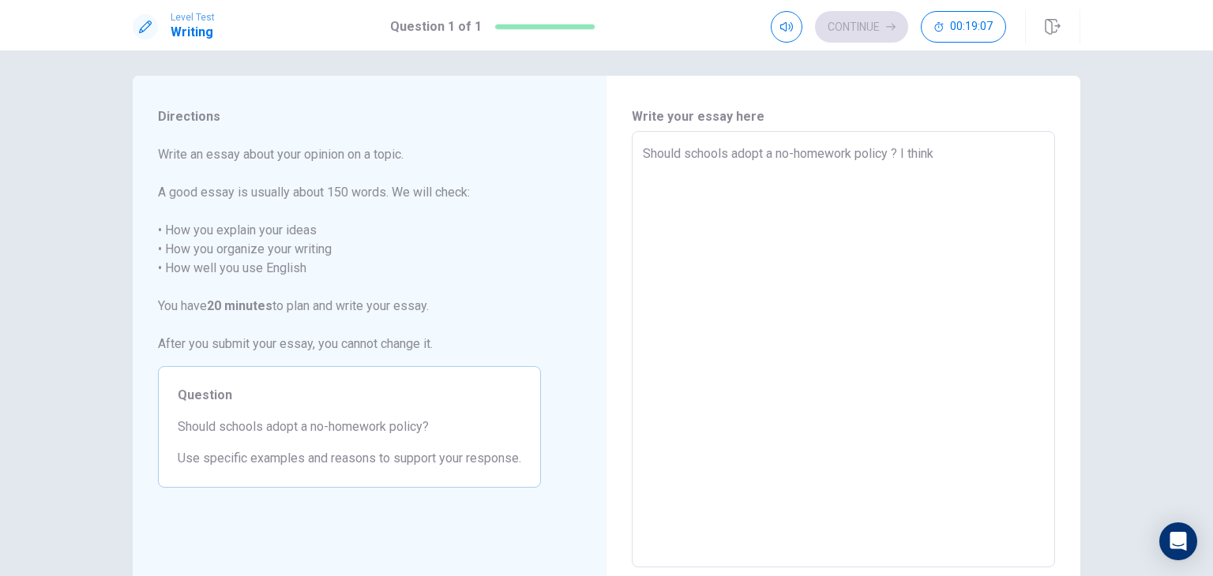
type textarea "x"
type textarea "Should schools adopt a no-homework policy ? I think"
type textarea "x"
type textarea "Should schools adopt a no-homework policy ? I think s"
type textarea "x"
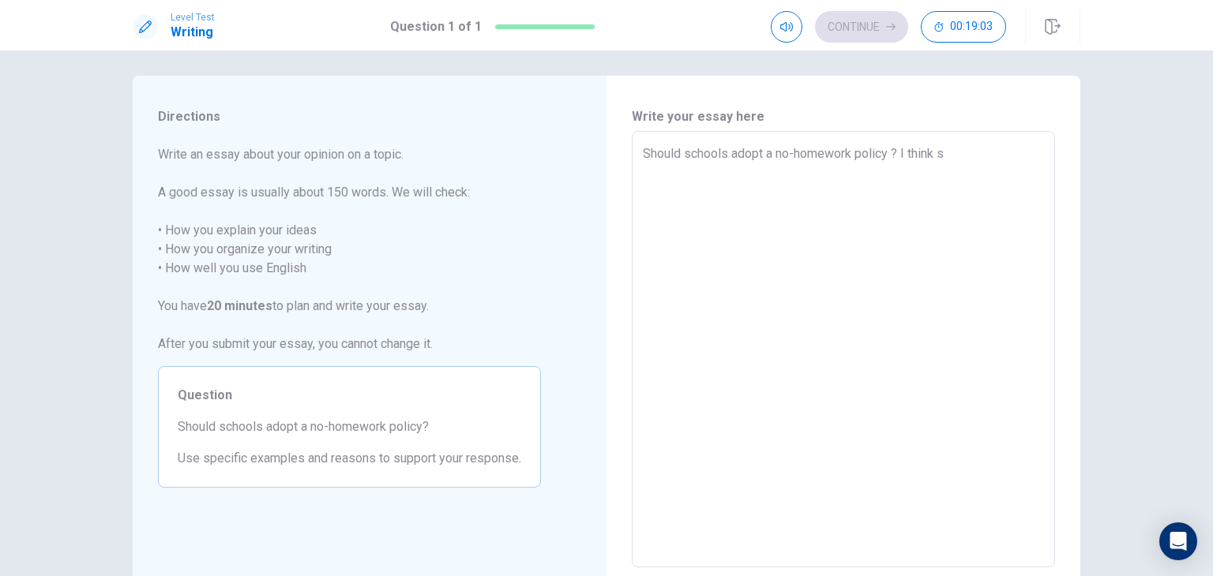
type textarea "Should schools adopt a no-homework policy ? I think sc"
type textarea "x"
type textarea "Should schools adopt a no-homework policy ? I think sch"
type textarea "x"
type textarea "Should schools adopt a no-homework policy ? I think scho"
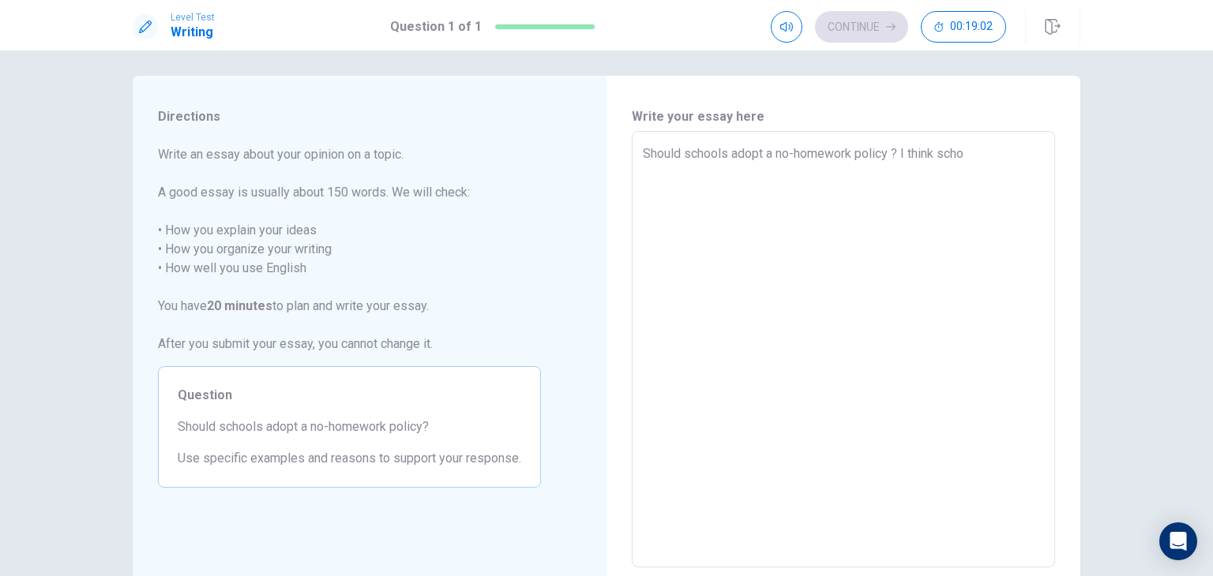
type textarea "x"
type textarea "Should schools adopt a no-homework policy ? I think schoo"
type textarea "x"
type textarea "Should schools adopt a no-homework policy ? I think school"
type textarea "x"
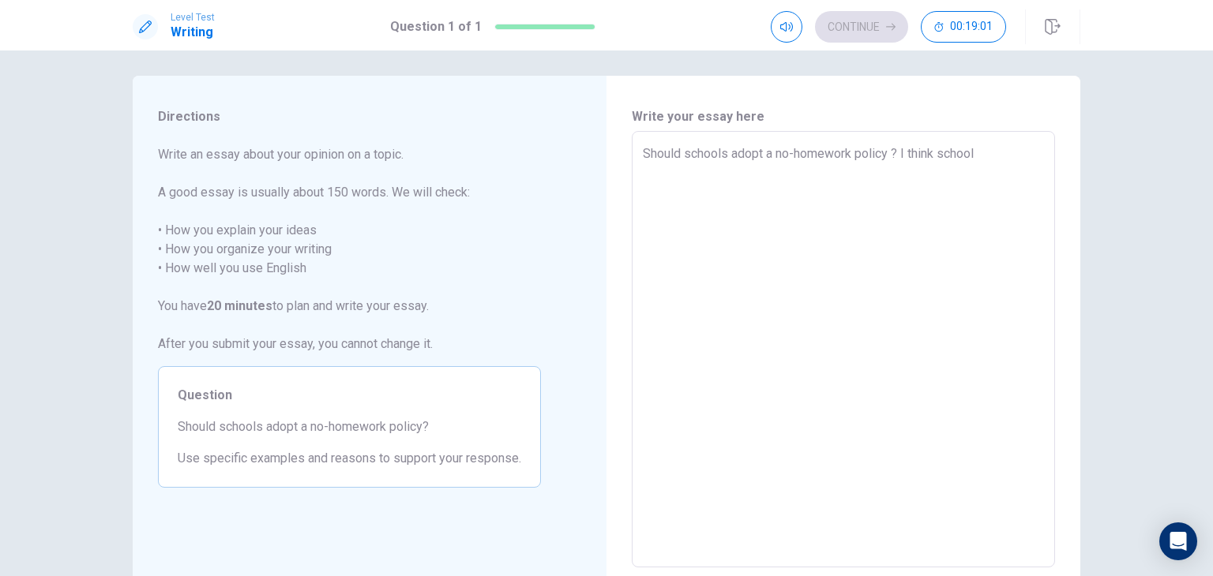
type textarea "Should schools adopt a no-homework policy ? I think schools"
type textarea "x"
type textarea "Should schools adopt a no-homework policy ? I think schools"
type textarea "x"
type textarea "Should schools adopt a no-homework policy ? I think schools t"
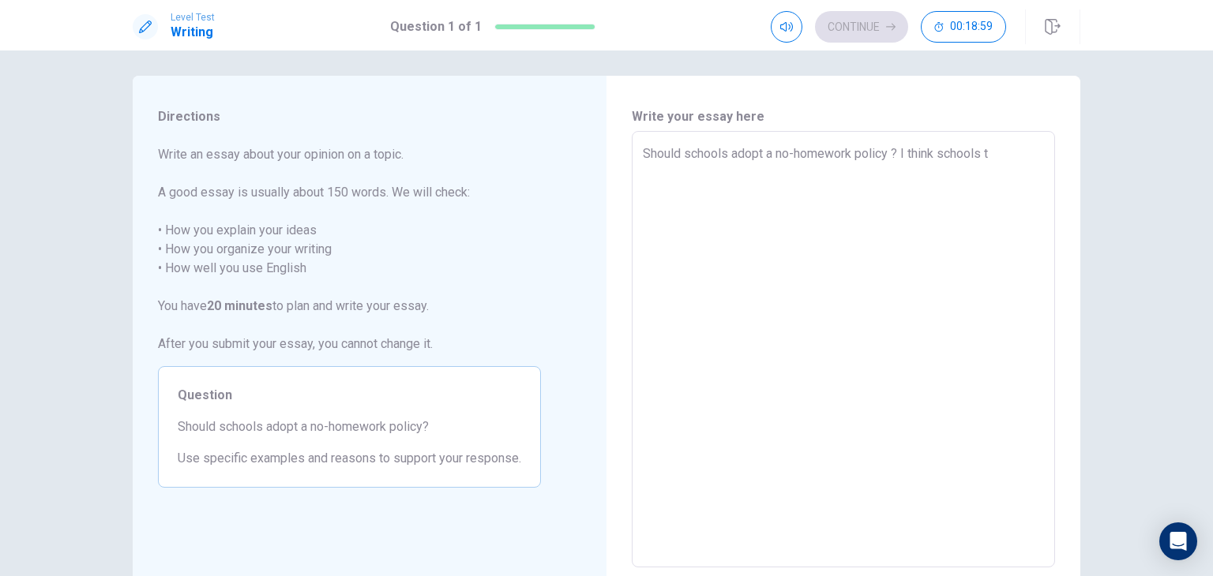
type textarea "x"
type textarea "Should schools adopt a no-homework policy ? I think schools th"
type textarea "x"
type textarea "Should schools adopt a no-homework policy ? I think schools tha"
type textarea "x"
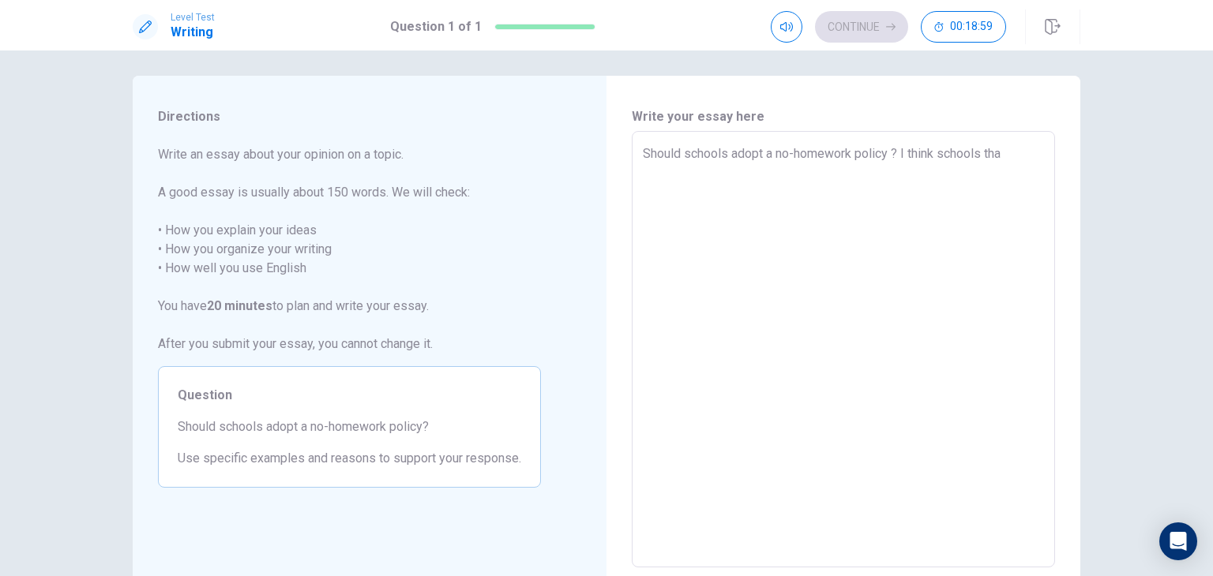
type textarea "Should schools adopt a no-homework policy ? I think schools that"
type textarea "x"
type textarea "Should schools adopt a no-homework policy ? I think schools that"
type textarea "x"
type textarea "Should schools adopt a no-homework policy ? I think schools that d"
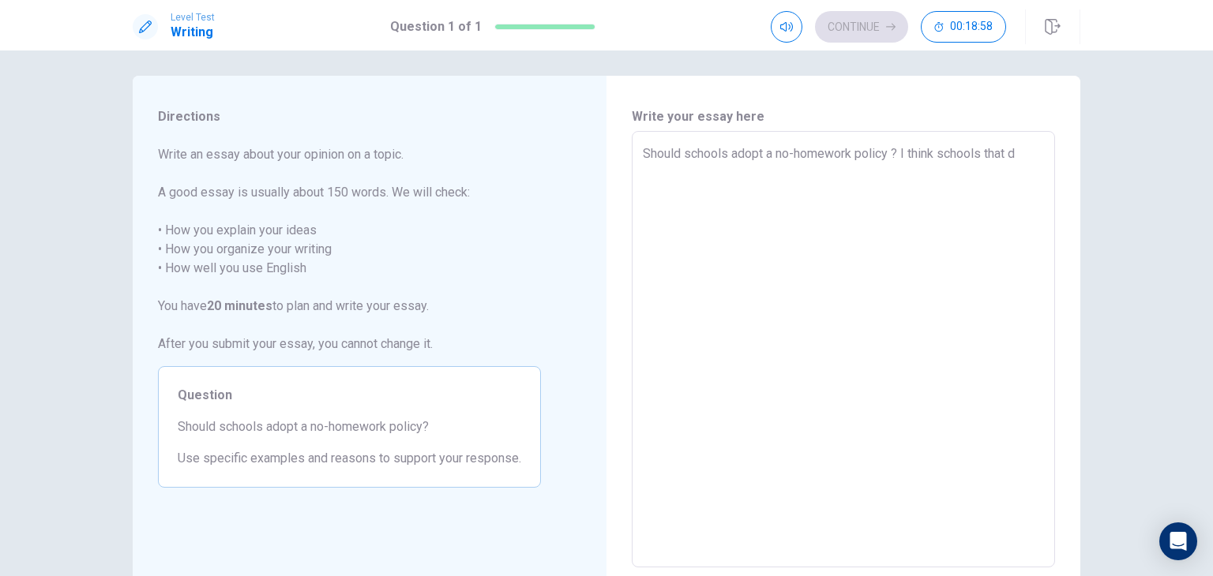
type textarea "x"
type textarea "Should schools adopt a no-homework policy ? I think schools that dp"
type textarea "x"
type textarea "Should schools adopt a no-homework policy ? I think schools that d"
type textarea "x"
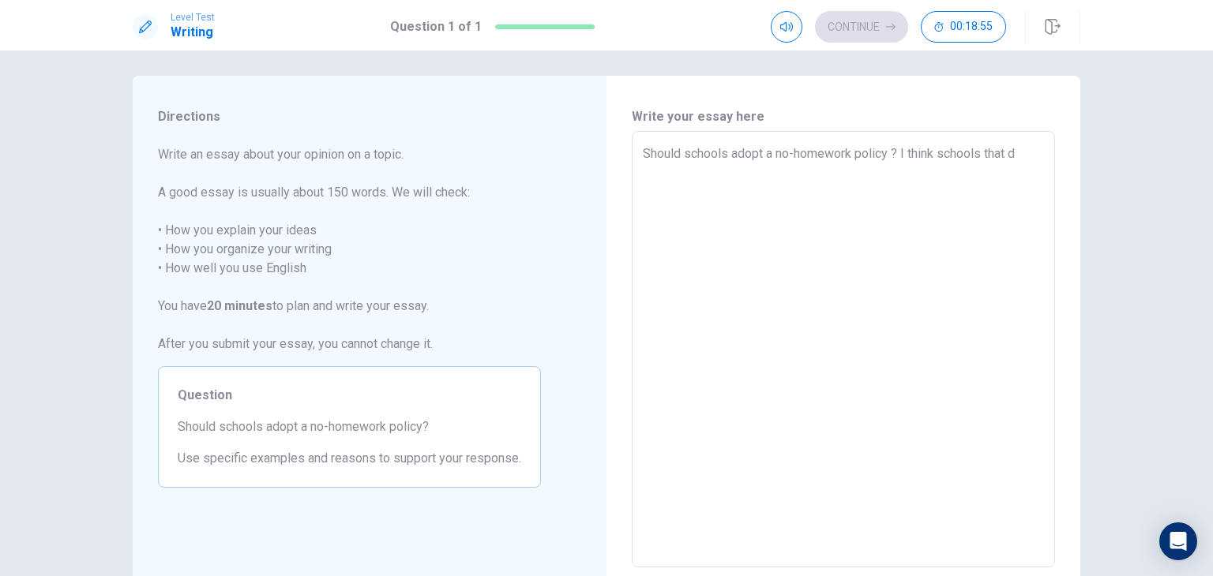
type textarea "Should schools adopt a no-homework policy ? I think schools that do"
type textarea "x"
type textarea "Should schools adopt a no-homework policy ? I think schools that do"
type textarea "x"
type textarea "Should schools adopt a no-homework policy ? I think schools that do a"
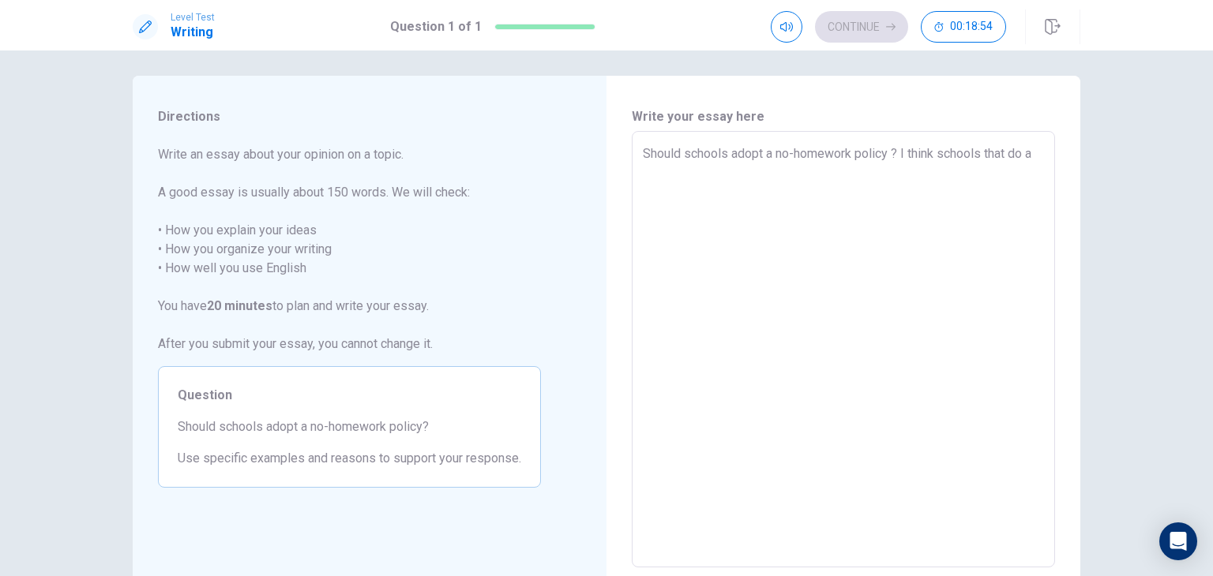
type textarea "x"
type textarea "Should schools adopt a no-homework policy ? I think schools that do a"
type textarea "x"
type textarea "Should schools adopt a no-homework policy ? I think schools that do a l"
type textarea "x"
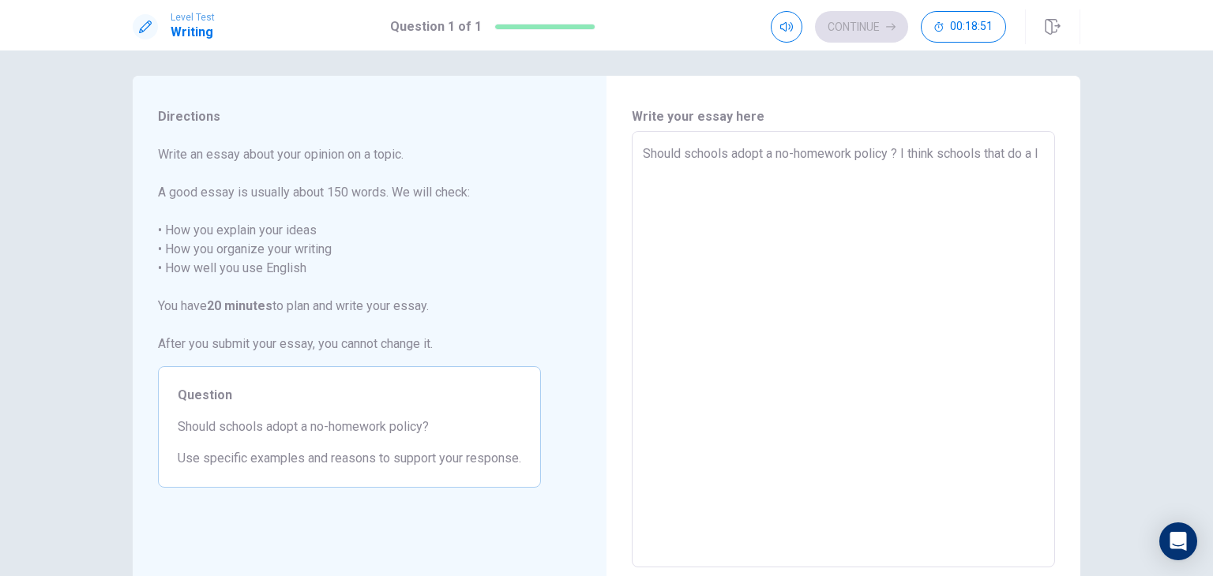
type textarea "Should schools adopt a no-homework policy ? I think schools that do a lo"
type textarea "x"
type textarea "Should schools adopt a no-homework policy ? I think schools that do a lot"
type textarea "x"
type textarea "Should schools adopt a no-homework policy ? I think schools that do a lot"
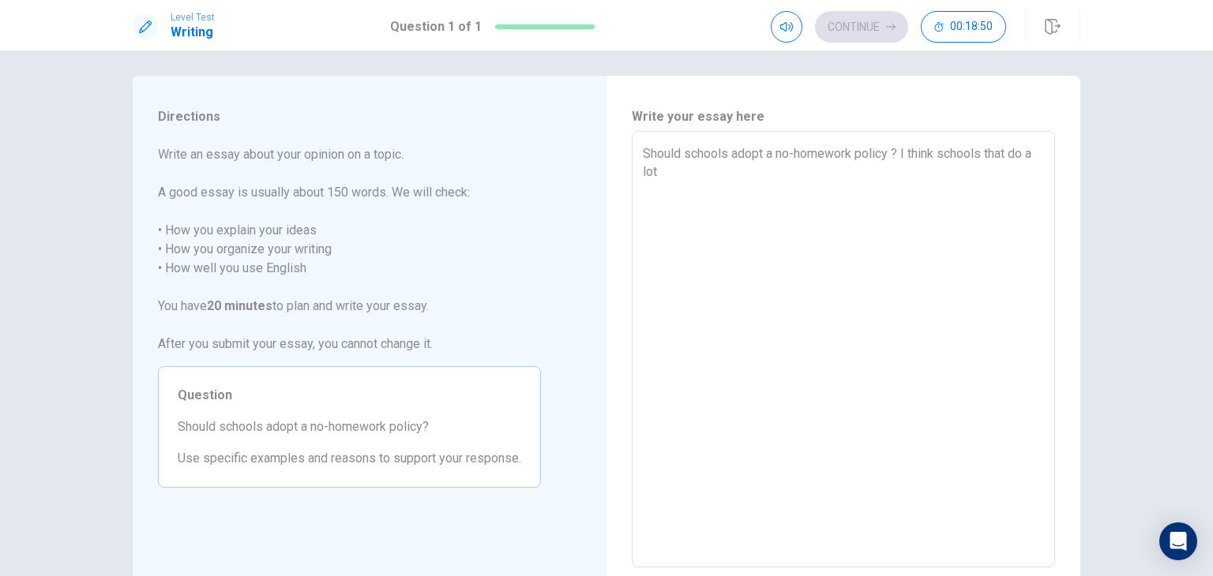
type textarea "x"
type textarea "Should schools adopt a no-homework policy ? I think schools that do a lot o"
type textarea "x"
type textarea "Should schools adopt a no-homework policy ? I think schools that do a lot of"
type textarea "x"
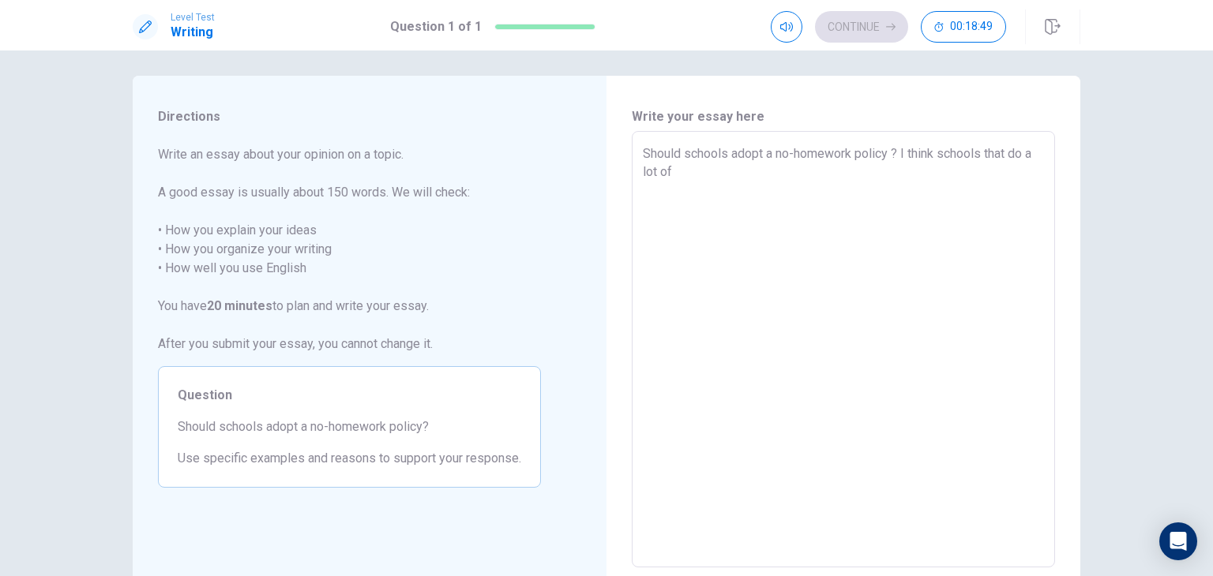
type textarea "Should schools adopt a no-homework policy ? I think schools that do a lot of"
type textarea "x"
type textarea "Should schools adopt a no-homework policy ? I think schools that do a lot of w"
type textarea "x"
type textarea "Should schools adopt a no-homework policy ? I think schools that do a lot of wo"
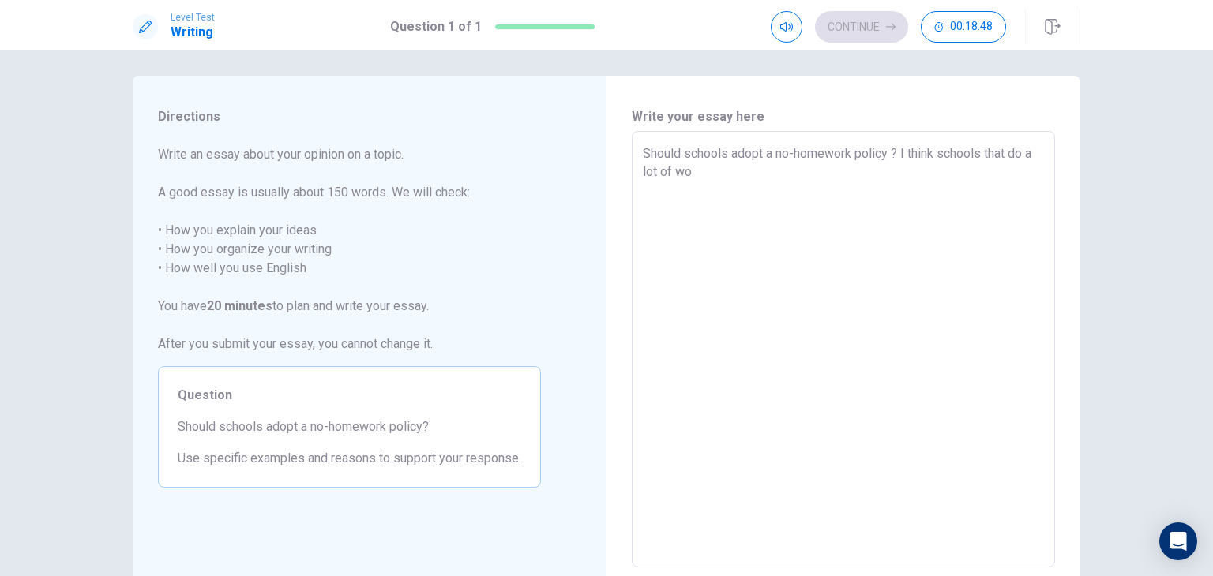
type textarea "x"
type textarea "Should schools adopt a no-homework policy ? I think schools that do a lot of wor"
type textarea "x"
type textarea "Should schools adopt a no-homework policy ? I think schools that do a lot of wo…"
type textarea "x"
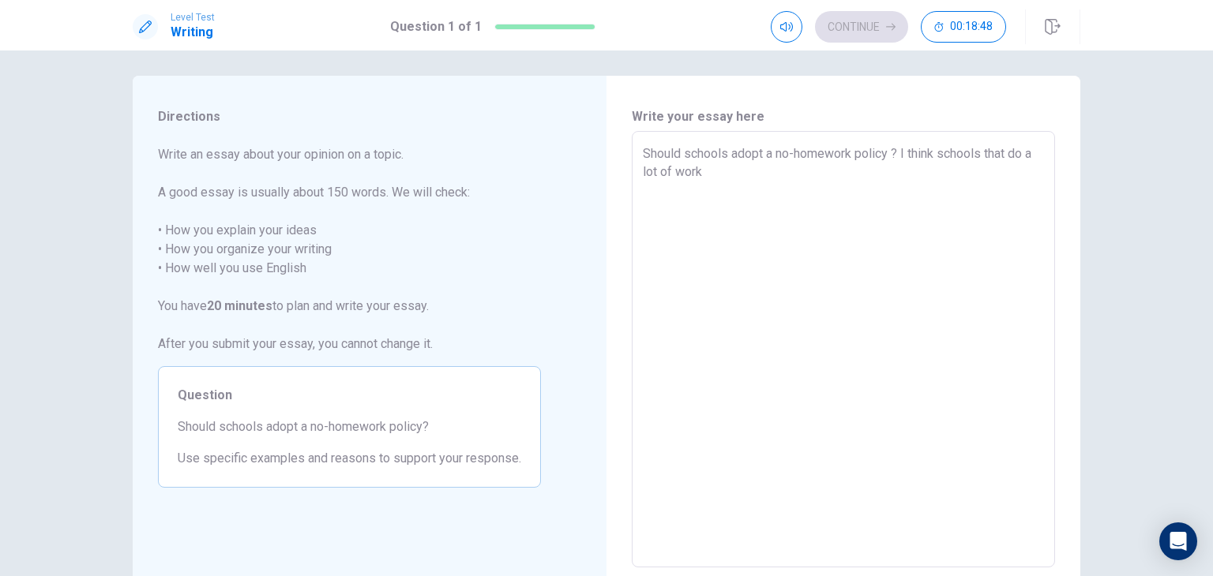
type textarea "Should schools adopt a no-homework policy ? I think schools that do a lot of wo…"
type textarea "x"
type textarea "Should schools adopt a no-homework policy ? I think schools that do a lot of wo…"
type textarea "x"
type textarea "Should schools adopt a no-homework policy ? I think schools that do a lot of wo…"
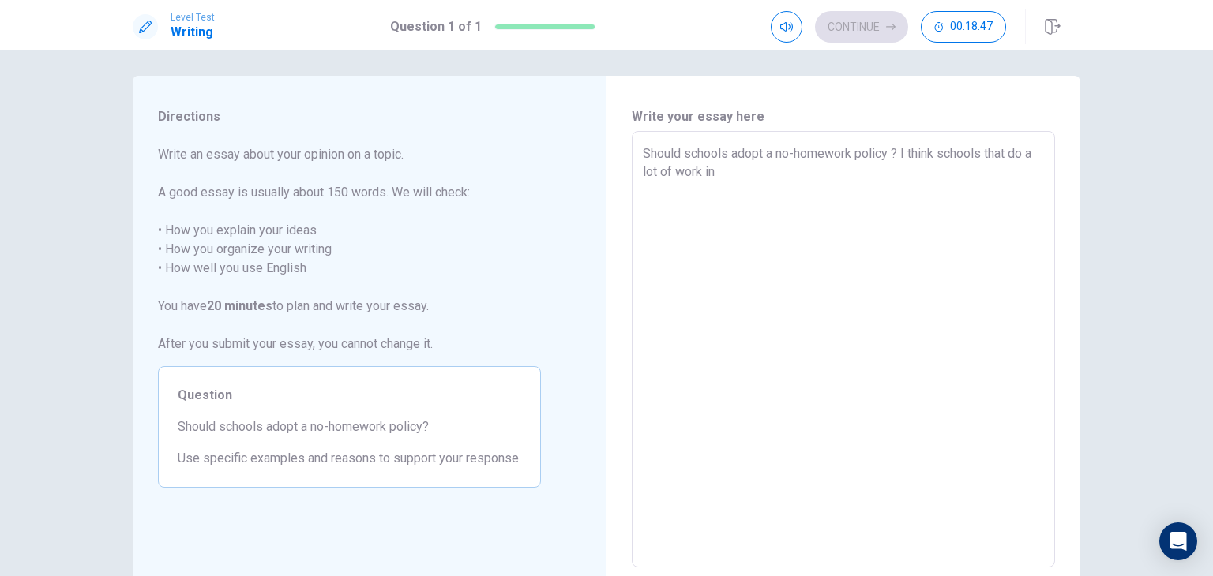
type textarea "x"
type textarea "Should schools adopt a no-homework policy ? I think schools that do a lot of wo…"
type textarea "x"
type textarea "Should schools adopt a no-homework policy ? I think schools that do a lot of wo…"
type textarea "x"
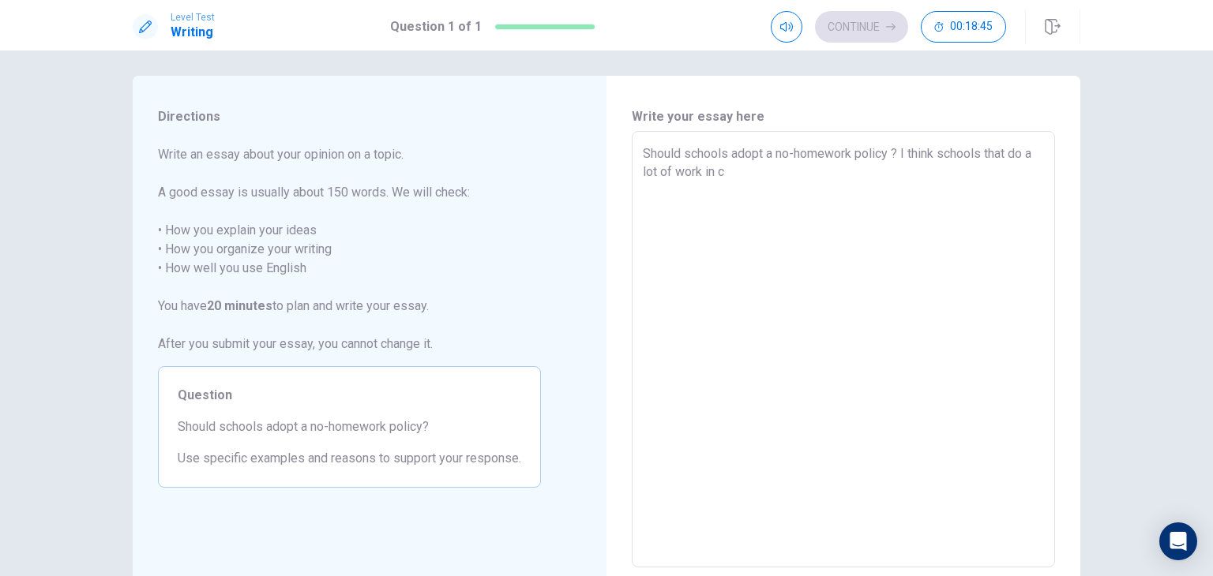
type textarea "Should schools adopt a no-homework policy ? I think schools that do a lot of wo…"
type textarea "x"
type textarea "Should schools adopt a no-homework policy ? I think schools that do a lot of wo…"
type textarea "x"
type textarea "Should schools adopt a no-homework policy ? I think schools that do a lot of wo…"
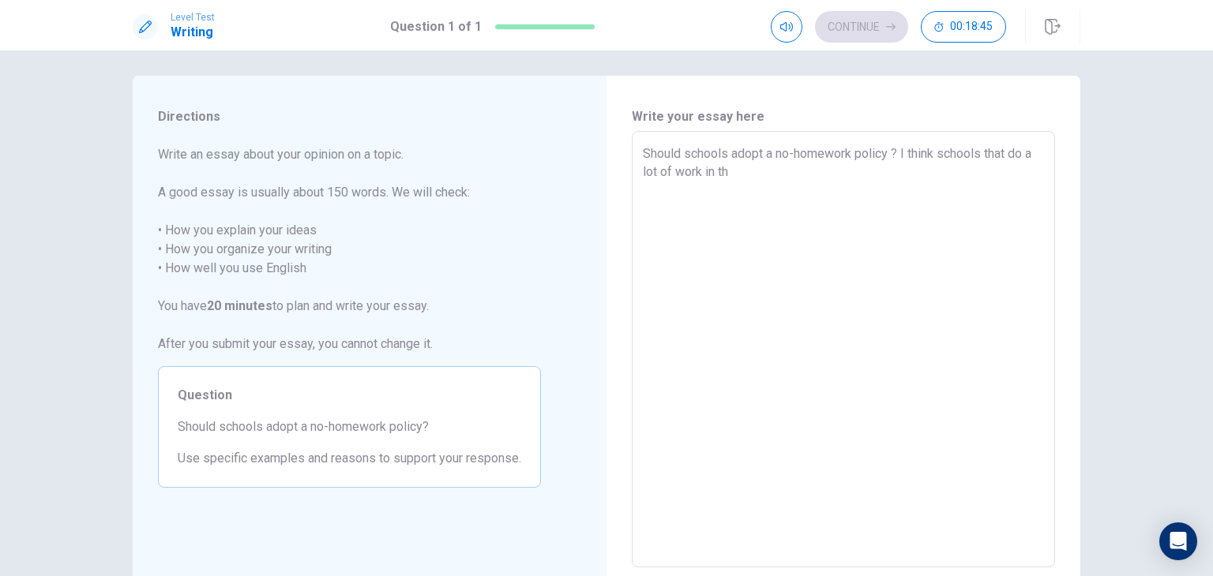
type textarea "x"
type textarea "Should schools adopt a no-homework policy ? I think schools that do a lot of wo…"
type textarea "x"
type textarea "Should schools adopt a no-homework policy ? I think schools that do a lot of wo…"
type textarea "x"
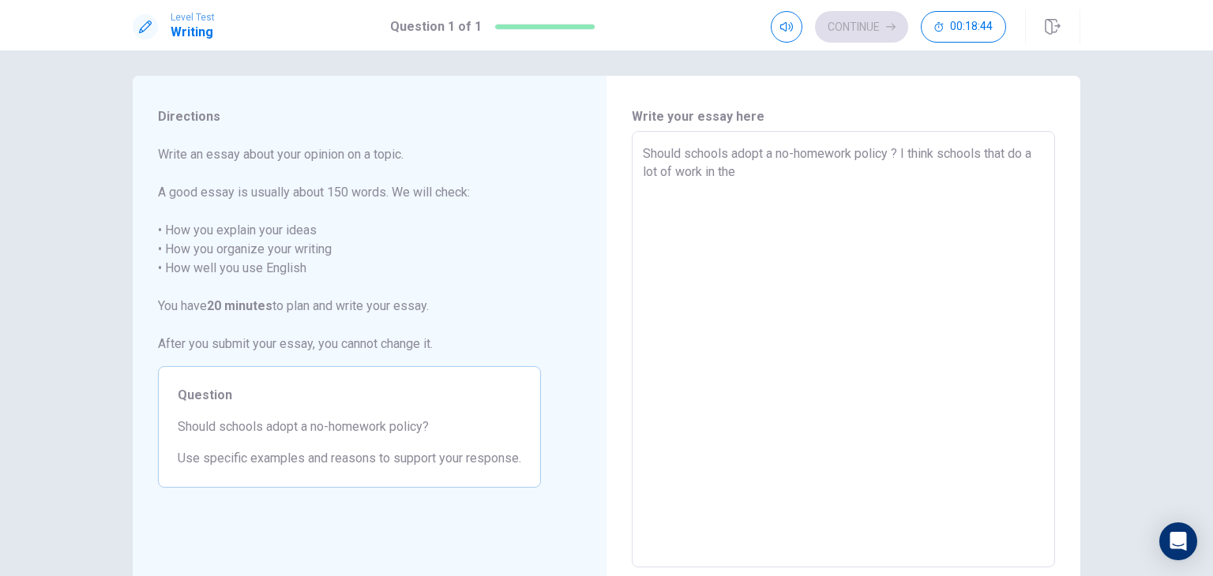
type textarea "Should schools adopt a no-homework policy ? I think schools that do a lot of wo…"
type textarea "x"
type textarea "Should schools adopt a no-homework policy ? I think schools that do a lot of wo…"
type textarea "x"
type textarea "Should schools adopt a no-homework policy ? I think schools that do a lot of wo…"
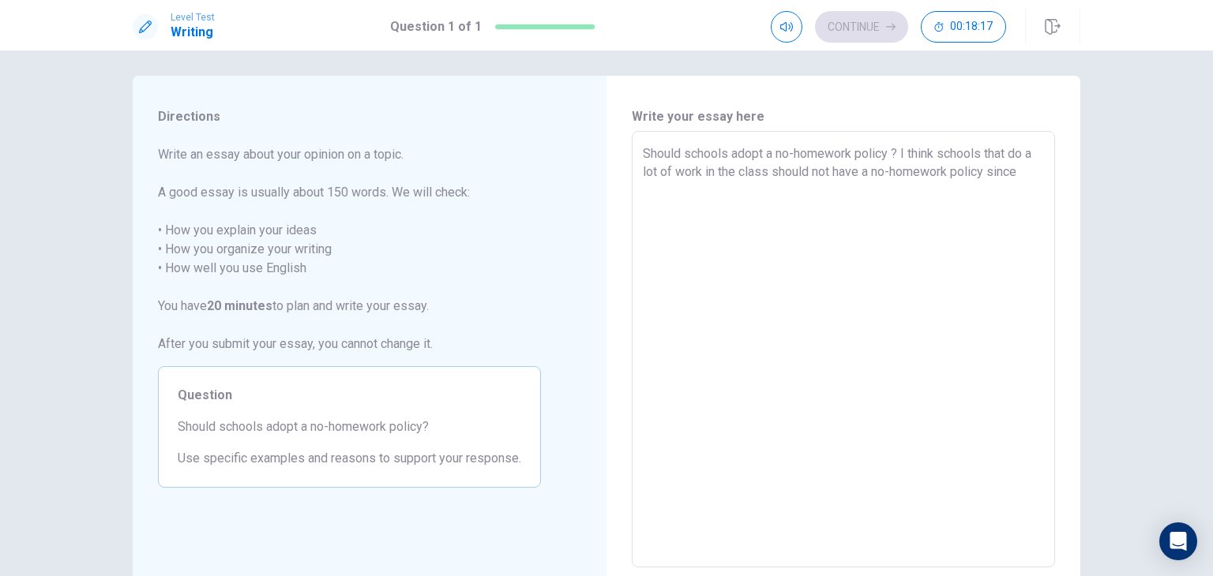
click at [827, 171] on textarea "Should schools adopt a no-homework policy ? I think schools that do a lot of wo…" at bounding box center [843, 349] width 401 height 411
click at [1003, 169] on textarea "Should schools adopt a no-homework policy ? I think schools that do a lot of wo…" at bounding box center [843, 349] width 401 height 411
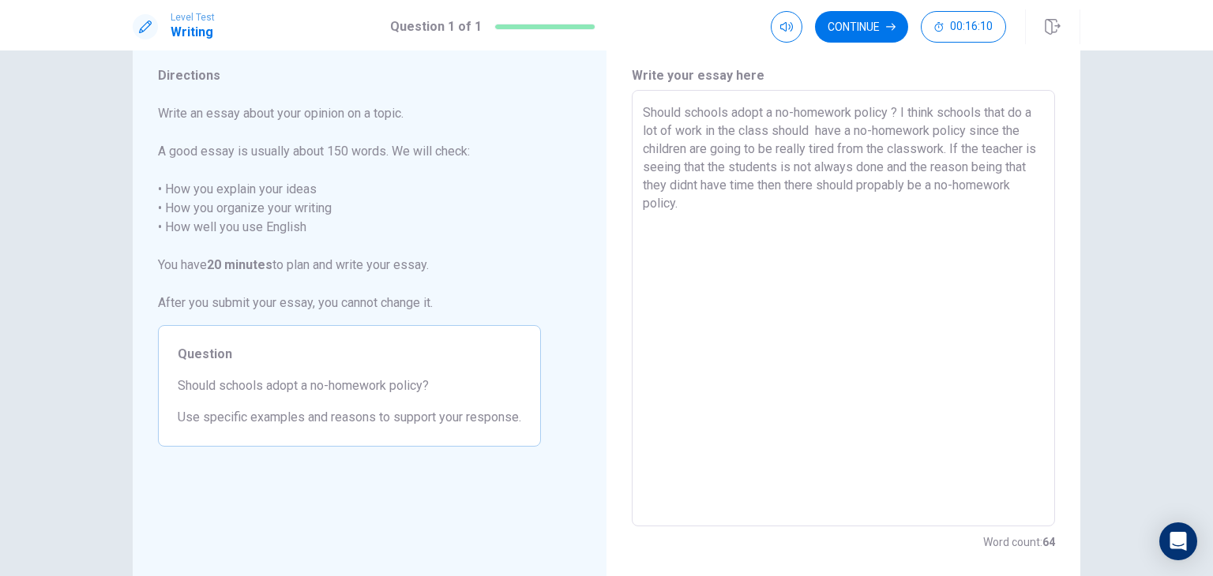
scroll to position [0, 0]
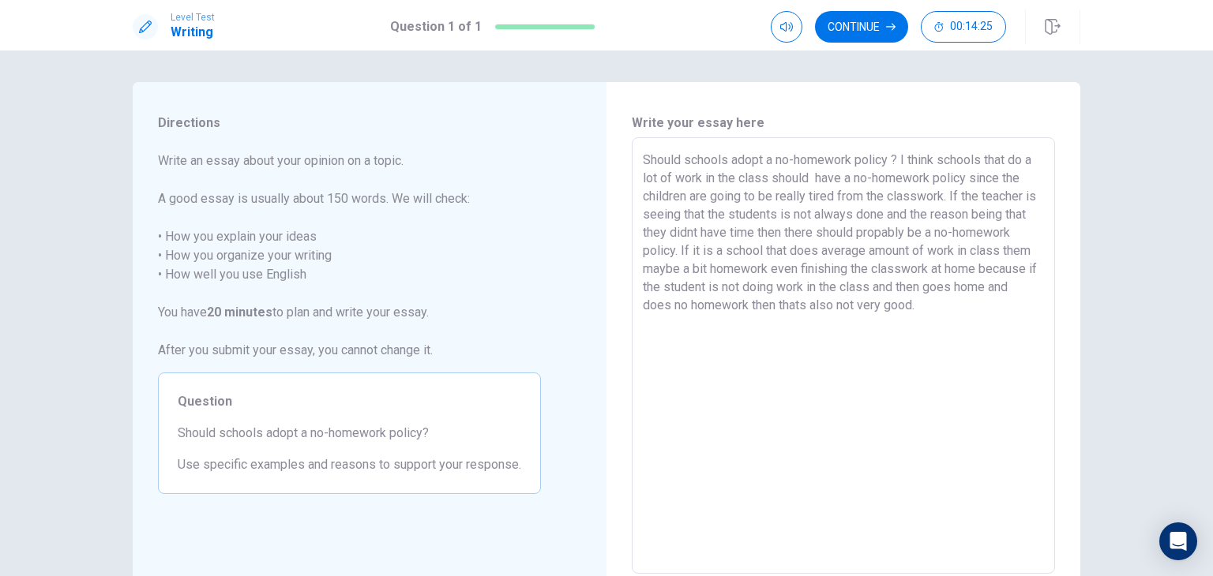
click at [784, 213] on textarea "Should schools adopt a no-homework policy ? I think schools that do a lot of wo…" at bounding box center [843, 356] width 401 height 411
click at [720, 336] on textarea "Should schools adopt a no-homework policy ? I think schools that do a lot of wo…" at bounding box center [843, 356] width 401 height 411
click at [874, 269] on textarea "Should schools adopt a no-homework policy ? I think schools that do a lot of wo…" at bounding box center [843, 356] width 401 height 411
click at [871, 269] on textarea "Should schools adopt a no-homework policy ? I think schools that do a lot of wo…" at bounding box center [843, 356] width 401 height 411
click at [757, 332] on textarea "Should schools adopt a no-homework policy ? I think schools that do a lot of wo…" at bounding box center [843, 356] width 401 height 411
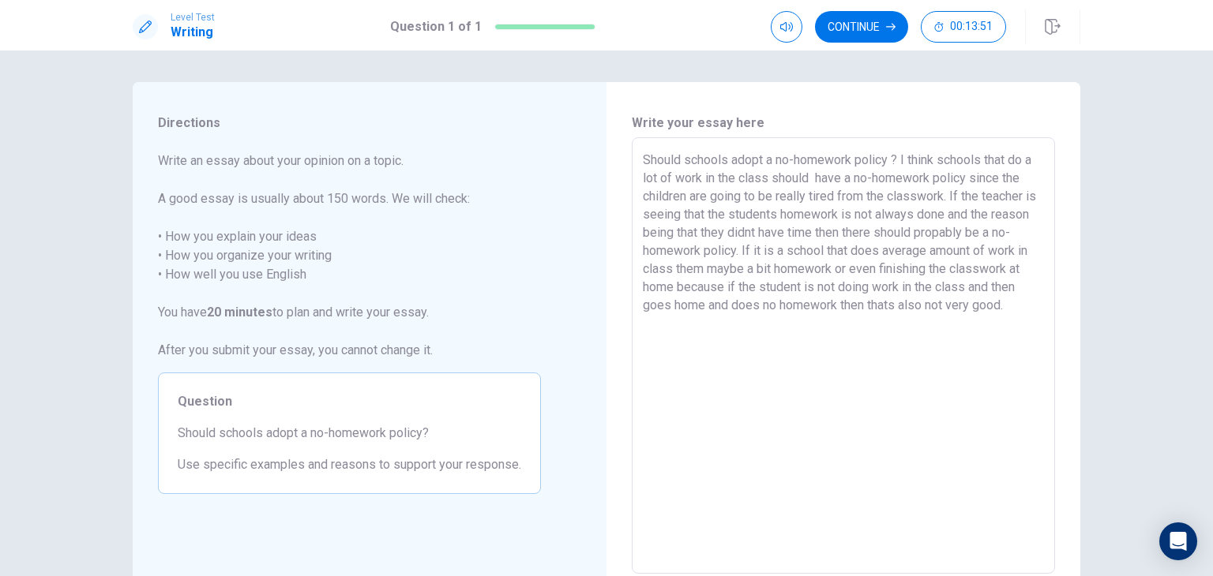
click at [745, 291] on textarea "Should schools adopt a no-homework policy ? I think schools that do a lot of wo…" at bounding box center [843, 356] width 401 height 411
click at [720, 336] on textarea "Should schools adopt a no-homework policy ? I think schools that do a lot of wo…" at bounding box center [843, 356] width 401 height 411
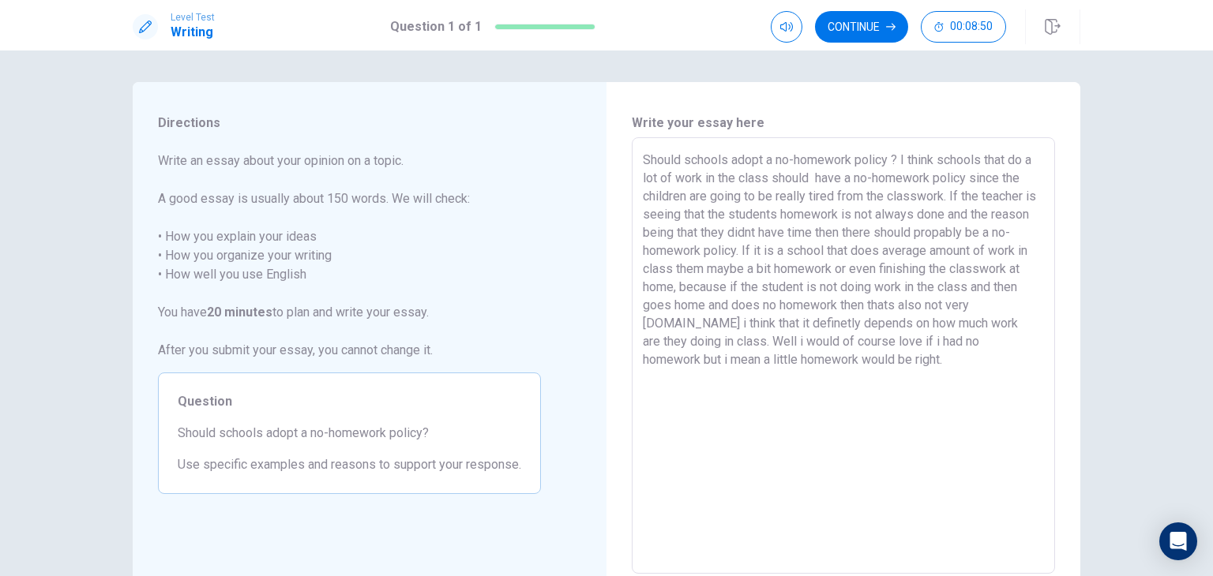
click at [657, 342] on textarea "Should schools adopt a no-homework policy ? I think schools that do a lot of wo…" at bounding box center [843, 356] width 401 height 411
click at [661, 339] on textarea "Should schools adopt a no-homework policy ? I think schools that do a lot of wo…" at bounding box center [843, 356] width 401 height 411
click at [895, 364] on textarea "Should schools adopt a no-homework policy ? I think schools that do a lot of wo…" at bounding box center [843, 356] width 401 height 411
click at [887, 29] on icon "button" at bounding box center [890, 26] width 9 height 9
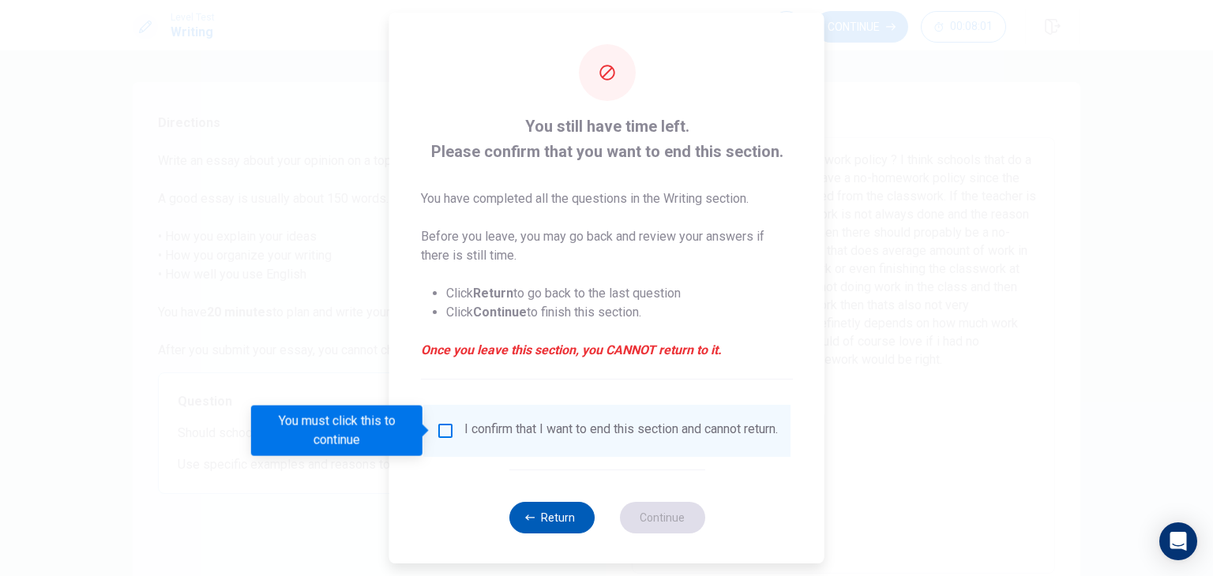
click at [525, 523] on icon "button" at bounding box center [529, 517] width 9 height 9
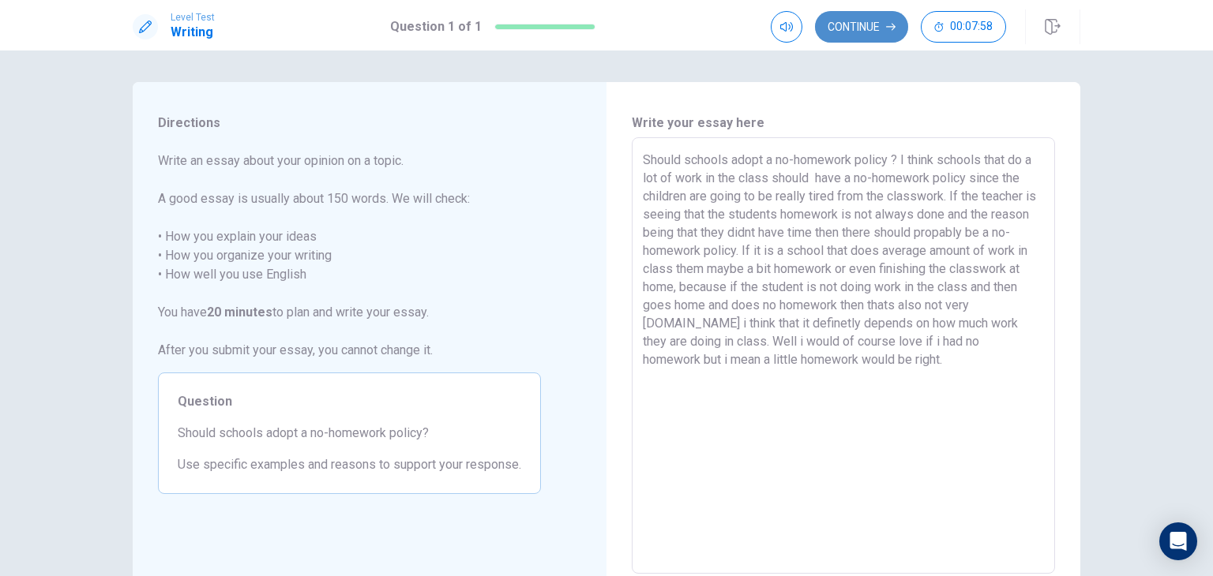
click at [880, 32] on button "Continue" at bounding box center [861, 27] width 93 height 32
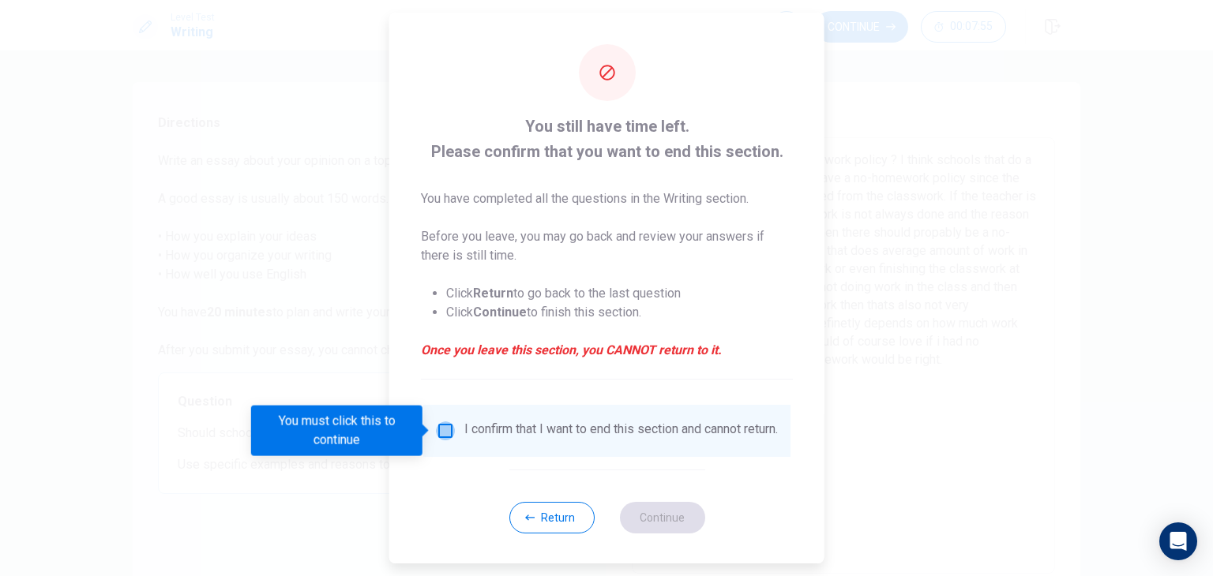
click at [437, 434] on input "You must click this to continue" at bounding box center [445, 431] width 19 height 19
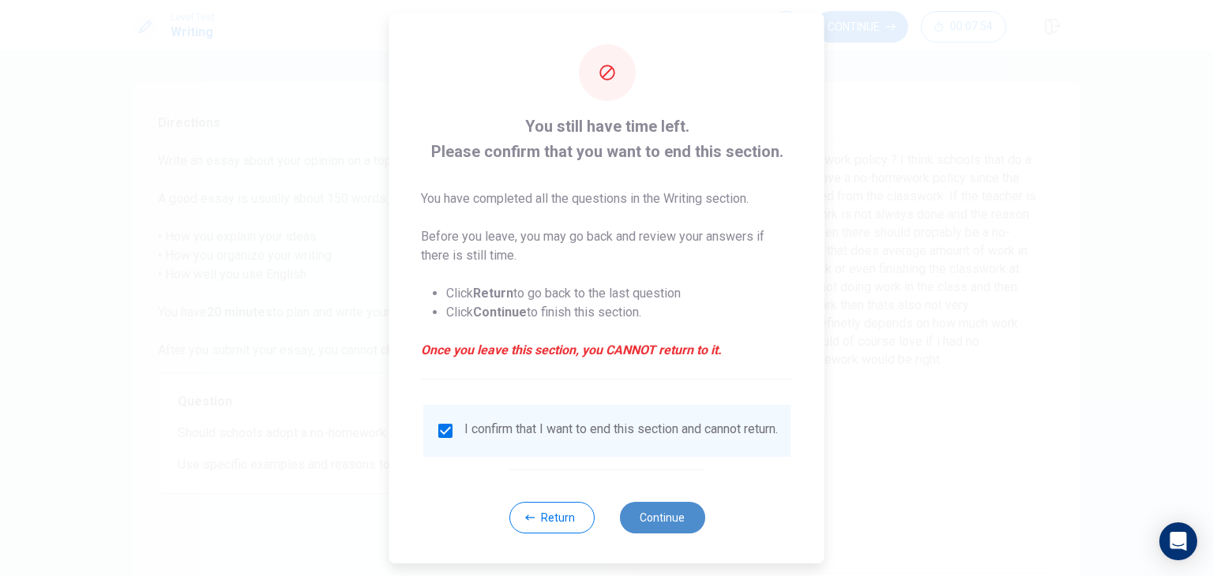
click at [647, 533] on button "Continue" at bounding box center [661, 518] width 85 height 32
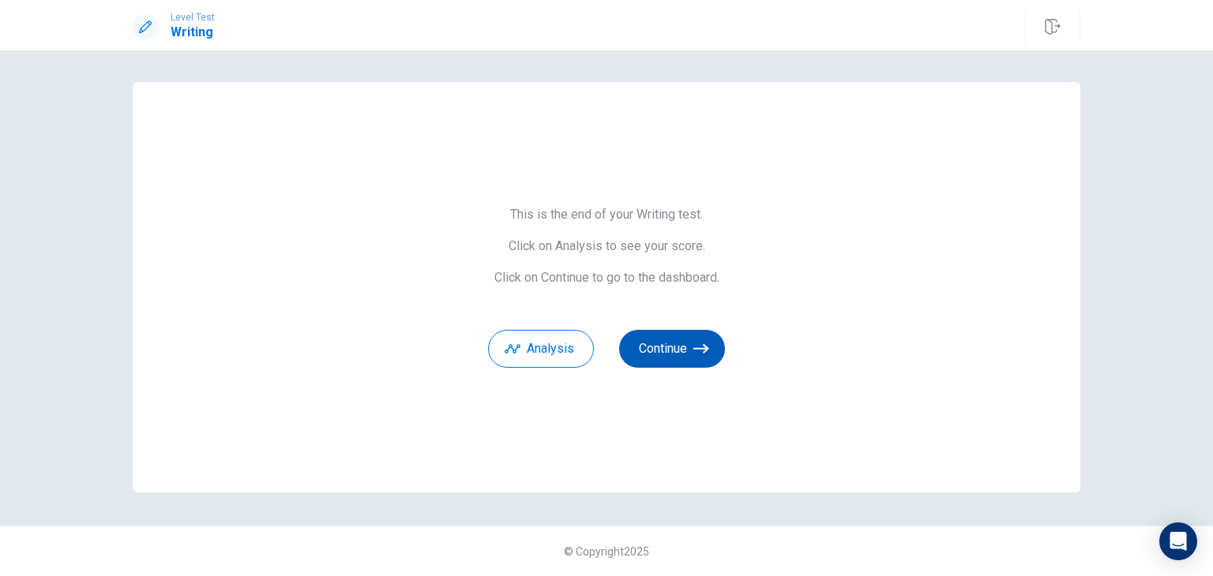
click at [701, 342] on icon "button" at bounding box center [701, 349] width 16 height 16
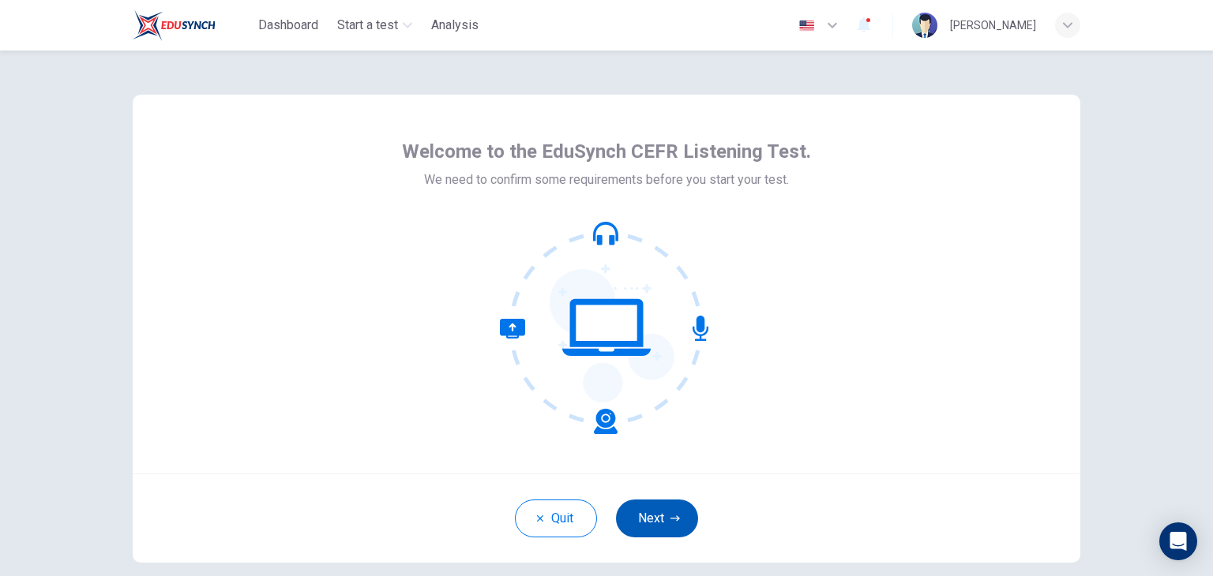
click at [645, 513] on button "Next" at bounding box center [657, 519] width 82 height 38
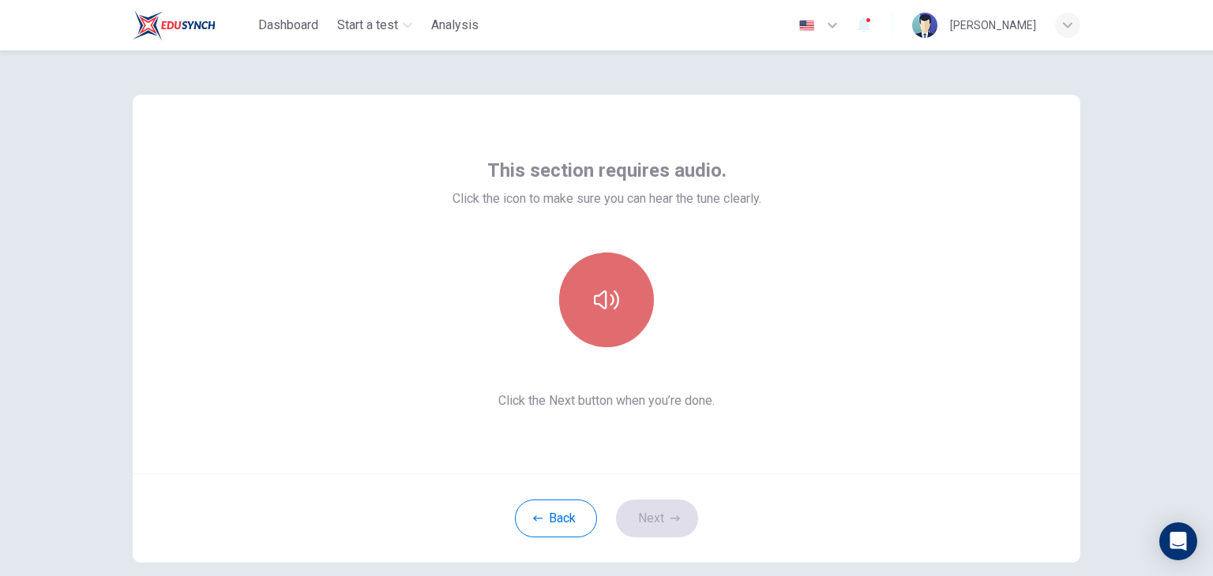
click at [607, 321] on button "button" at bounding box center [606, 300] width 95 height 95
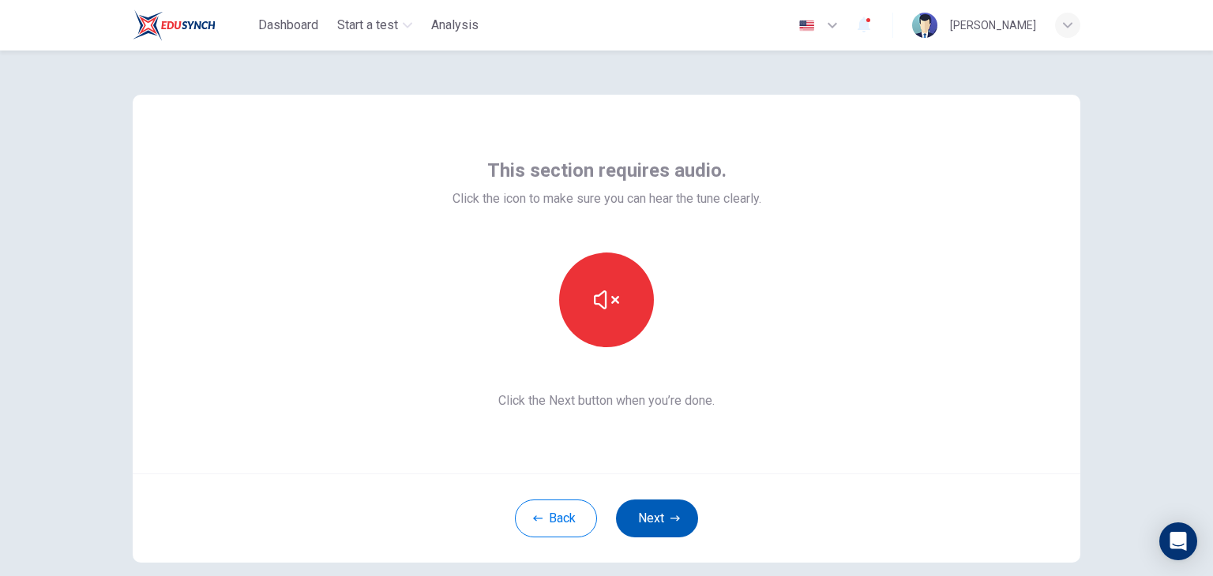
click at [670, 512] on button "Next" at bounding box center [657, 519] width 82 height 38
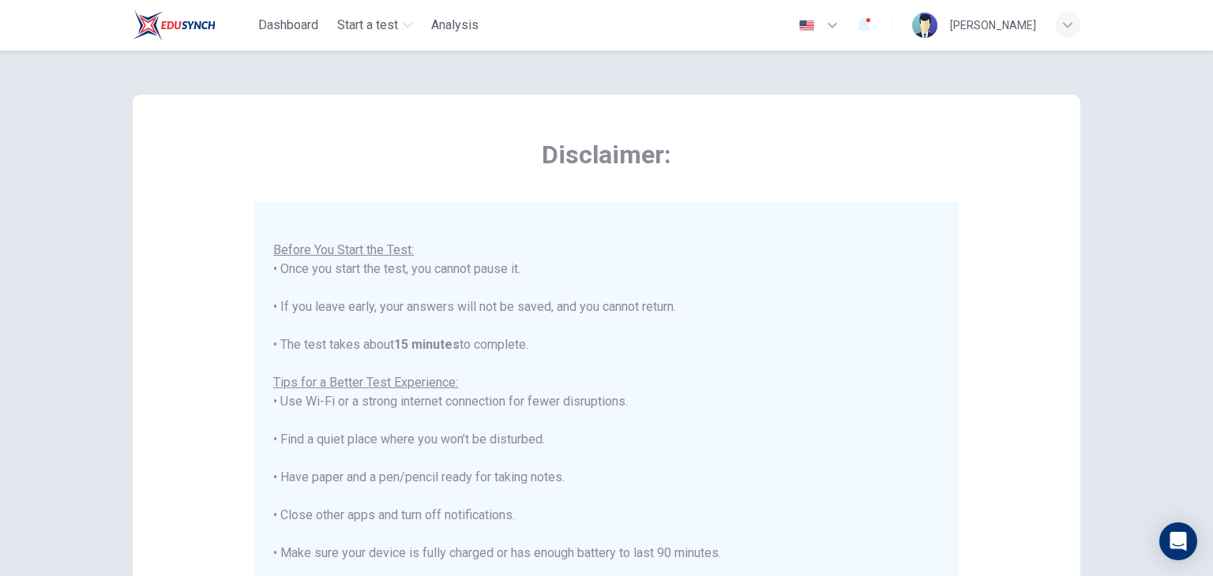
scroll to position [302, 0]
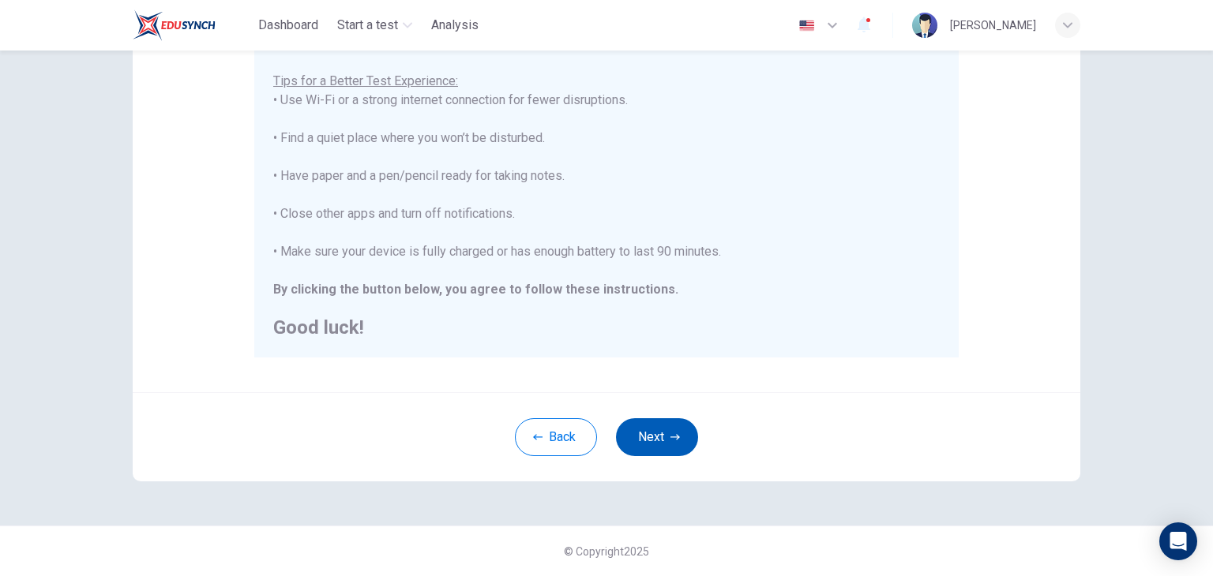
click at [671, 433] on icon "button" at bounding box center [674, 437] width 9 height 9
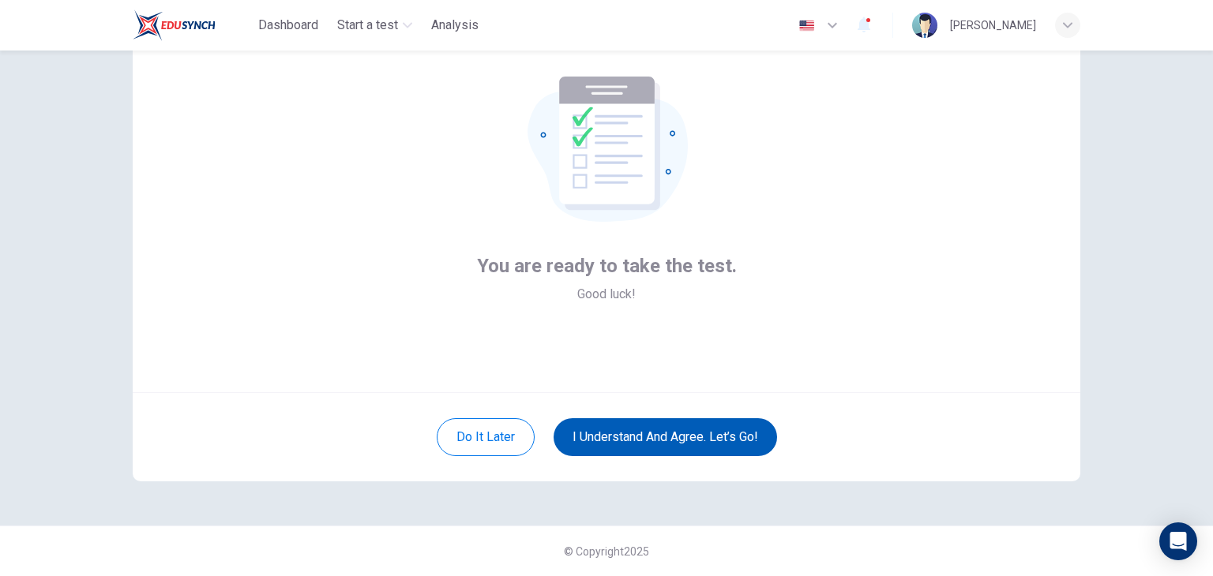
scroll to position [81, 0]
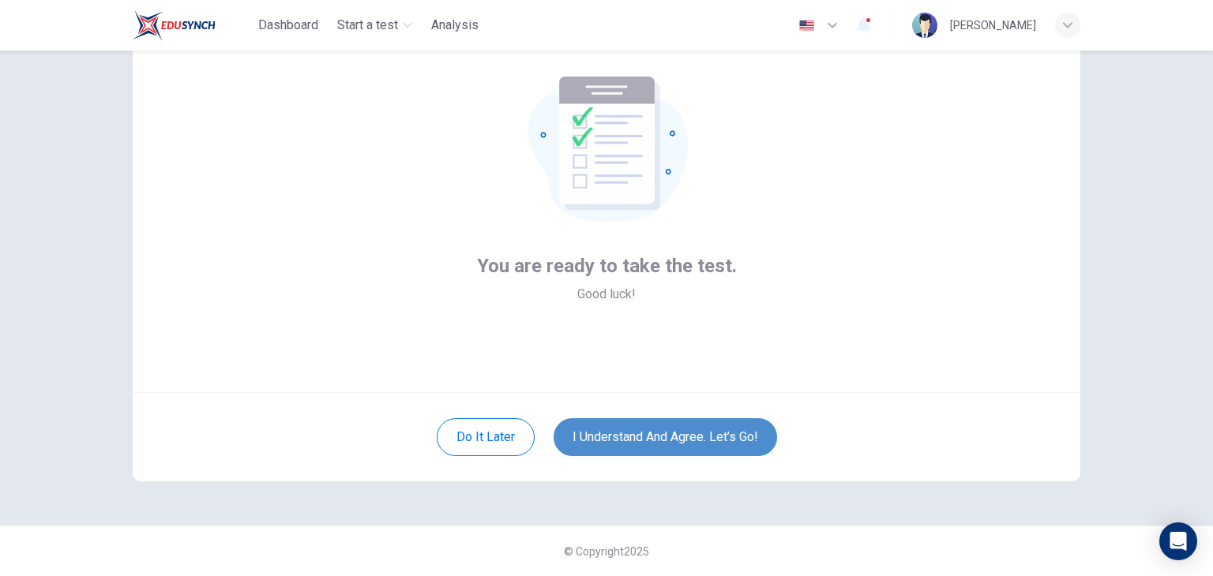
click at [671, 433] on button "I understand and agree. Let’s go!" at bounding box center [664, 437] width 223 height 38
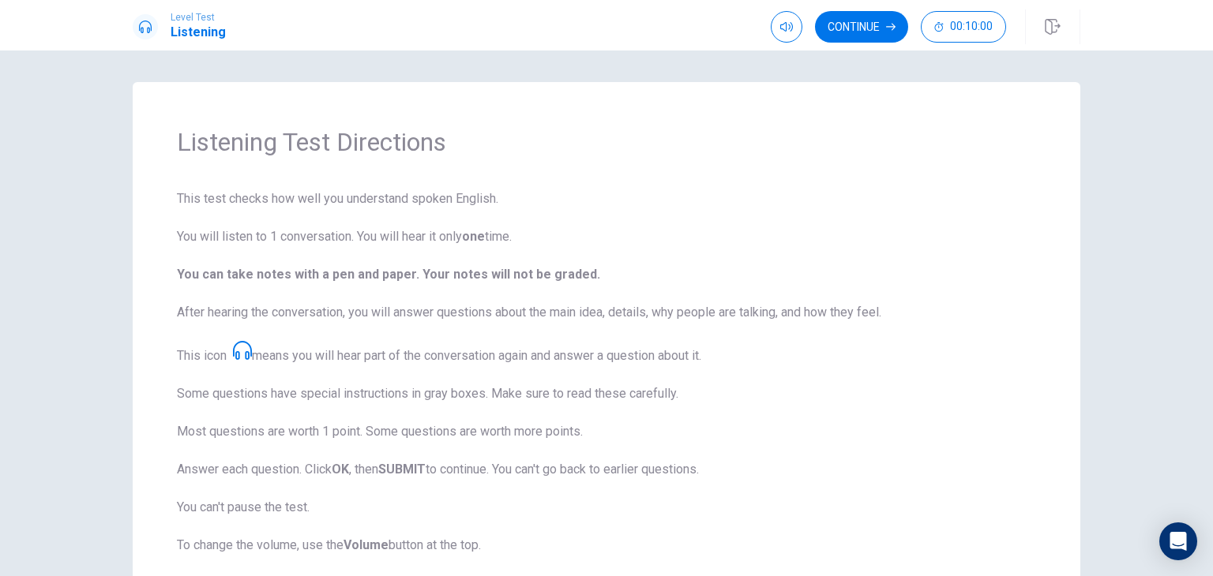
click at [671, 433] on span "This test checks how well you understand spoken English. You will listen to 1 c…" at bounding box center [606, 409] width 859 height 441
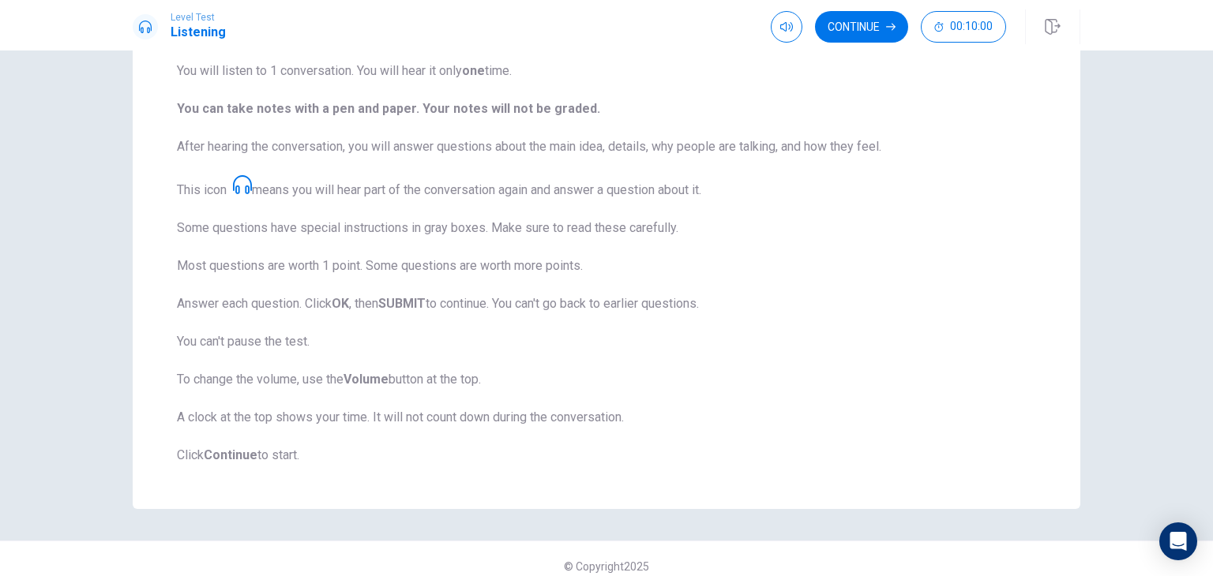
scroll to position [180, 0]
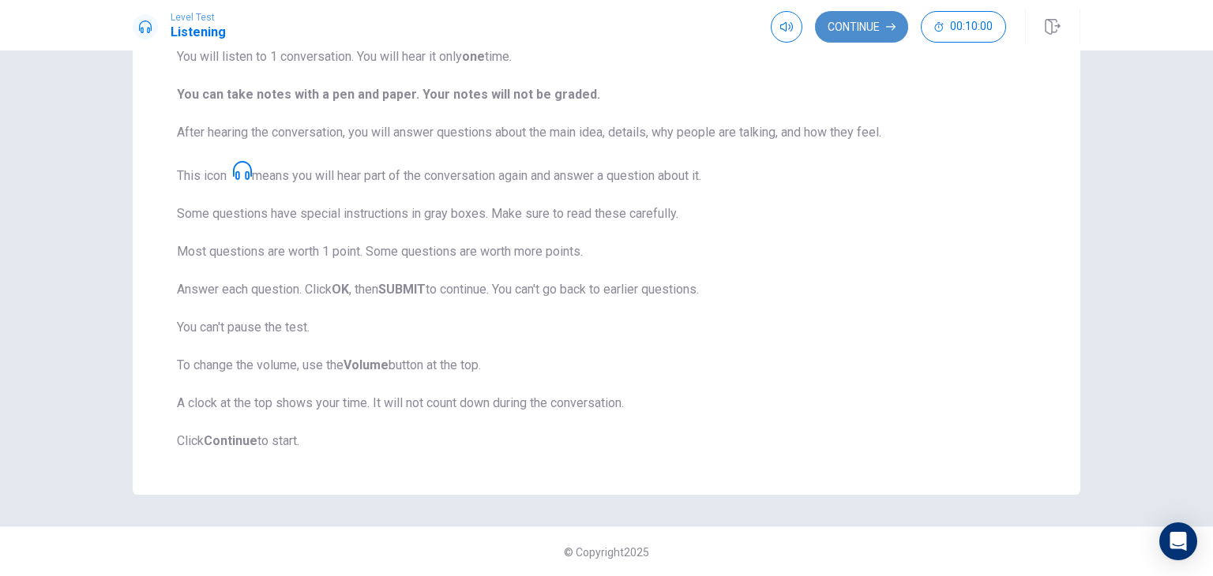
click at [889, 21] on button "Continue" at bounding box center [861, 27] width 93 height 32
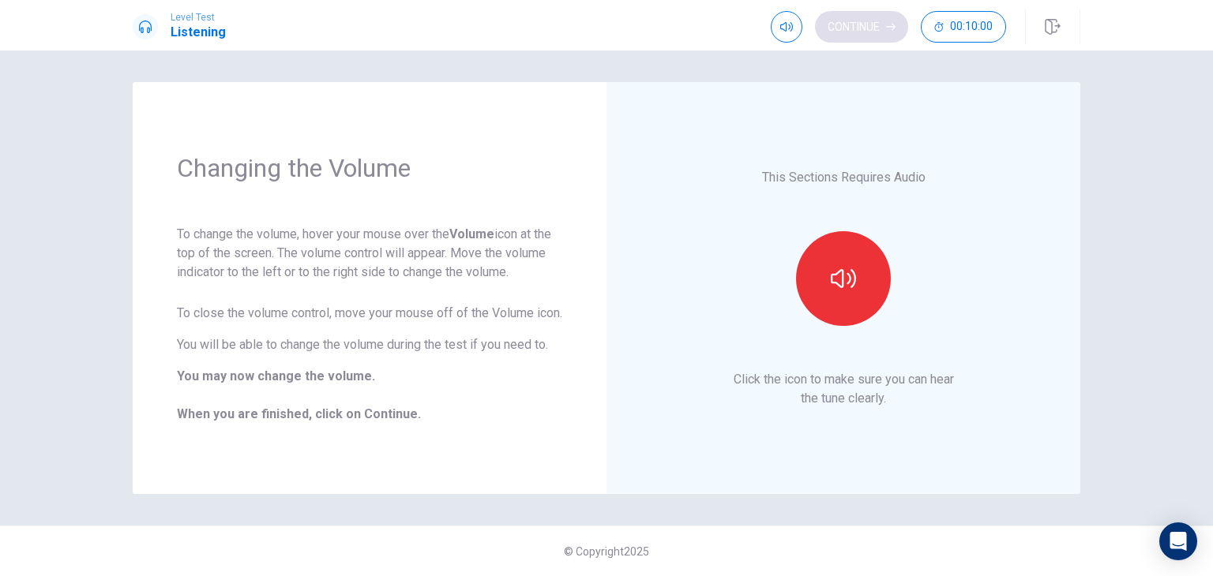
scroll to position [0, 0]
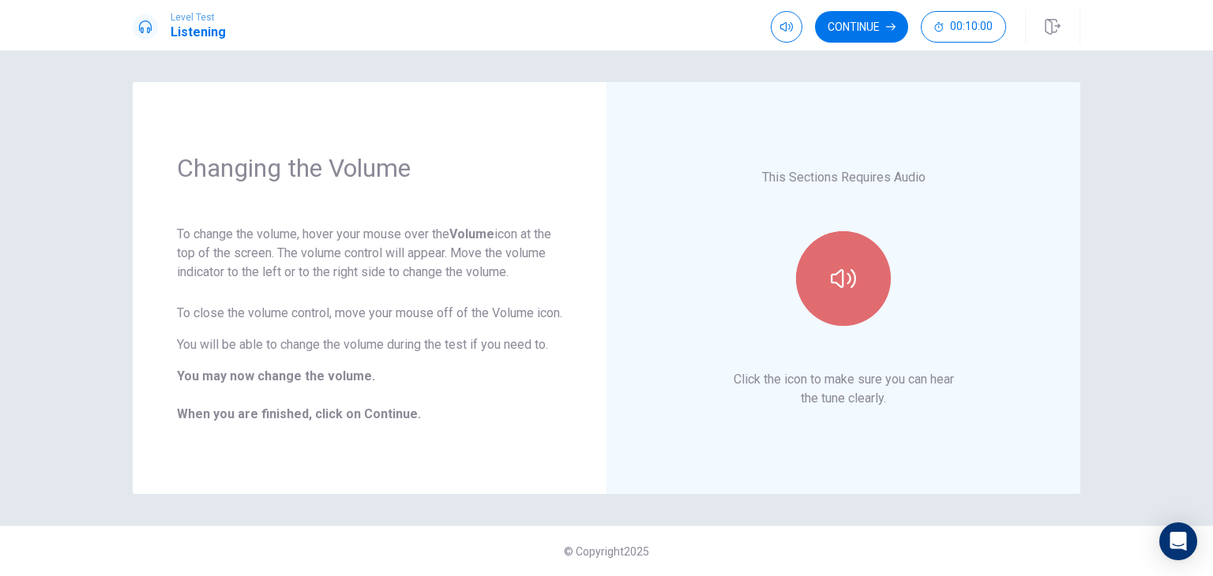
click at [843, 269] on icon "button" at bounding box center [843, 278] width 25 height 25
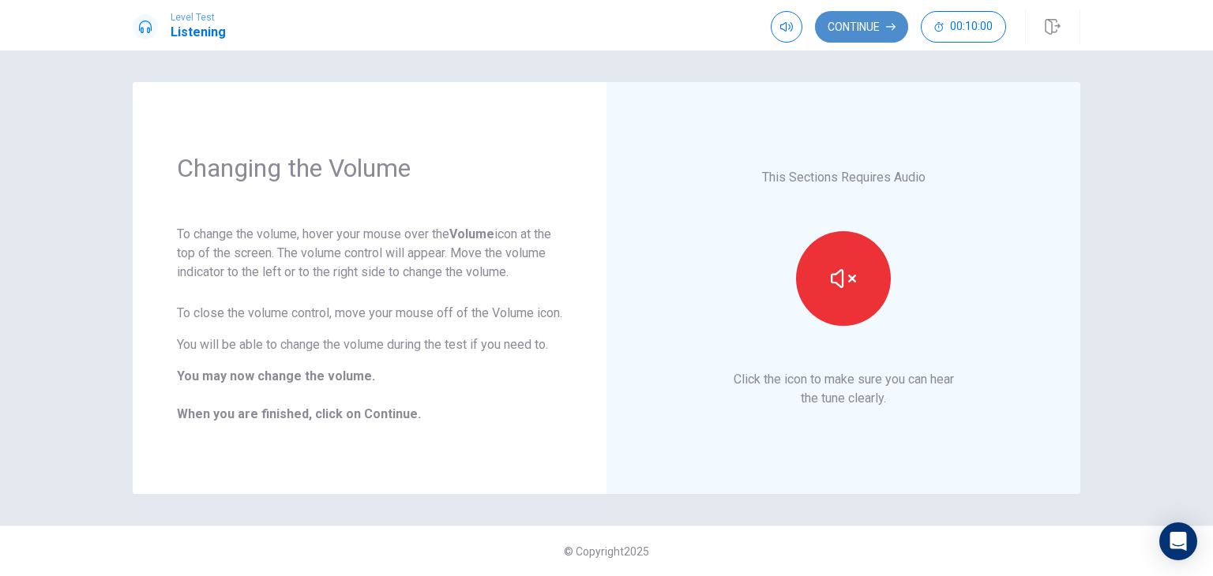
click at [893, 28] on icon "button" at bounding box center [890, 26] width 9 height 9
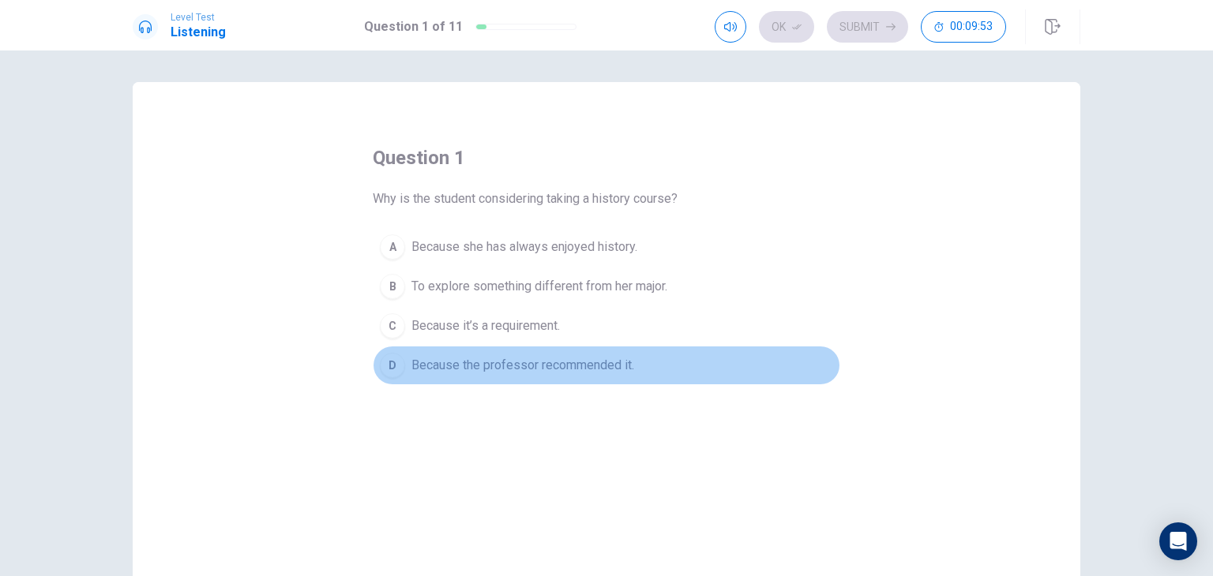
click at [388, 360] on div "D" at bounding box center [392, 365] width 25 height 25
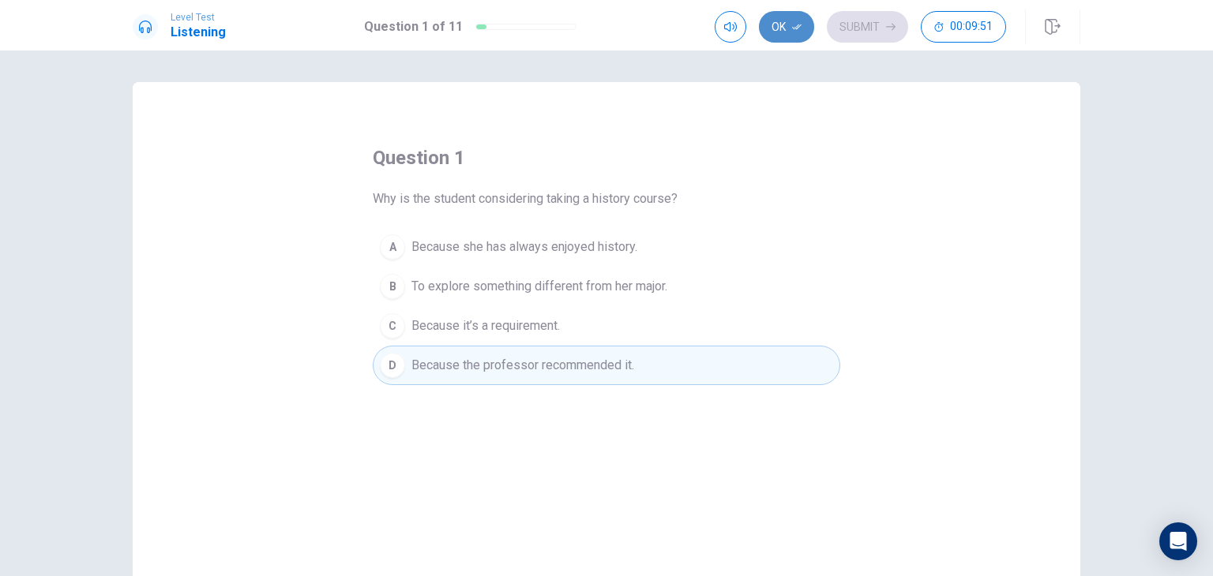
click at [797, 27] on icon "button" at bounding box center [796, 26] width 9 height 9
click at [896, 23] on button "Submit" at bounding box center [867, 27] width 81 height 32
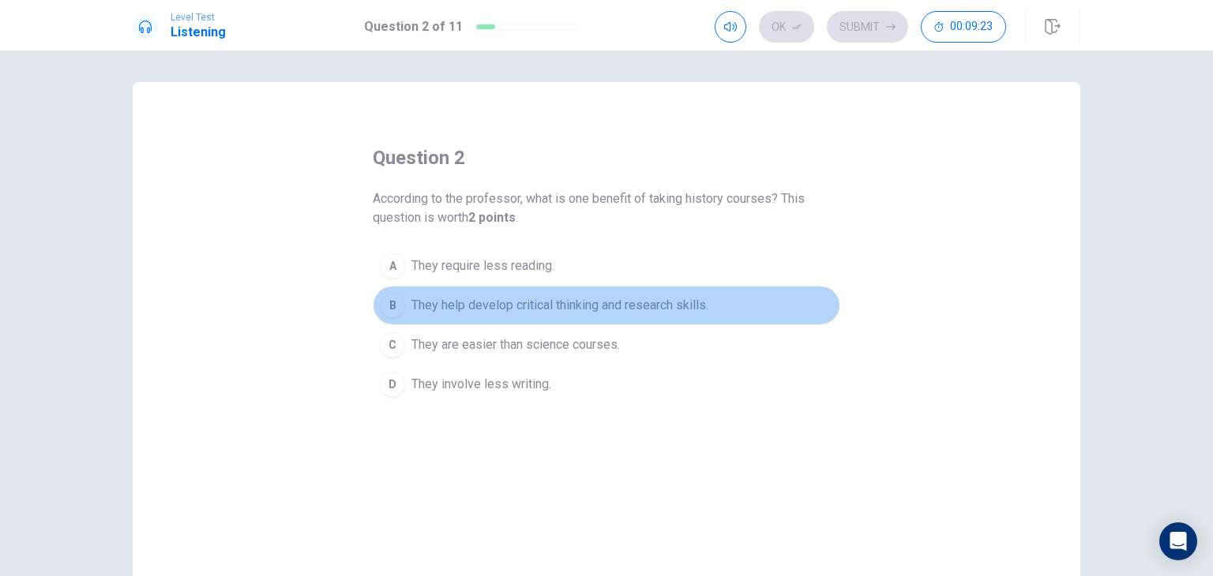
click at [411, 309] on span "They help develop critical thinking and research skills." at bounding box center [559, 305] width 297 height 19
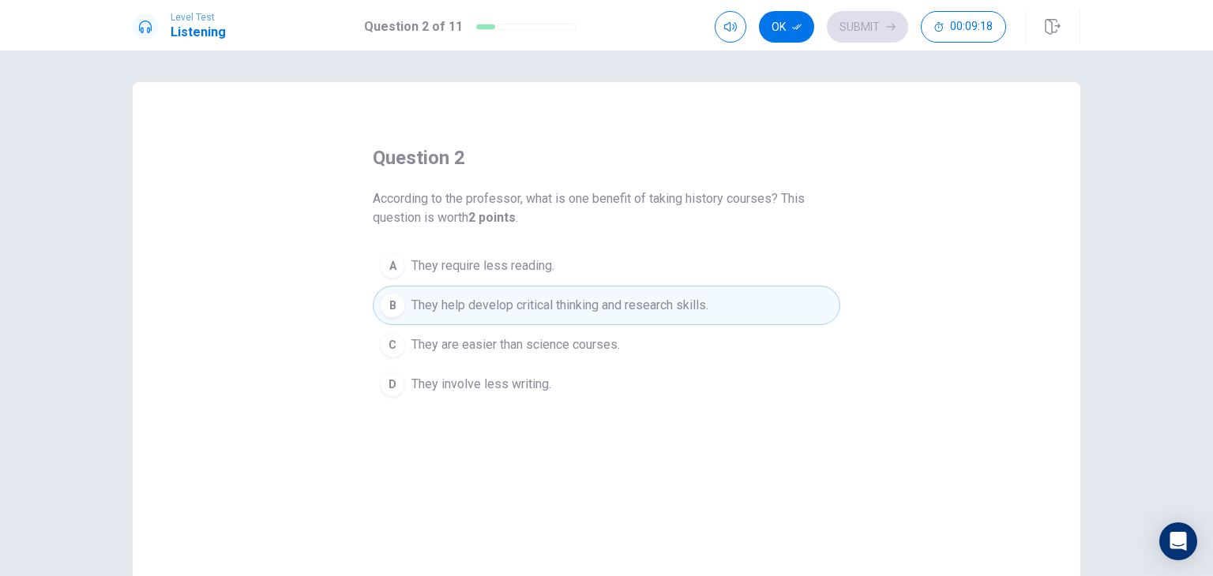
drag, startPoint x: 386, startPoint y: 384, endPoint x: 401, endPoint y: 304, distance: 81.9
click at [401, 304] on div "A They require less reading. B They help develop critical thinking and research…" at bounding box center [606, 325] width 467 height 158
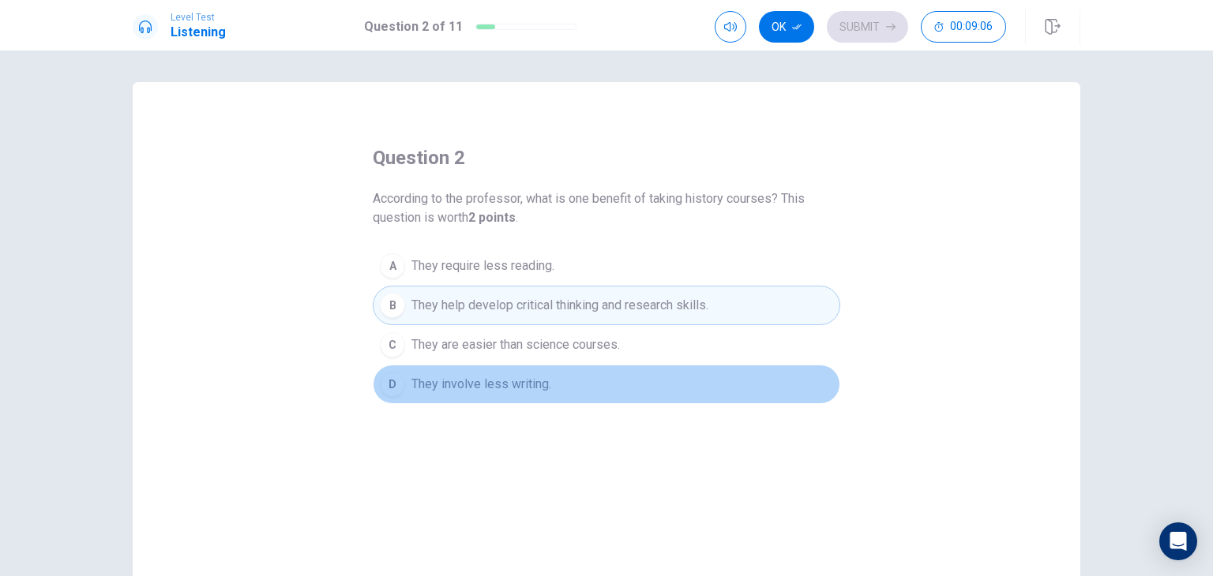
click at [490, 380] on span "They involve less writing." at bounding box center [481, 384] width 140 height 19
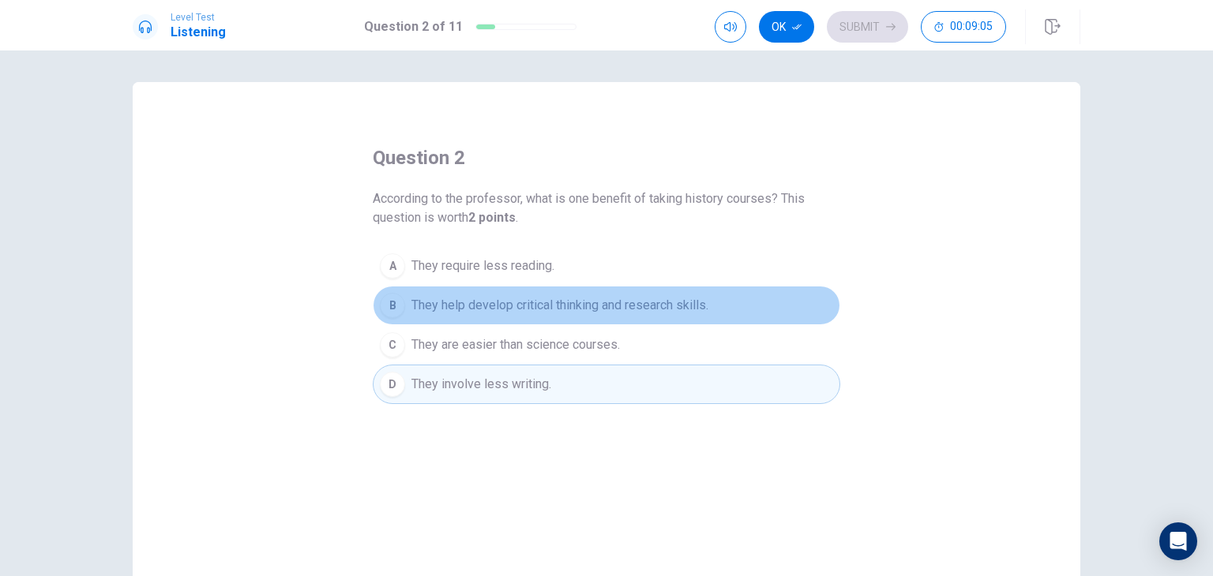
click at [523, 292] on button "B They help develop critical thinking and research skills." at bounding box center [606, 305] width 467 height 39
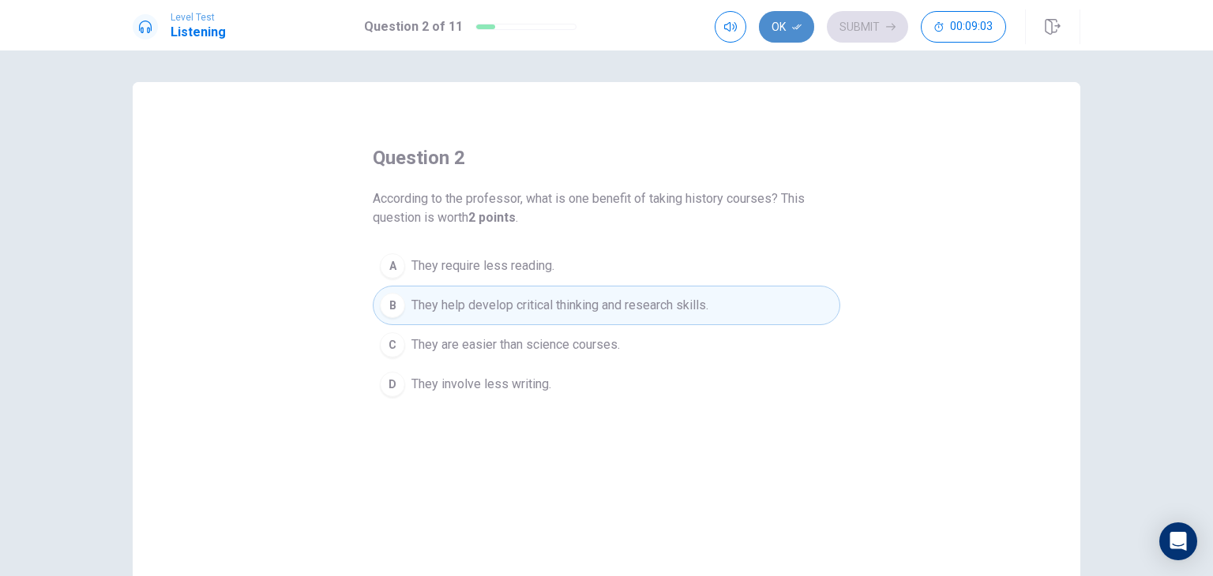
click at [804, 24] on button "Ok" at bounding box center [786, 27] width 55 height 32
click at [874, 15] on button "Submit" at bounding box center [867, 27] width 81 height 32
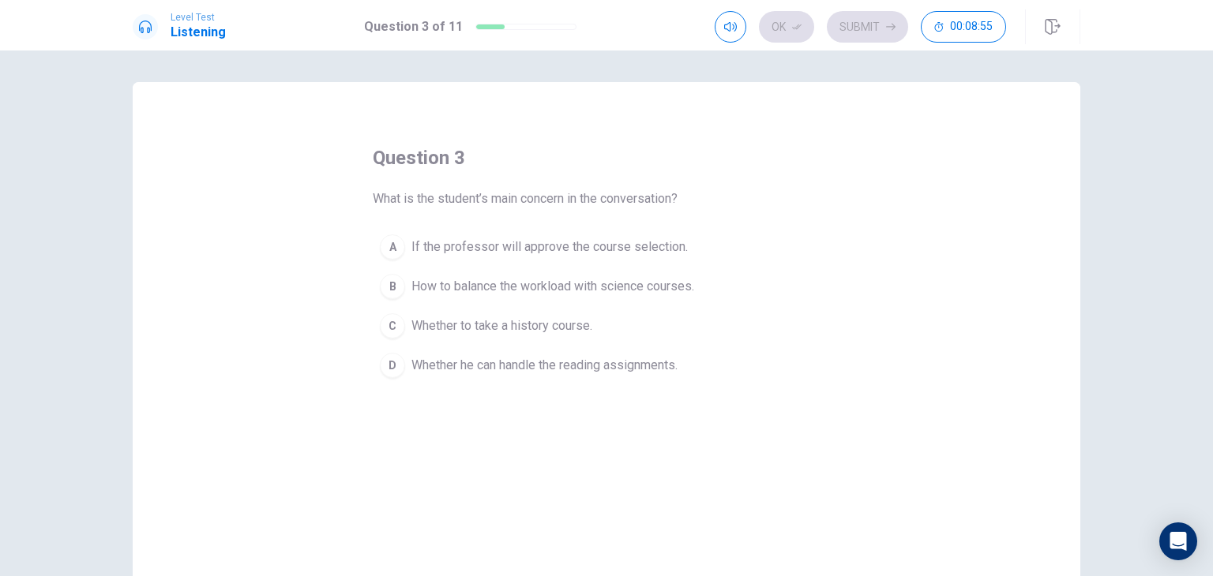
click at [597, 299] on button "B How to balance the workload with science courses." at bounding box center [606, 286] width 467 height 39
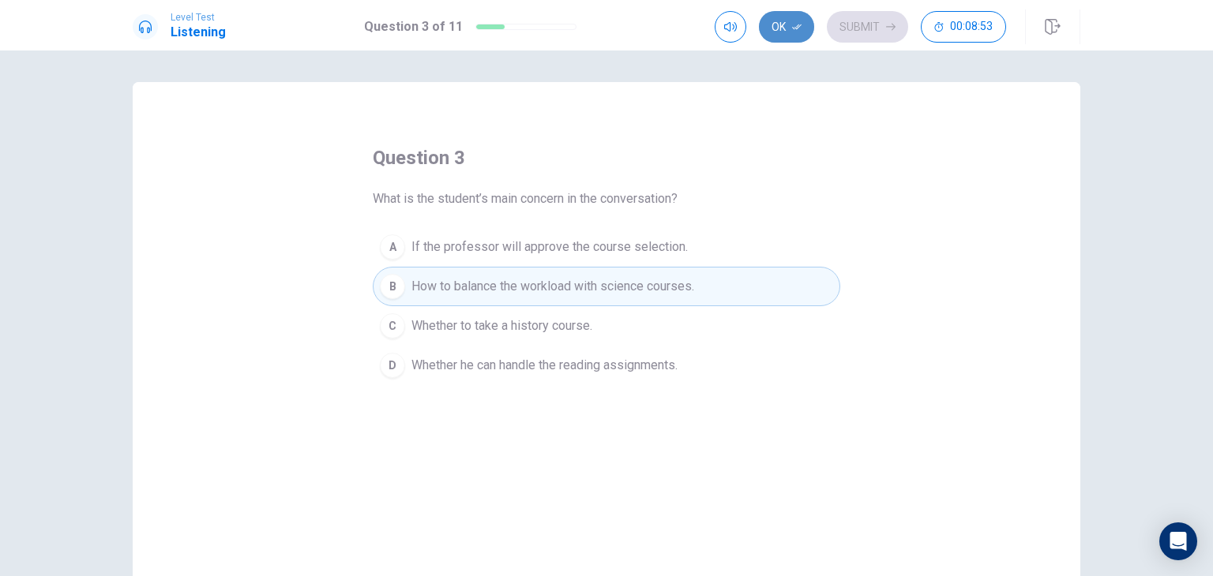
click at [801, 26] on icon "button" at bounding box center [796, 26] width 9 height 9
click at [860, 12] on button "Submit" at bounding box center [867, 27] width 81 height 32
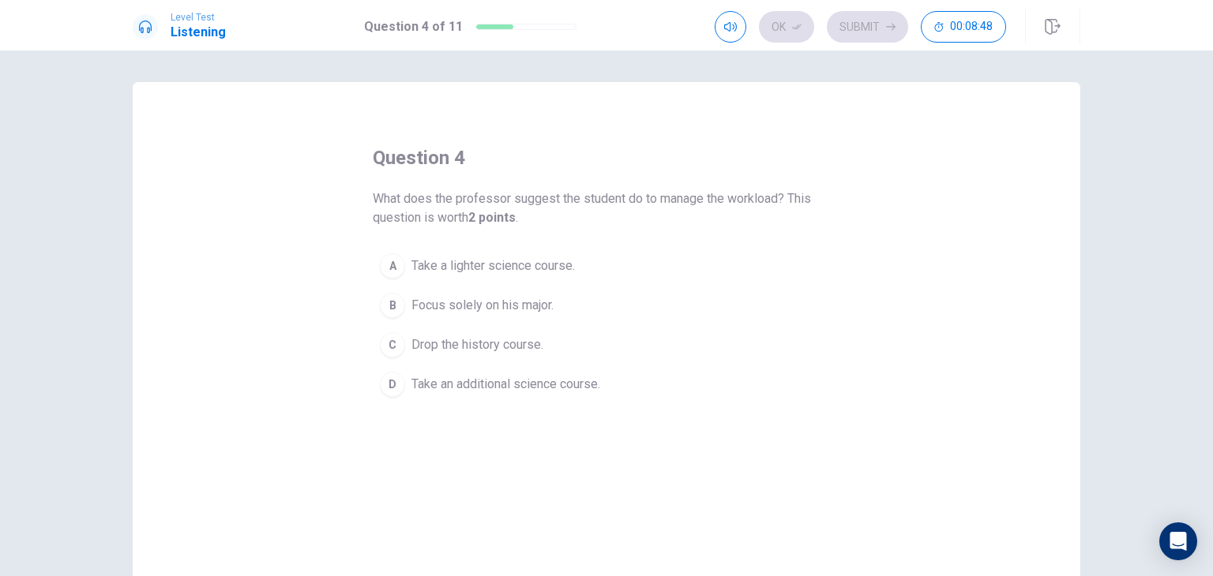
click at [541, 261] on span "Take a lighter science course." at bounding box center [492, 266] width 163 height 19
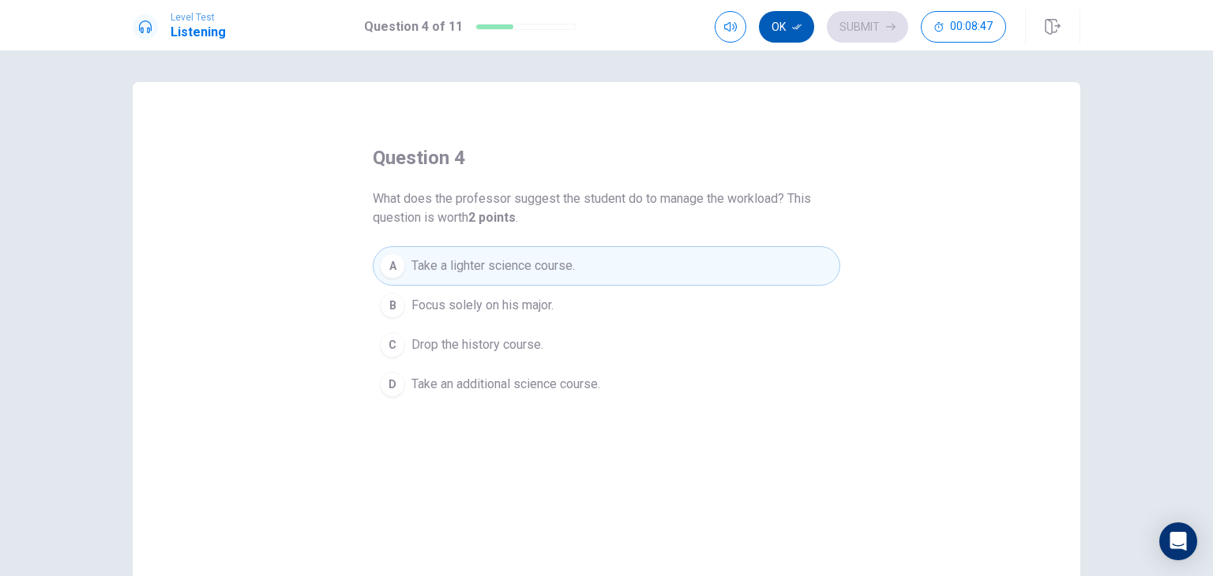
click at [790, 22] on button "Ok" at bounding box center [786, 27] width 55 height 32
click at [854, 15] on button "Submit" at bounding box center [867, 27] width 81 height 32
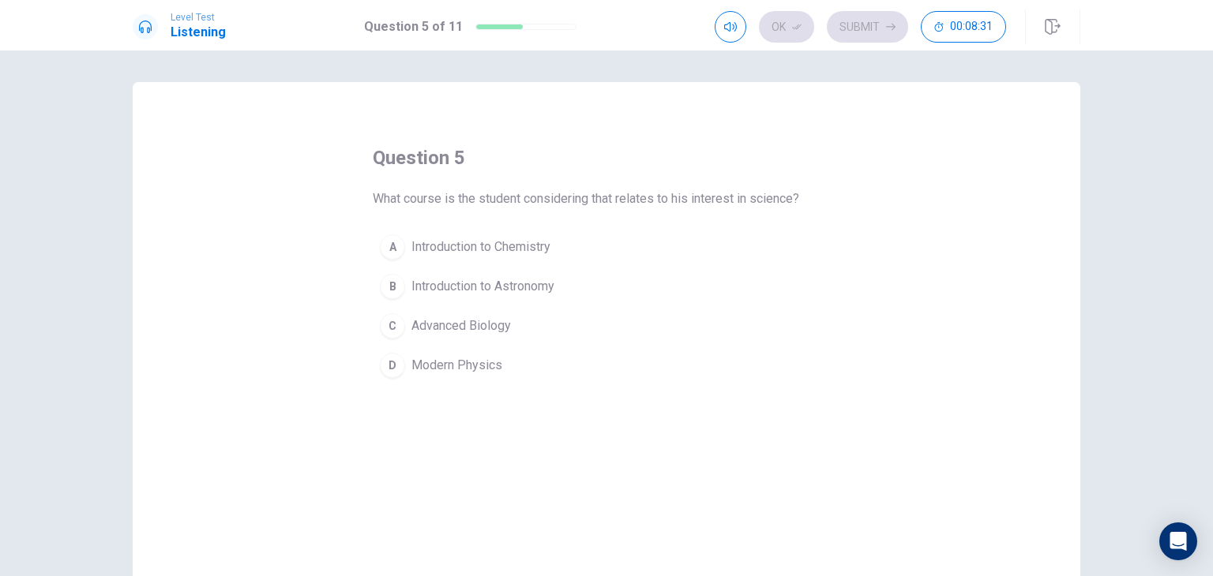
click at [507, 291] on span "Introduction to Astronomy" at bounding box center [482, 286] width 143 height 19
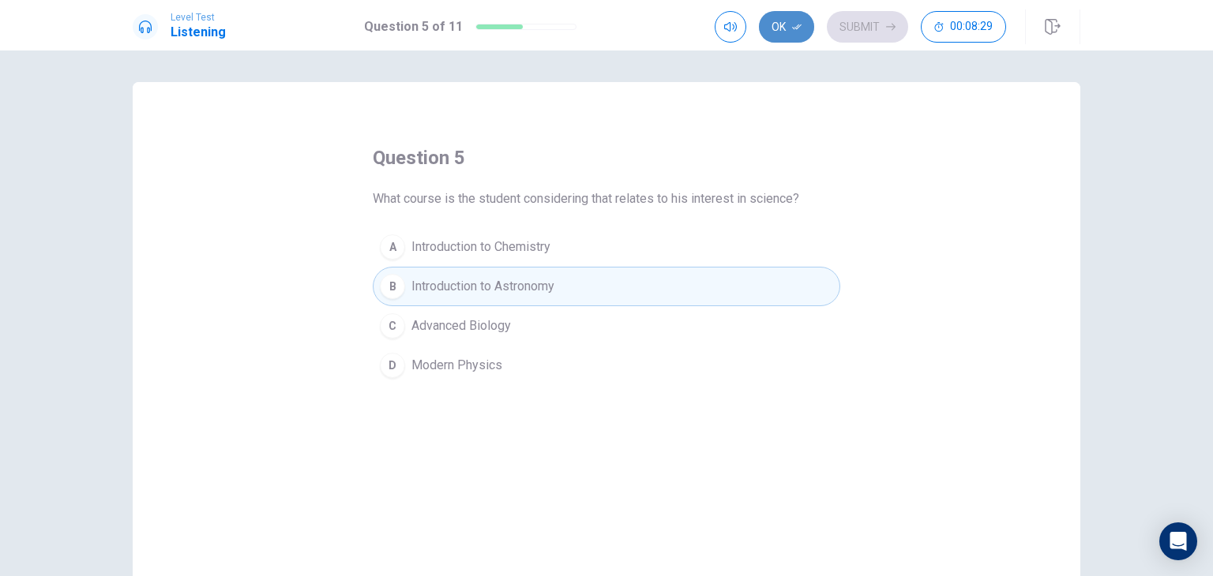
click at [775, 26] on button "Ok" at bounding box center [786, 27] width 55 height 32
click at [861, 32] on button "Submit" at bounding box center [867, 27] width 81 height 32
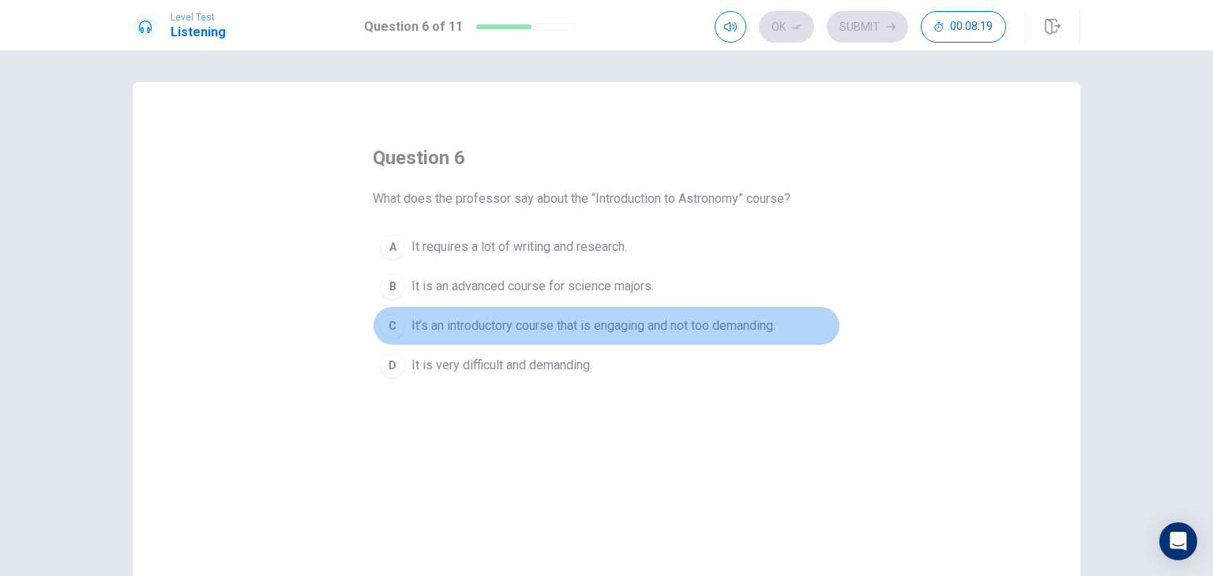
click at [493, 317] on span "It’s an introductory course that is engaging and not too demanding." at bounding box center [593, 326] width 364 height 19
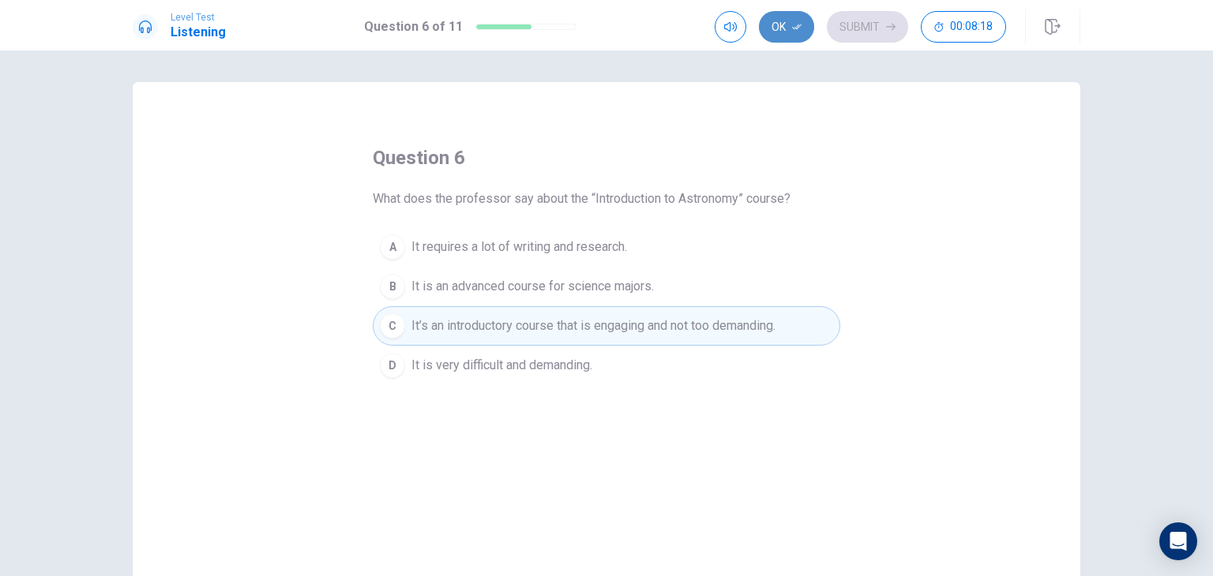
click at [792, 25] on button "Ok" at bounding box center [786, 27] width 55 height 32
click at [850, 25] on button "Submit" at bounding box center [867, 27] width 81 height 32
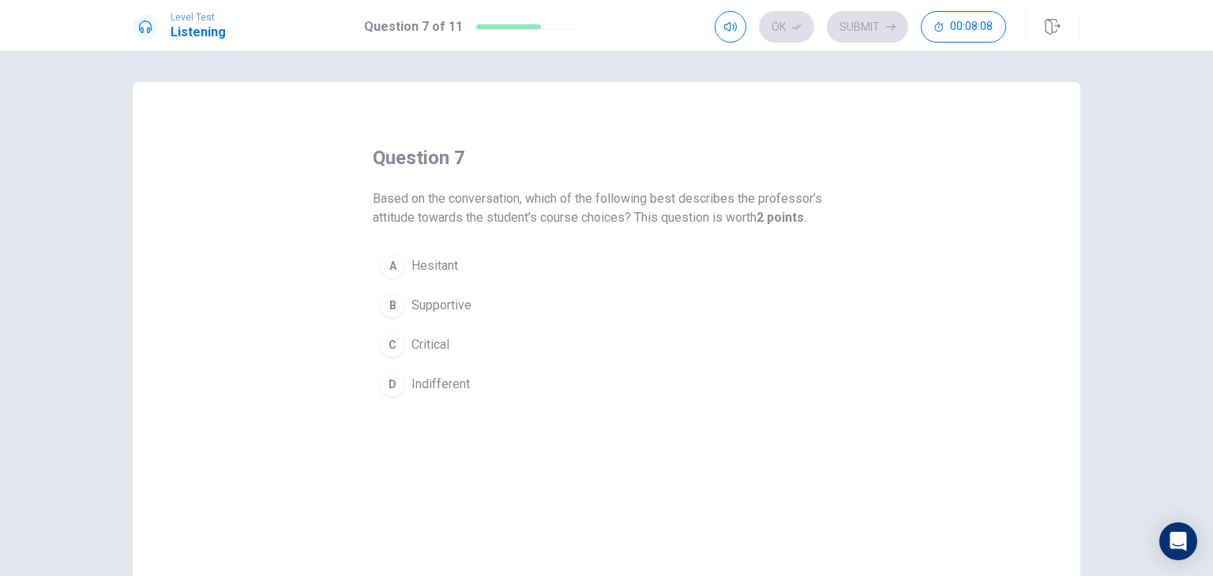
click at [466, 298] on span "Supportive" at bounding box center [441, 305] width 60 height 19
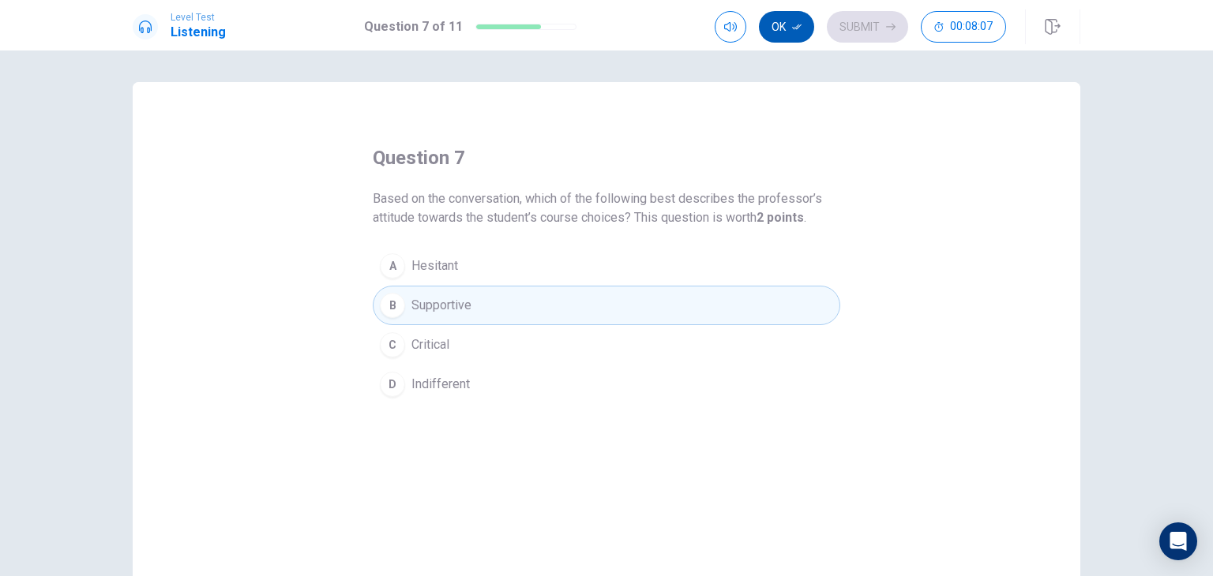
click at [805, 29] on button "Ok" at bounding box center [786, 27] width 55 height 32
click at [837, 32] on button "Submit" at bounding box center [867, 27] width 81 height 32
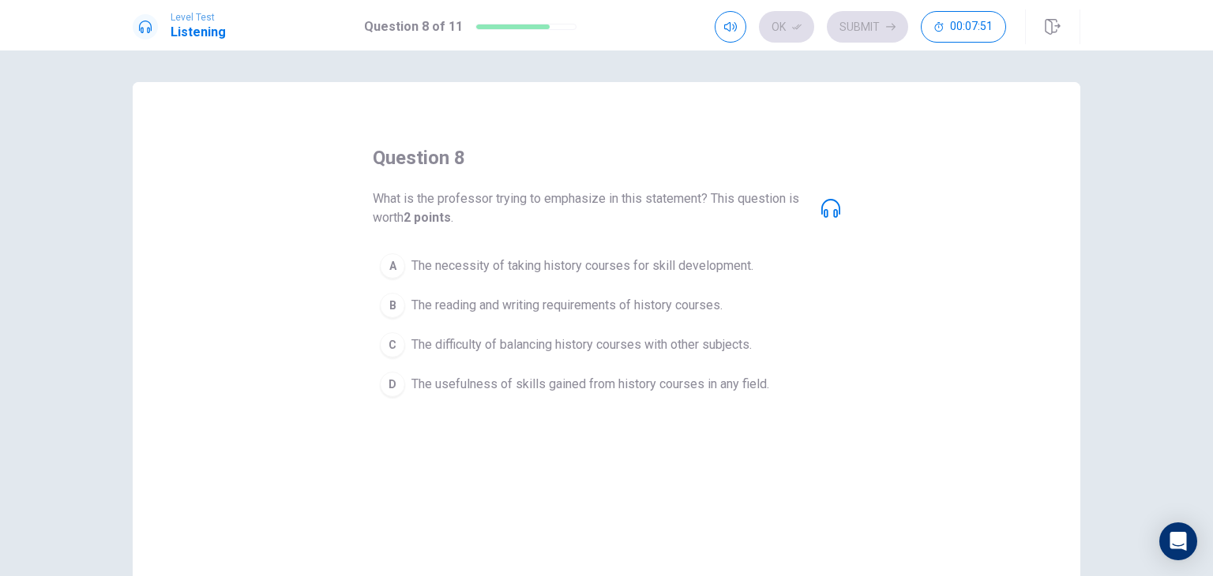
click at [583, 383] on span "The usefulness of skills gained from history courses in any field." at bounding box center [590, 384] width 358 height 19
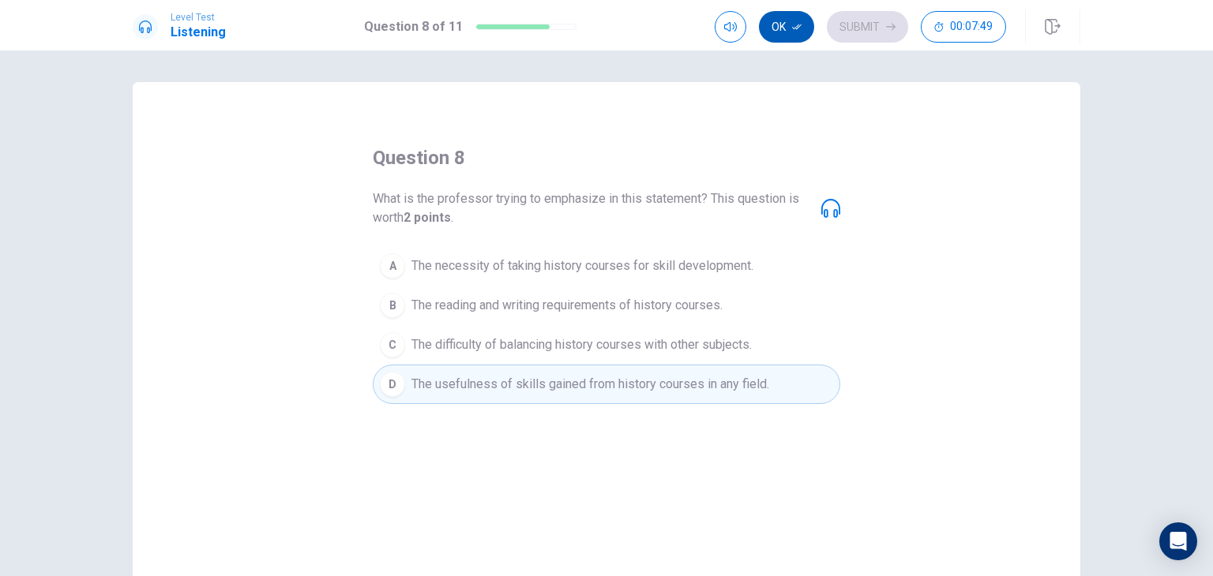
click at [786, 18] on button "Ok" at bounding box center [786, 27] width 55 height 32
click at [879, 25] on button "Submit" at bounding box center [867, 27] width 81 height 32
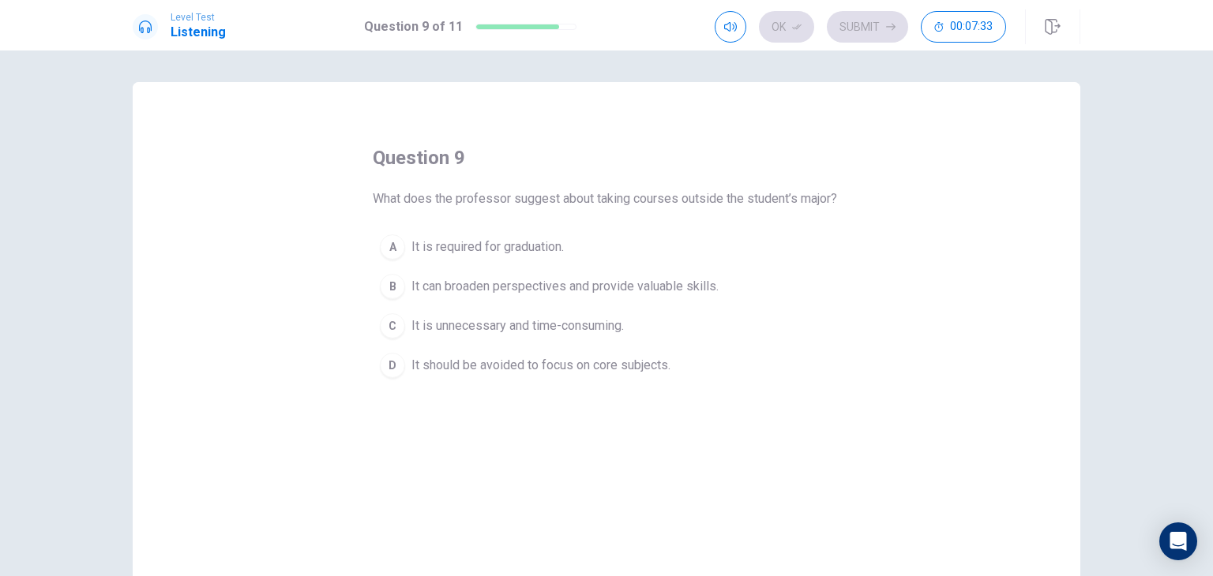
click at [475, 306] on button "B It can broaden perspectives and provide valuable skills." at bounding box center [606, 286] width 467 height 39
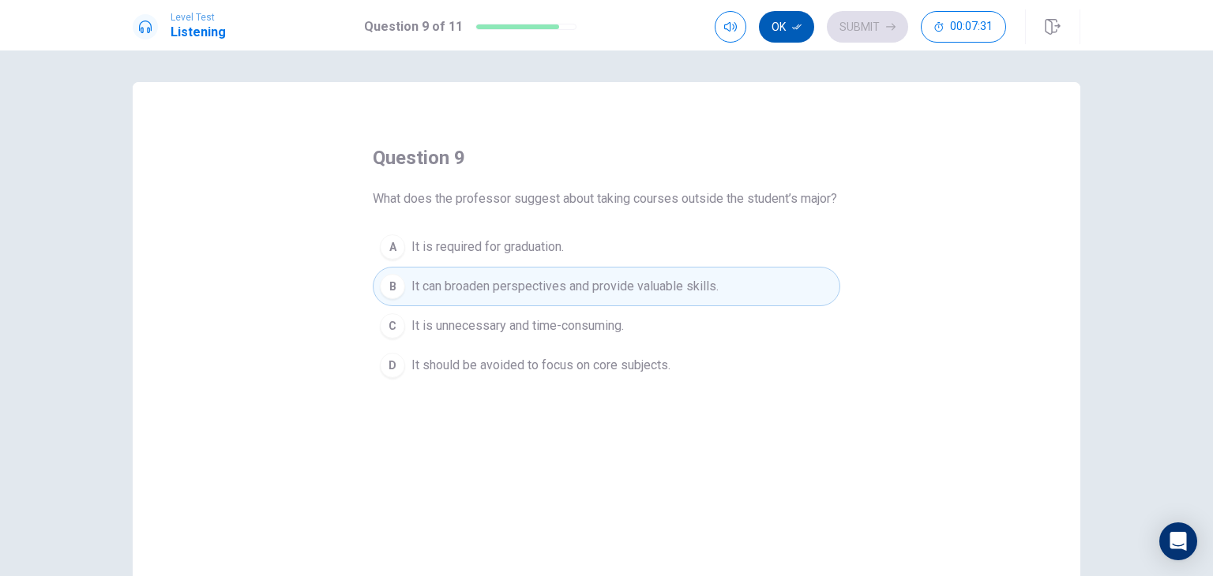
click at [785, 31] on button "Ok" at bounding box center [786, 27] width 55 height 32
click at [873, 20] on button "Submit" at bounding box center [867, 27] width 81 height 32
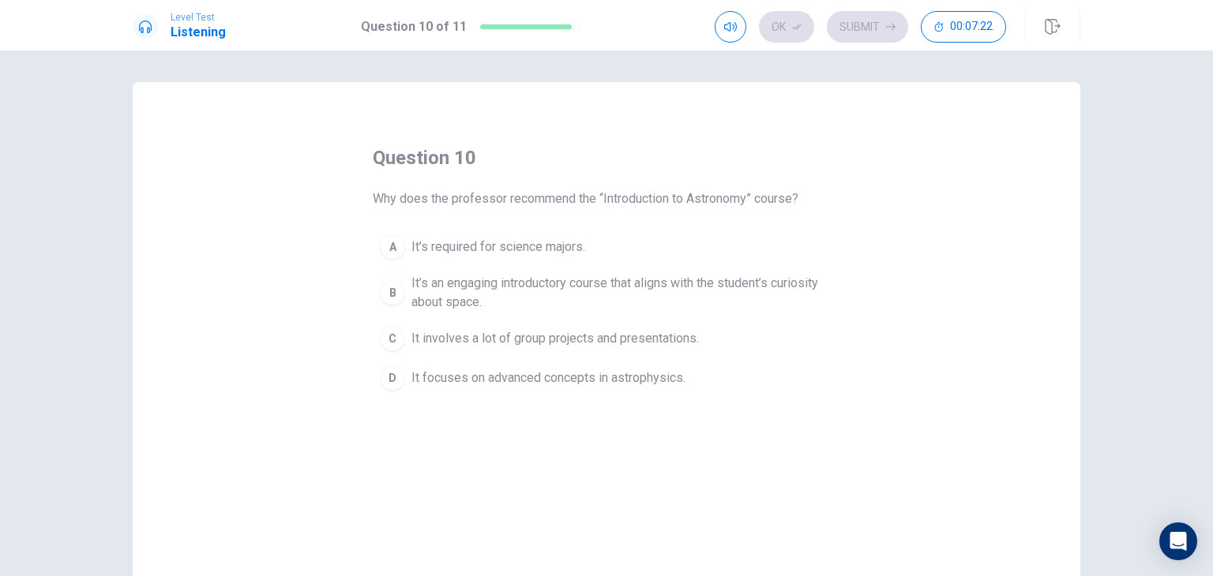
click at [491, 296] on span "It’s an engaging introductory course that aligns with the student’s curiosity a…" at bounding box center [622, 293] width 422 height 38
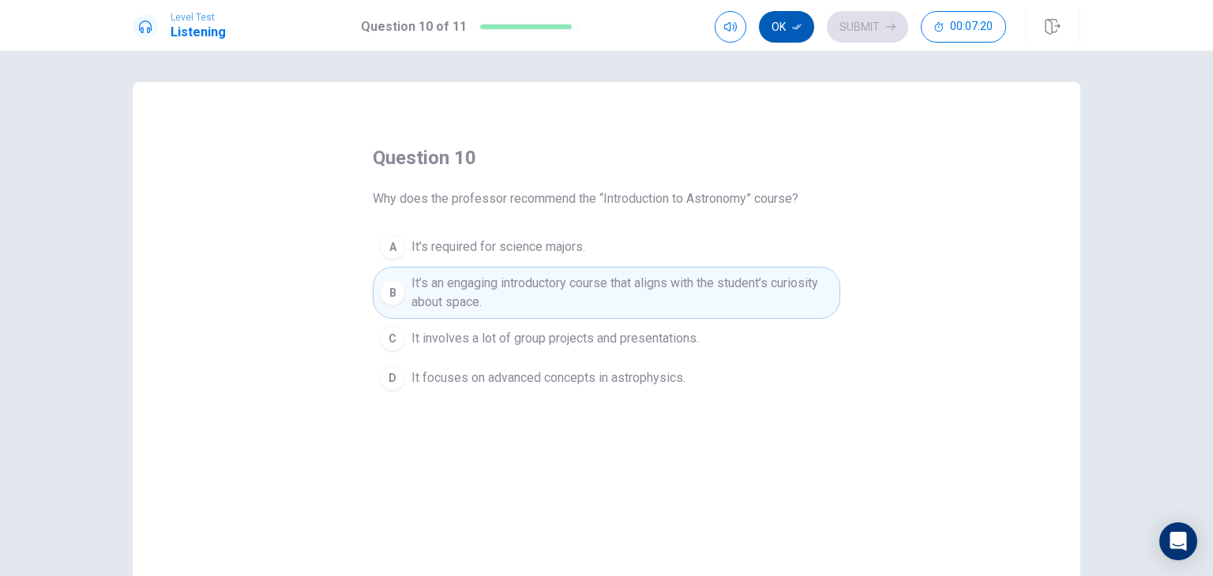
click at [799, 24] on icon "button" at bounding box center [796, 26] width 9 height 9
click at [865, 25] on button "Submit" at bounding box center [867, 27] width 81 height 32
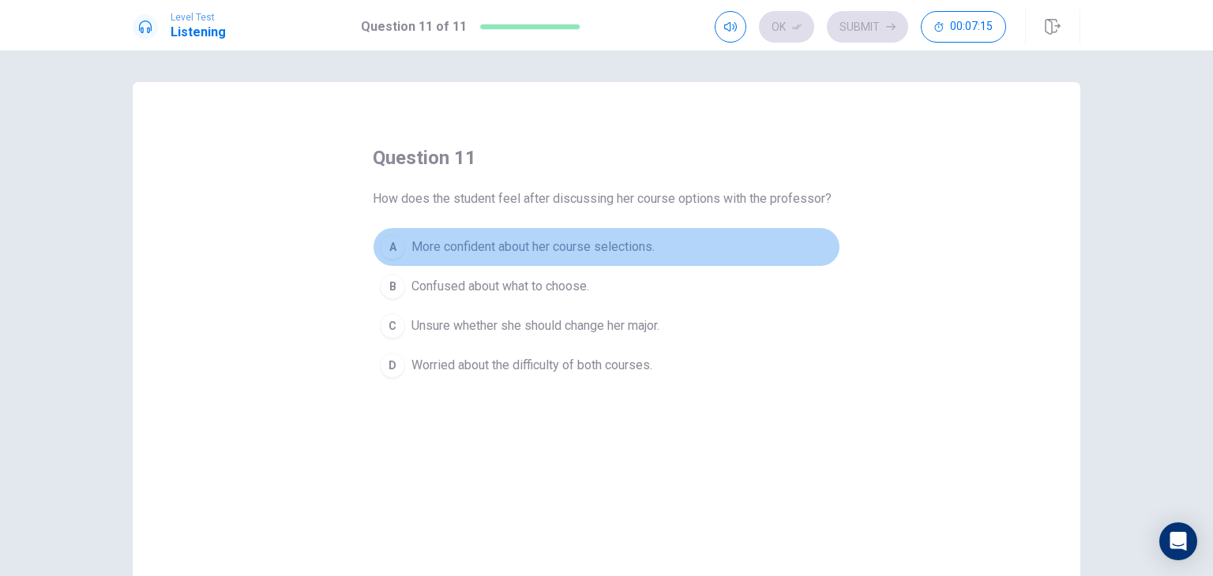
click at [538, 249] on span "More confident about her course selections." at bounding box center [532, 247] width 243 height 19
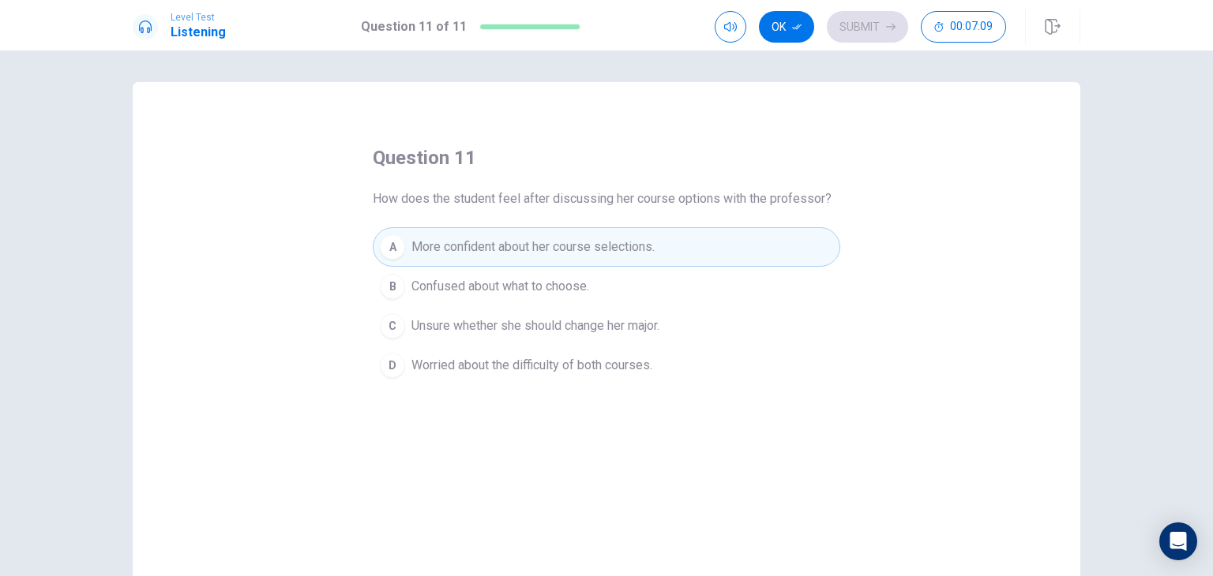
click at [783, 45] on div "Level Test Listening Question 11 of 11 Ok Submit 00:07:09" at bounding box center [606, 25] width 1213 height 51
click at [786, 26] on button "Ok" at bounding box center [786, 27] width 55 height 32
click at [903, 20] on button "Submit" at bounding box center [867, 27] width 81 height 32
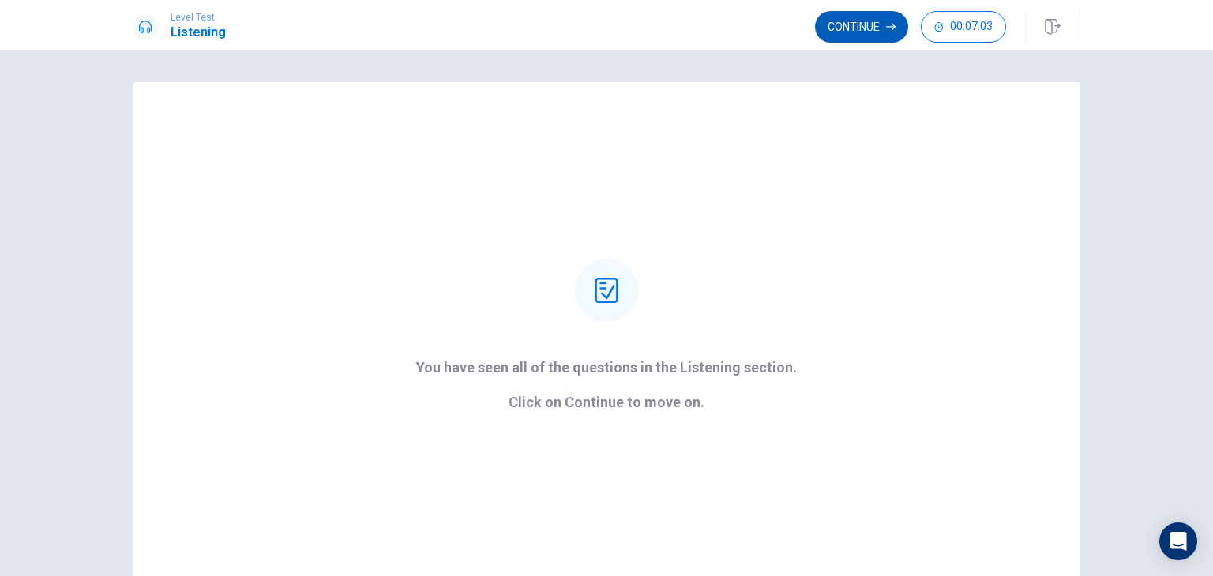
click at [885, 25] on button "Continue" at bounding box center [861, 27] width 93 height 32
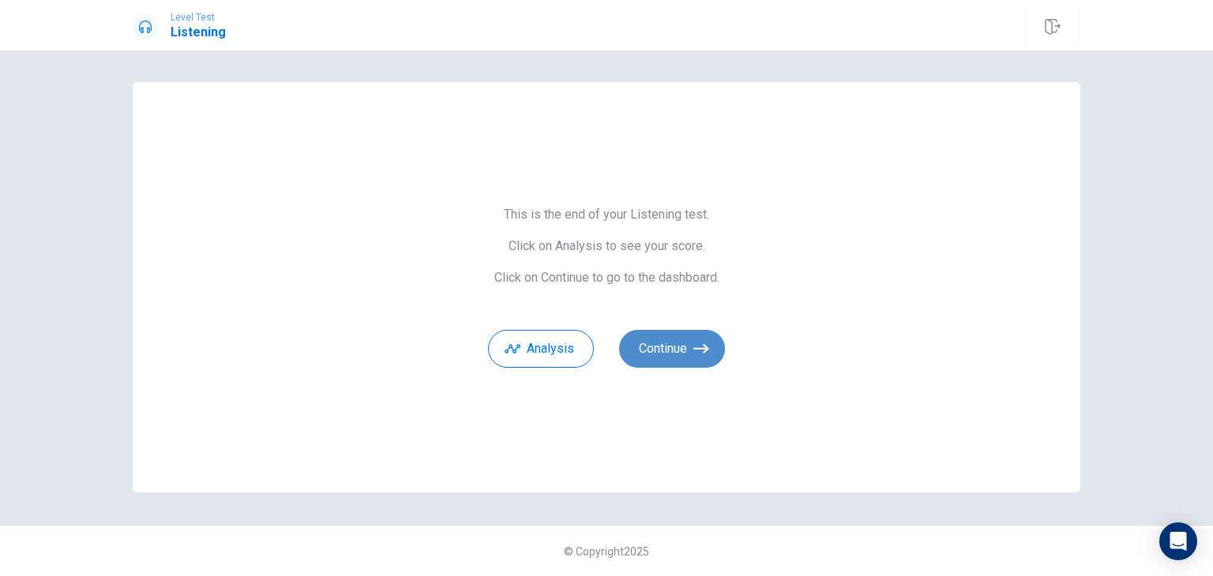
click at [694, 338] on button "Continue" at bounding box center [672, 349] width 106 height 38
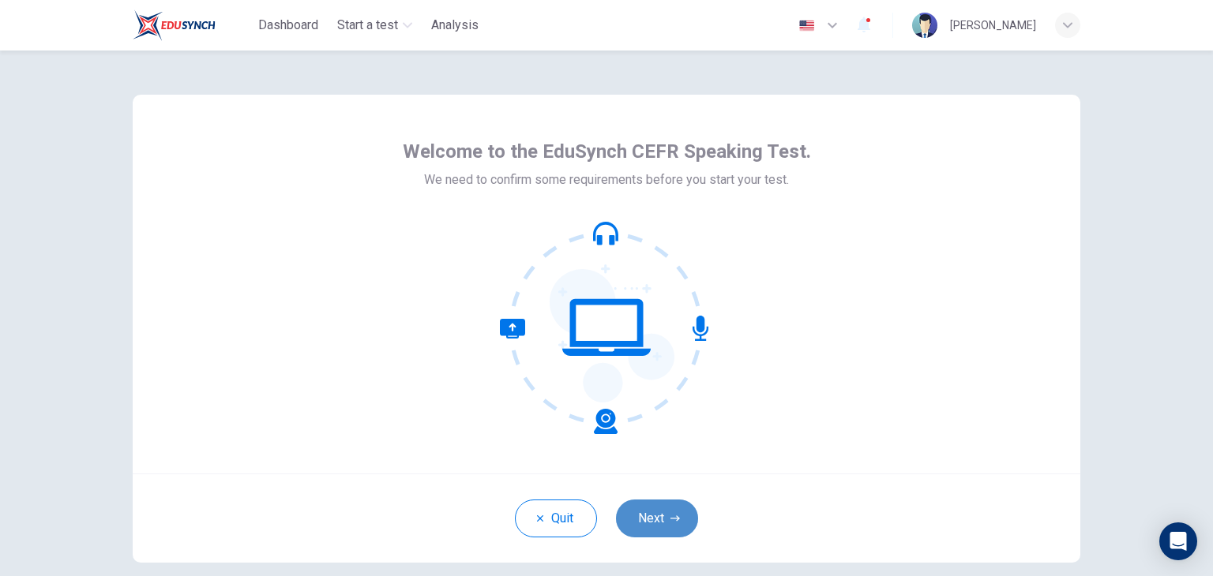
click at [663, 524] on button "Next" at bounding box center [657, 519] width 82 height 38
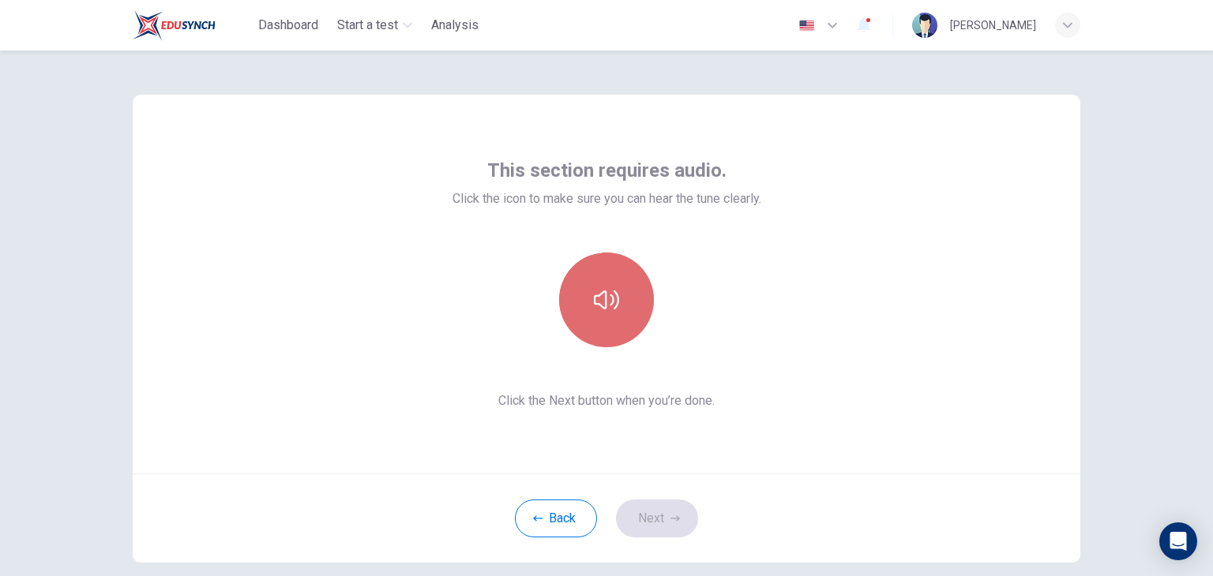
click at [617, 298] on button "button" at bounding box center [606, 300] width 95 height 95
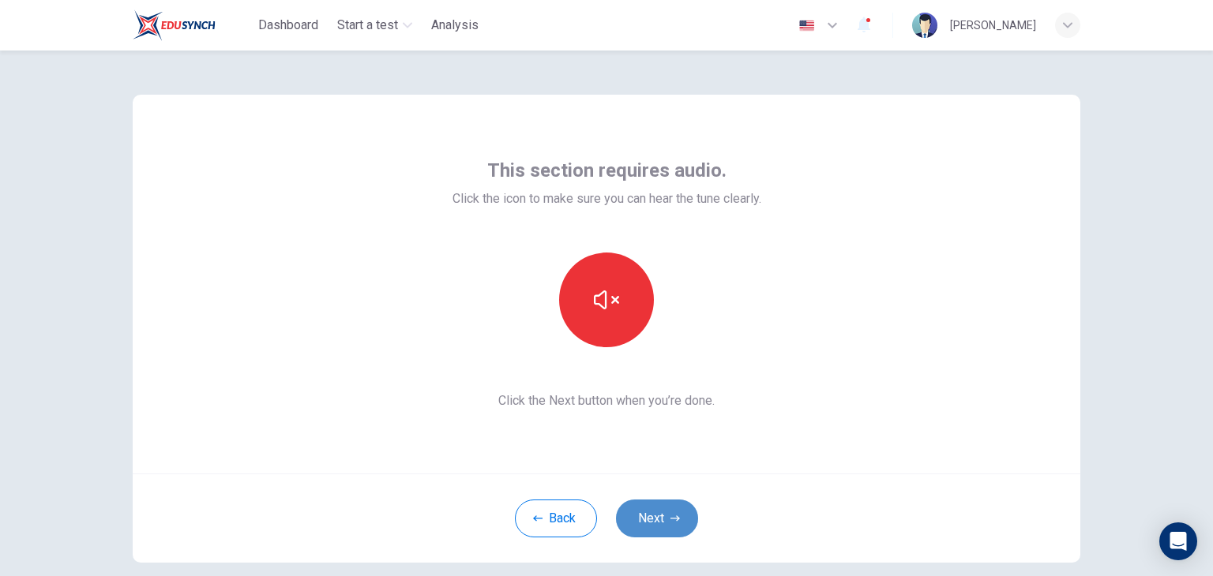
click at [666, 525] on button "Next" at bounding box center [657, 519] width 82 height 38
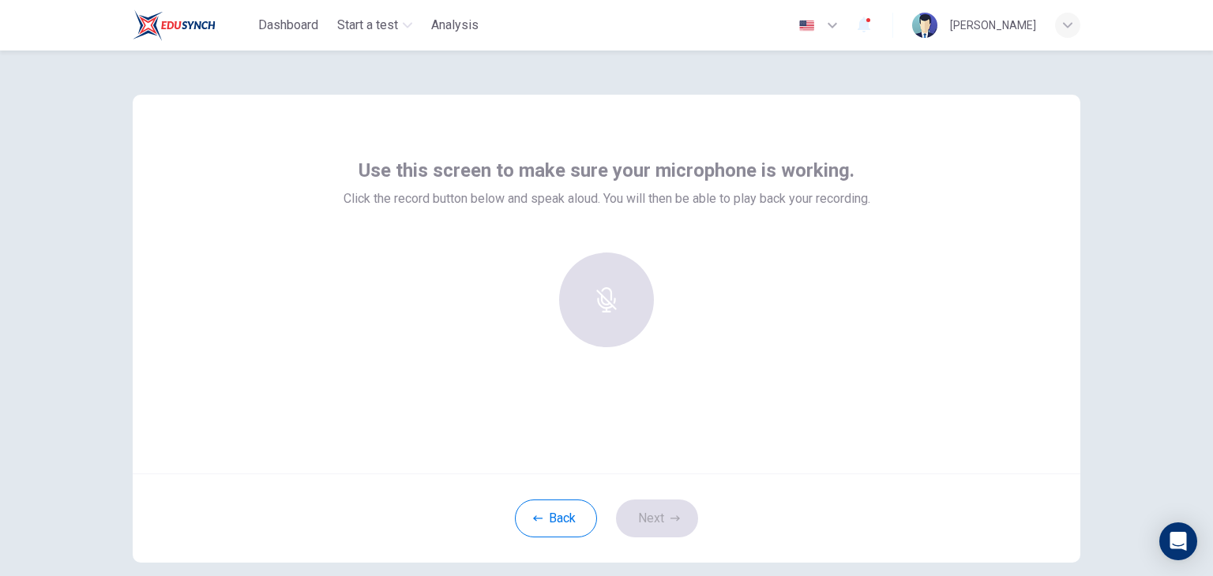
click at [614, 328] on div at bounding box center [606, 300] width 171 height 95
drag, startPoint x: 627, startPoint y: 307, endPoint x: 504, endPoint y: 329, distance: 125.1
click at [504, 329] on div "Record 0/10s" at bounding box center [606, 316] width 527 height 126
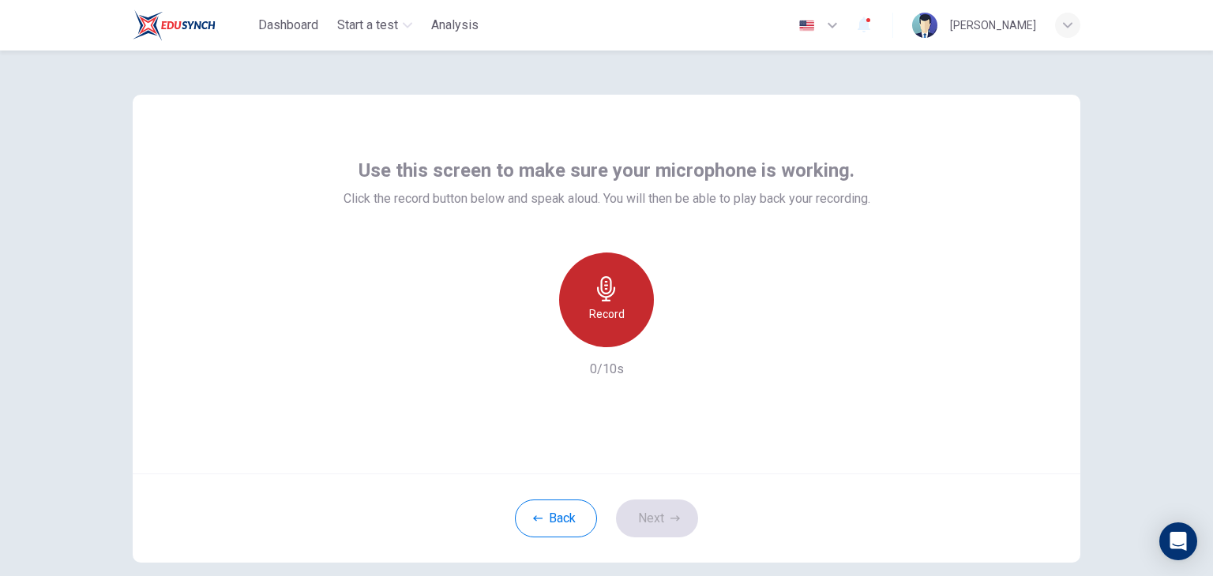
click at [607, 294] on icon "button" at bounding box center [606, 288] width 18 height 25
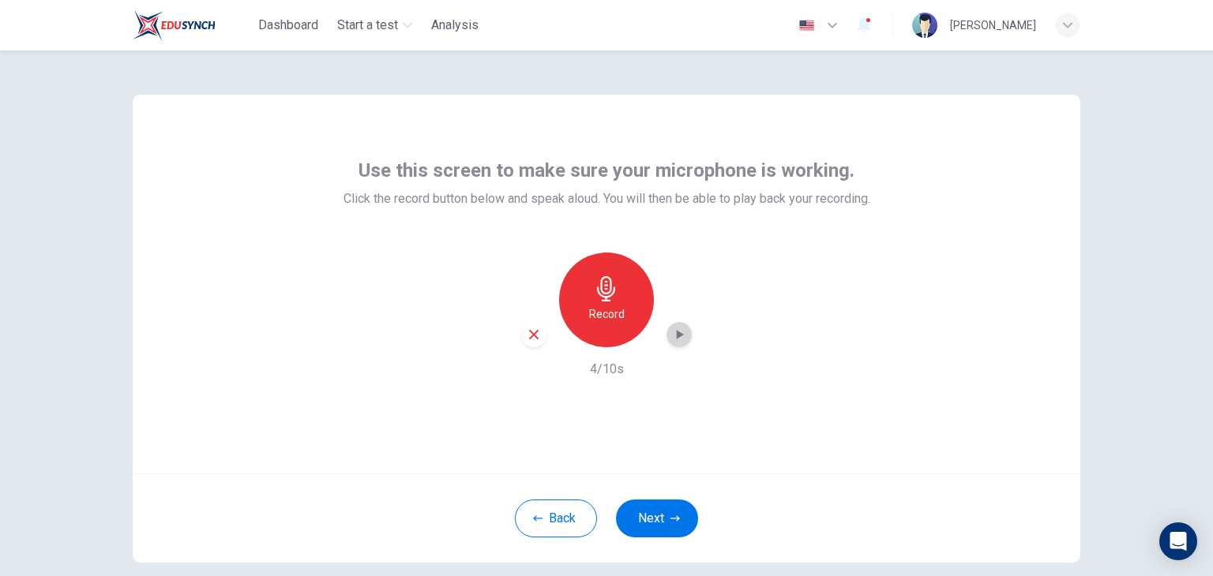
click at [671, 333] on icon "button" at bounding box center [679, 335] width 16 height 16
click at [527, 338] on icon "button" at bounding box center [534, 335] width 14 height 14
click at [583, 504] on button "Back" at bounding box center [556, 519] width 82 height 38
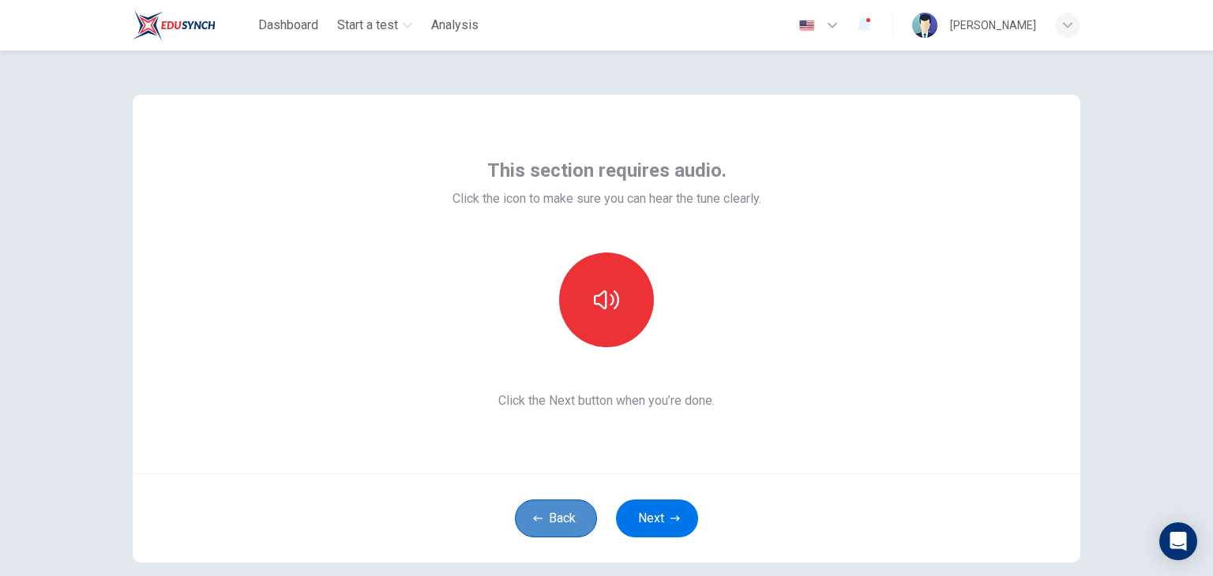
click at [583, 504] on button "Back" at bounding box center [556, 519] width 82 height 38
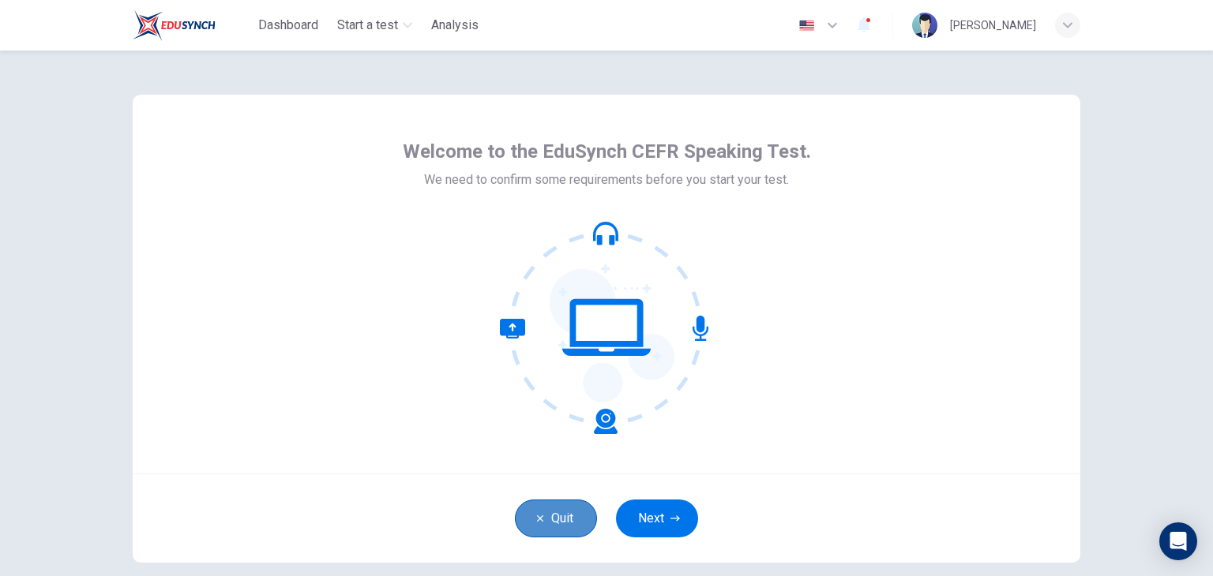
click at [583, 504] on button "Quit" at bounding box center [556, 519] width 82 height 38
